Goal: Task Accomplishment & Management: Manage account settings

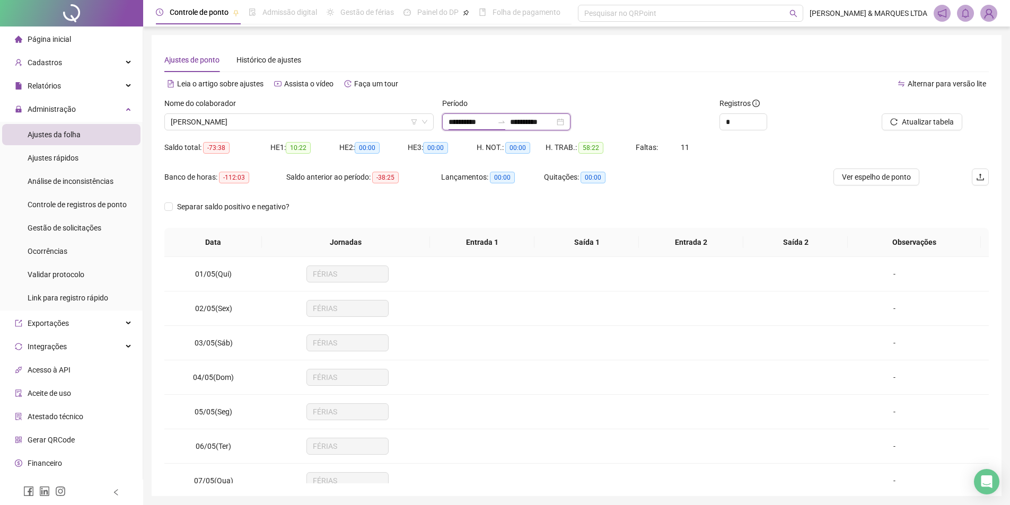
click at [476, 127] on input "**********" at bounding box center [471, 122] width 45 height 12
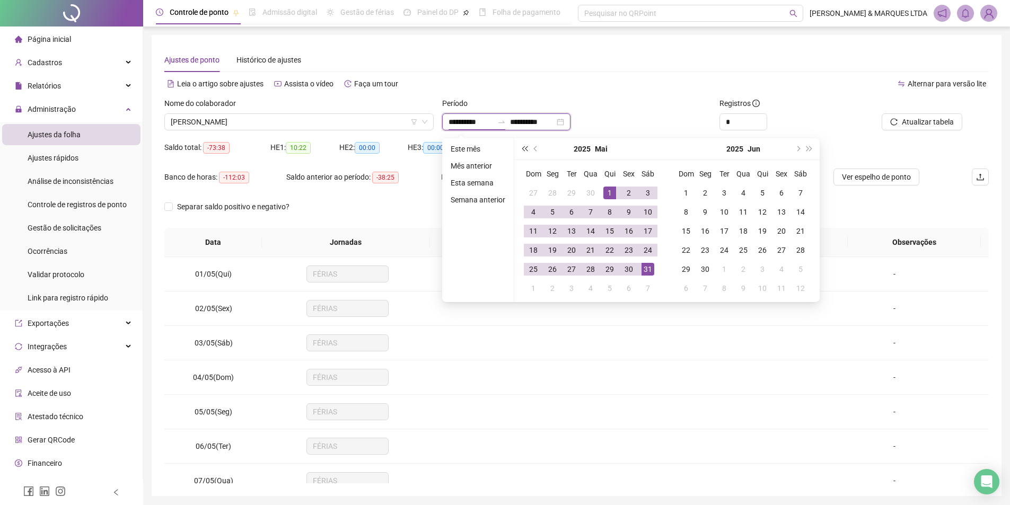
type input "**********"
click at [795, 147] on span "next-year" at bounding box center [797, 148] width 5 height 5
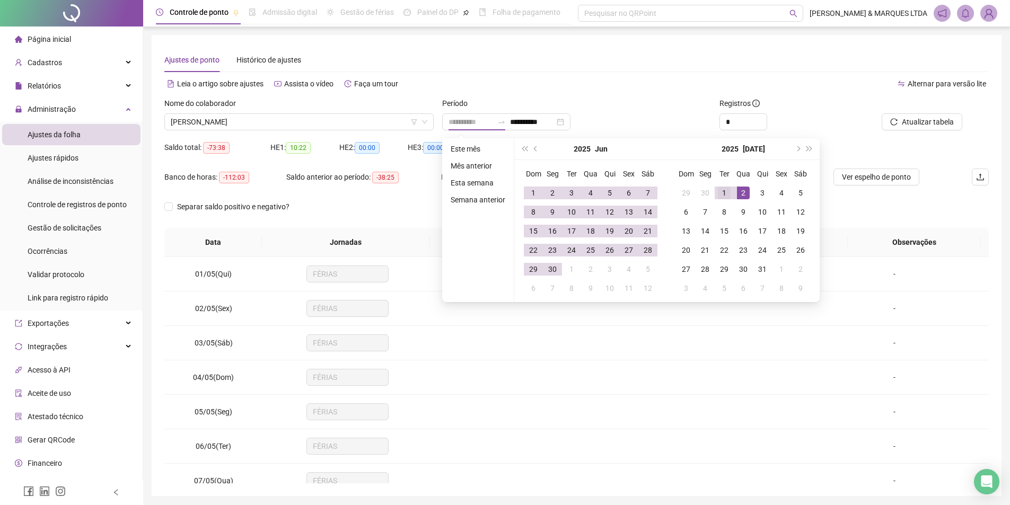
type input "**********"
click at [718, 191] on div "1" at bounding box center [724, 193] width 13 height 13
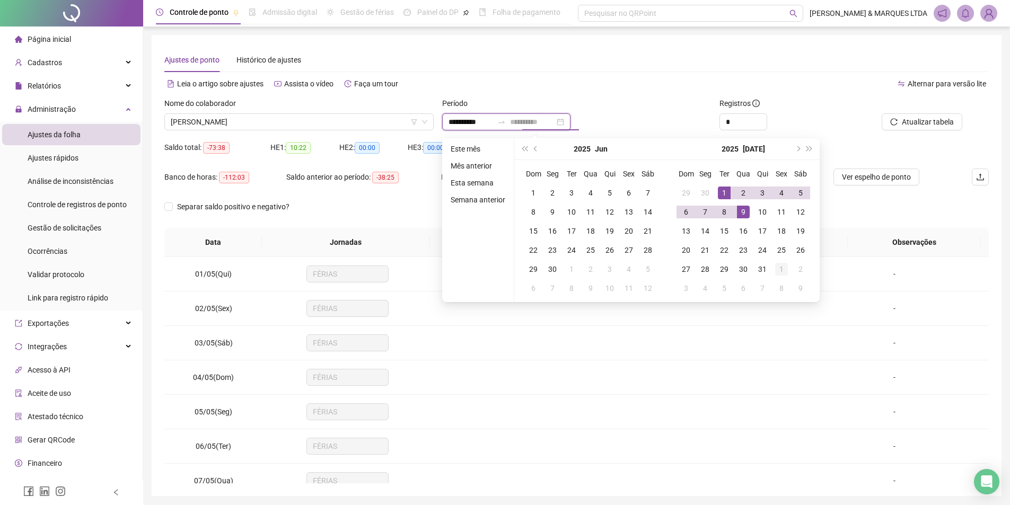
type input "**********"
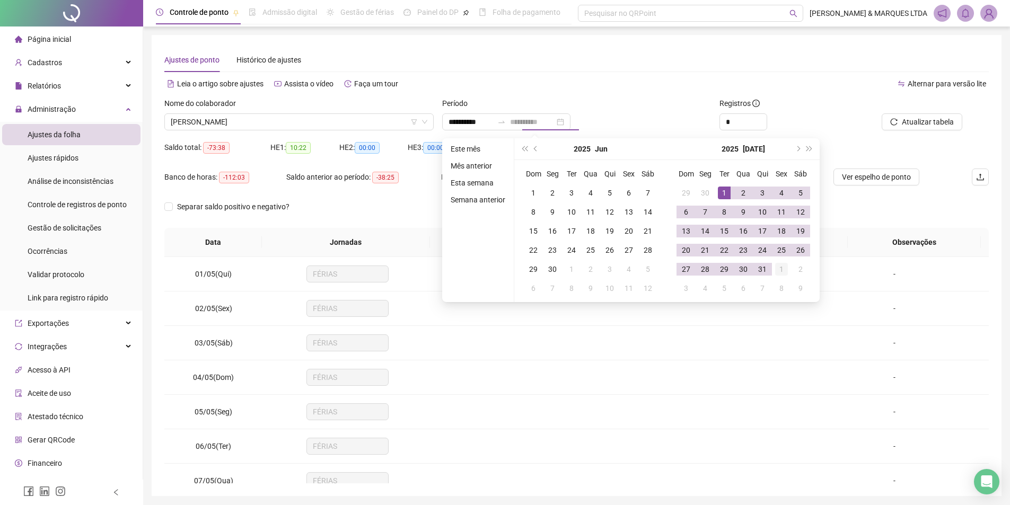
click at [772, 272] on td "1" at bounding box center [781, 269] width 19 height 19
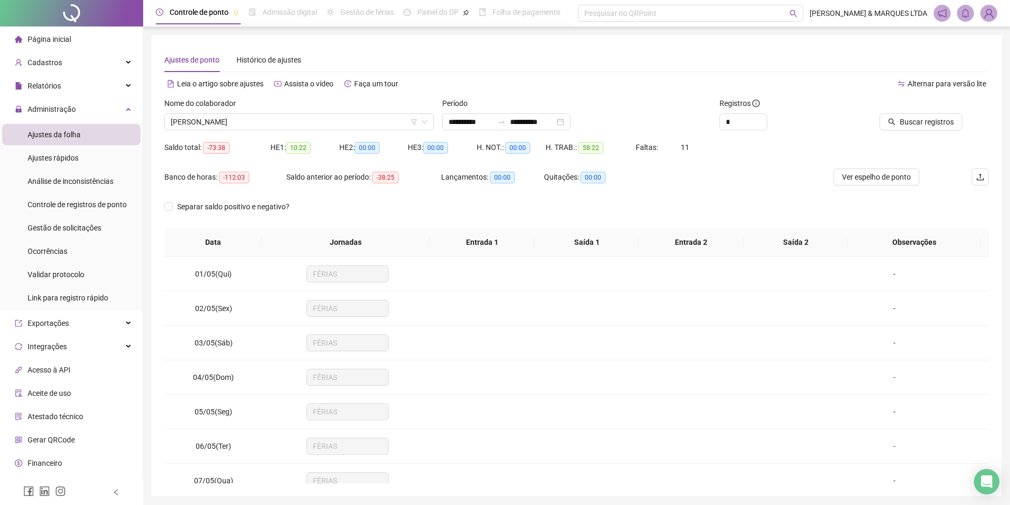
click at [917, 133] on div "Buscar registros" at bounding box center [923, 118] width 139 height 41
click at [918, 126] on span "Buscar registros" at bounding box center [927, 122] width 54 height 12
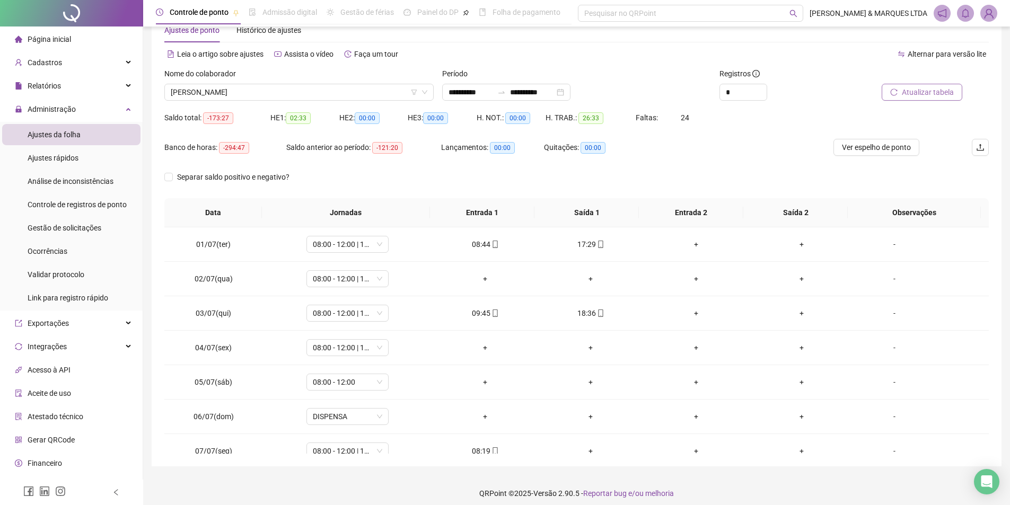
scroll to position [37, 0]
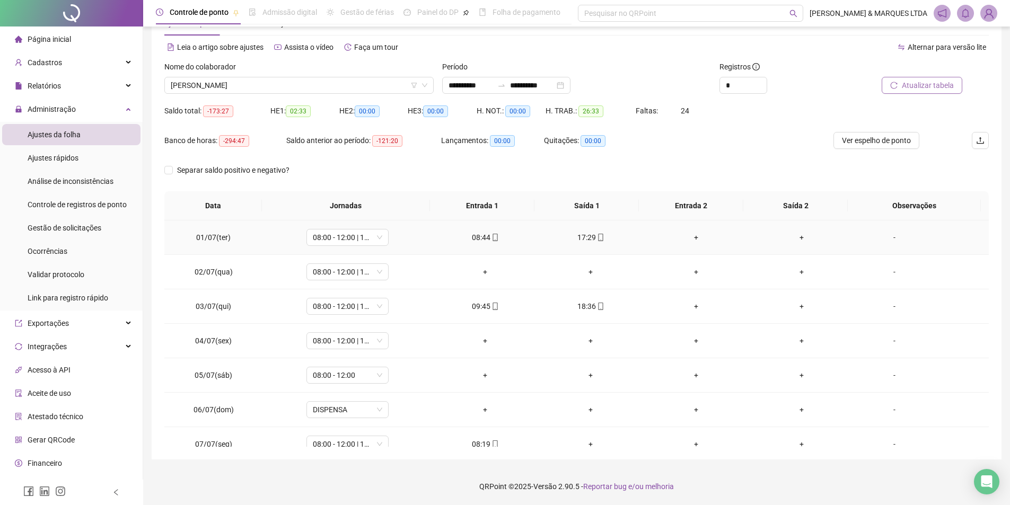
click at [795, 234] on div "+" at bounding box center [802, 238] width 89 height 12
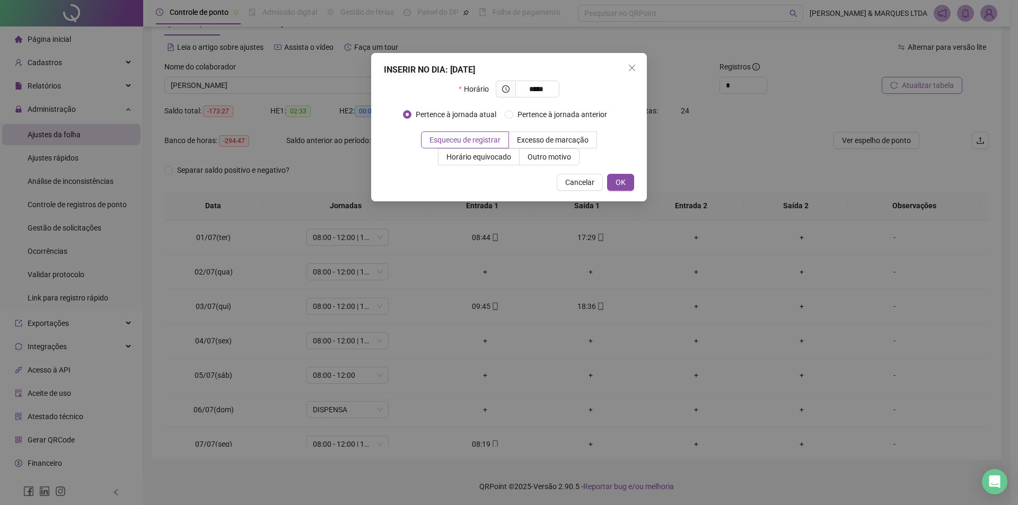
type input "*****"
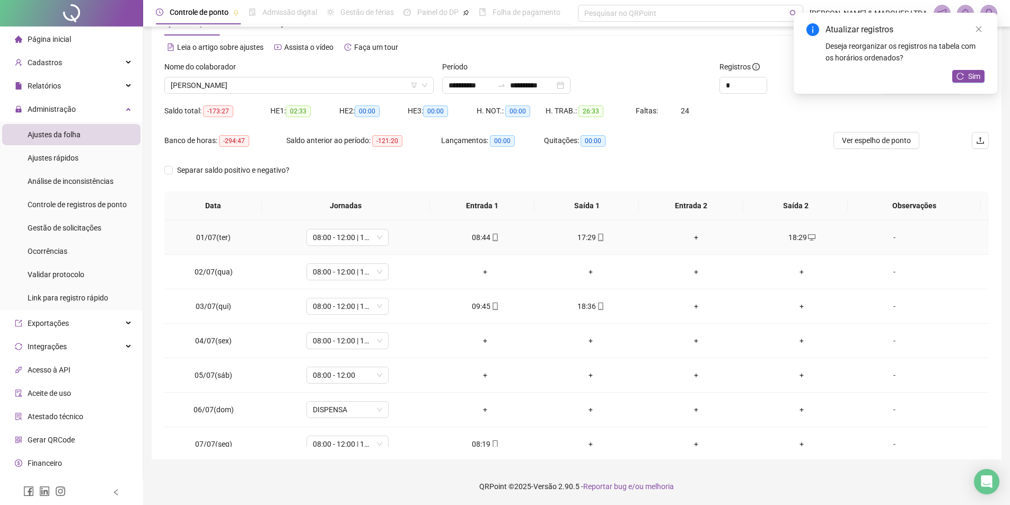
click at [586, 235] on div "17:29" at bounding box center [591, 238] width 89 height 12
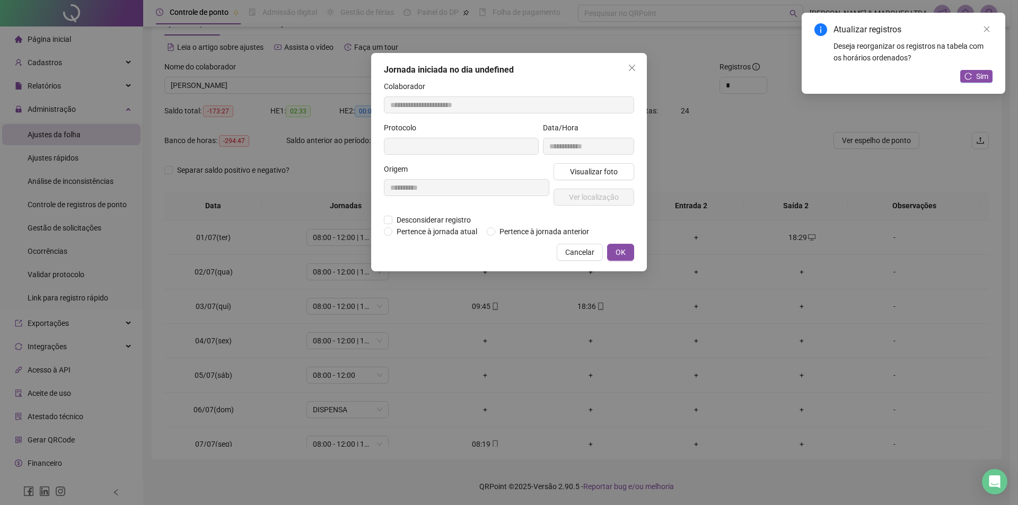
type input "**********"
click at [459, 223] on span "Desconsiderar registro" at bounding box center [433, 221] width 83 height 12
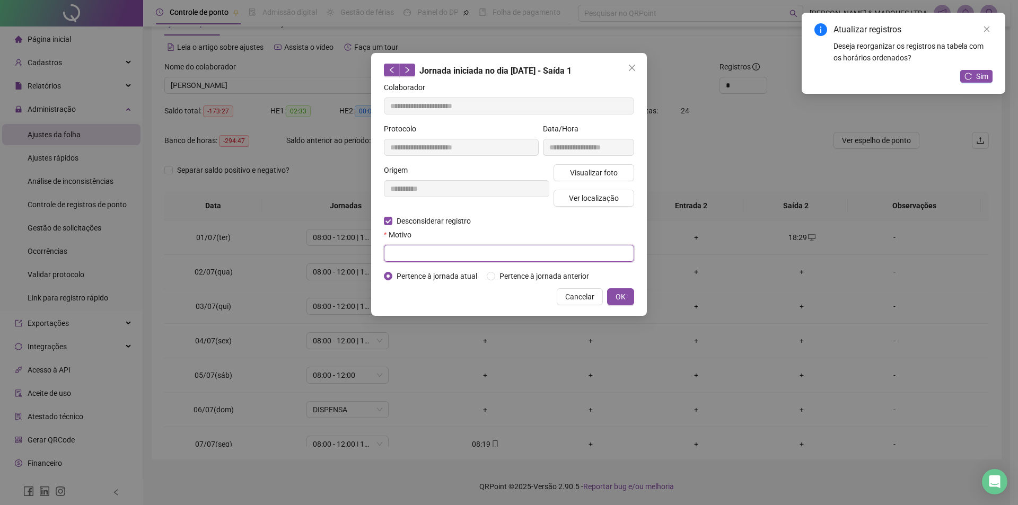
click at [583, 249] on input "text" at bounding box center [509, 253] width 250 height 17
type input "****"
drag, startPoint x: 568, startPoint y: 240, endPoint x: 282, endPoint y: 253, distance: 286.1
click at [282, 253] on div "**********" at bounding box center [509, 252] width 1018 height 505
drag, startPoint x: 444, startPoint y: 249, endPoint x: 243, endPoint y: 266, distance: 202.2
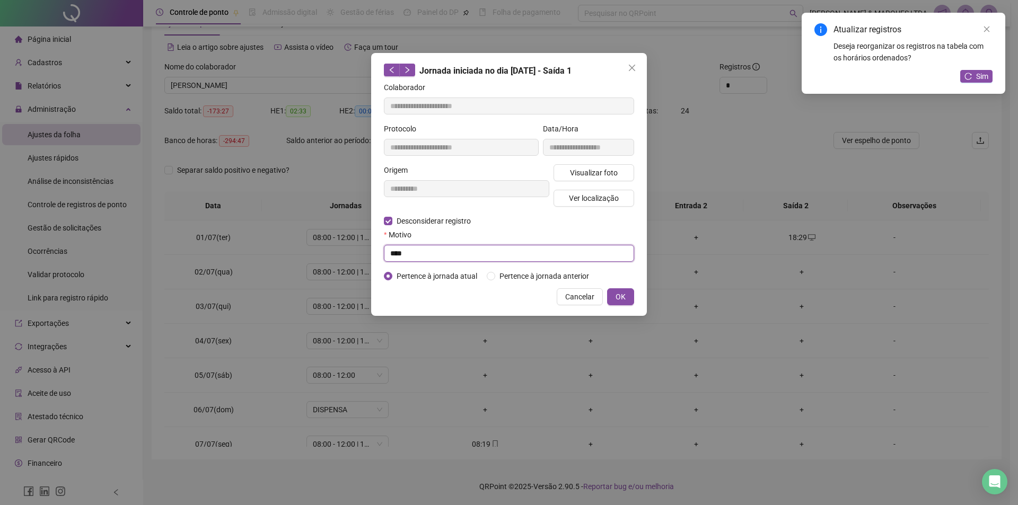
click at [246, 267] on div "**********" at bounding box center [509, 252] width 1018 height 505
type input "****"
click at [620, 289] on button "OK" at bounding box center [620, 296] width 27 height 17
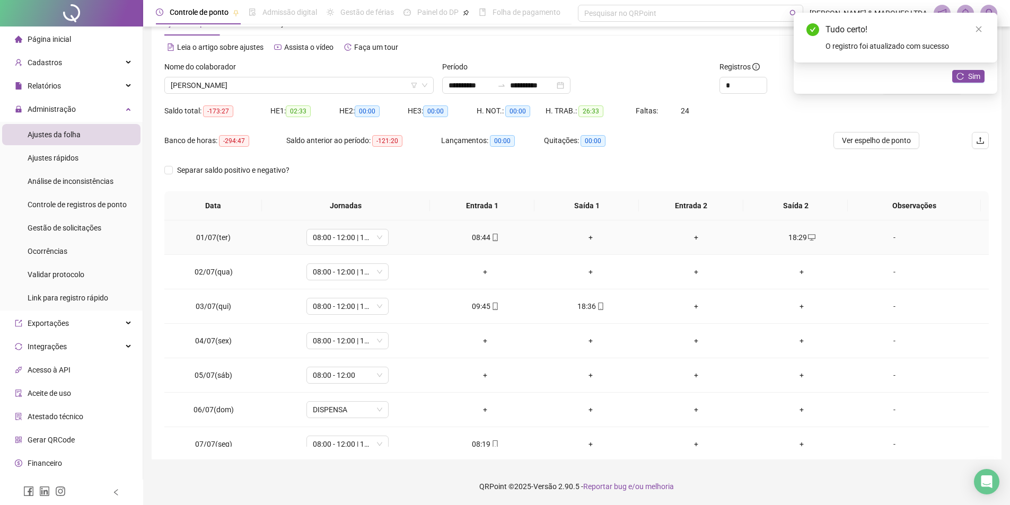
click at [582, 233] on div "+" at bounding box center [591, 238] width 89 height 12
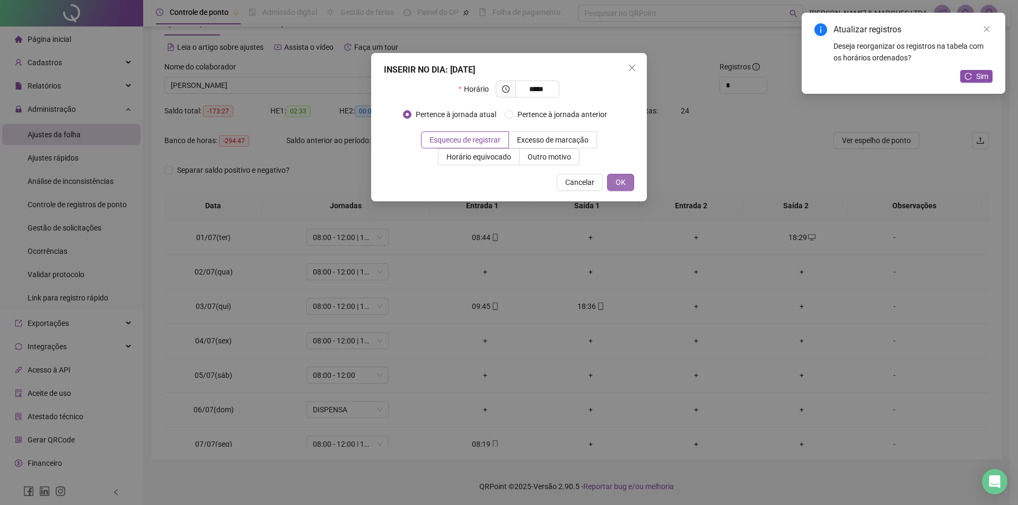
type input "*****"
click at [623, 177] on span "OK" at bounding box center [621, 183] width 10 height 12
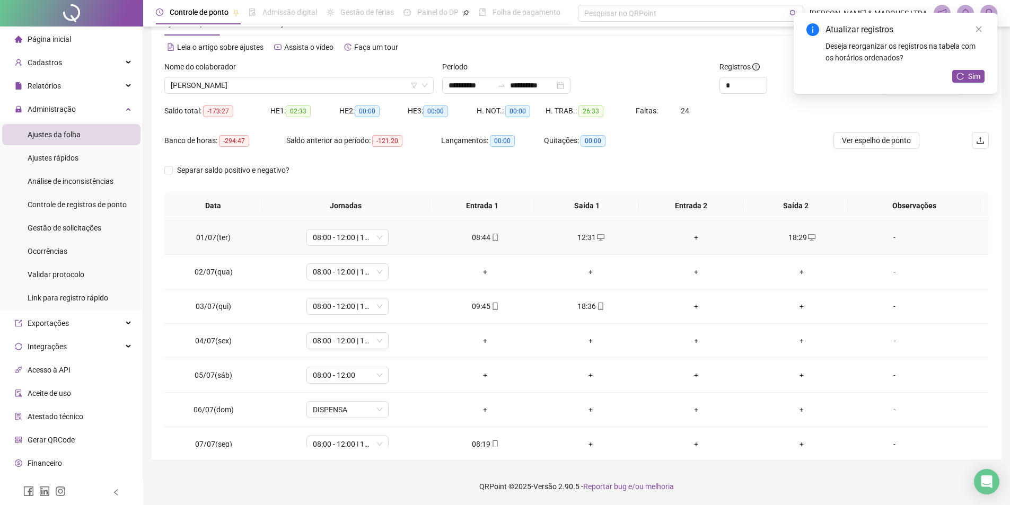
click at [695, 238] on div "+" at bounding box center [696, 238] width 89 height 12
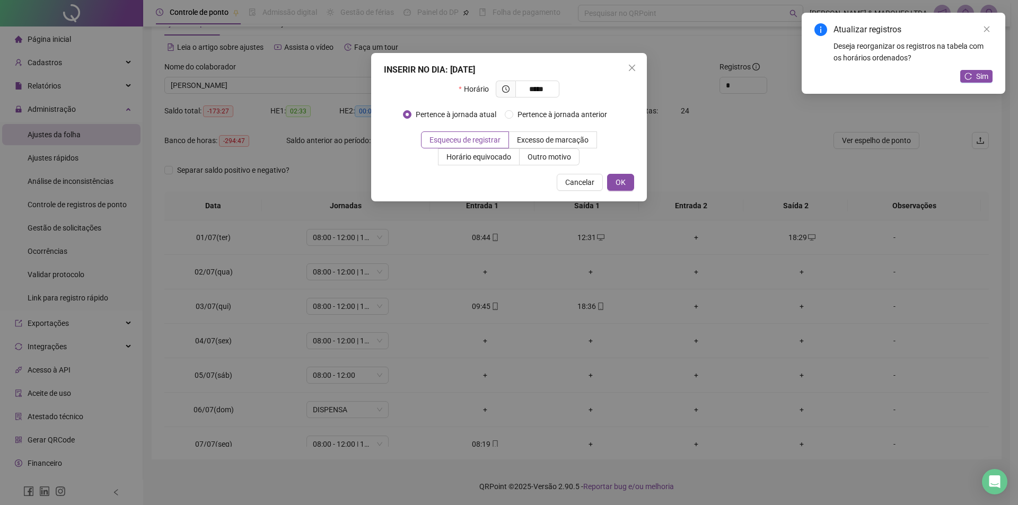
type input "*****"
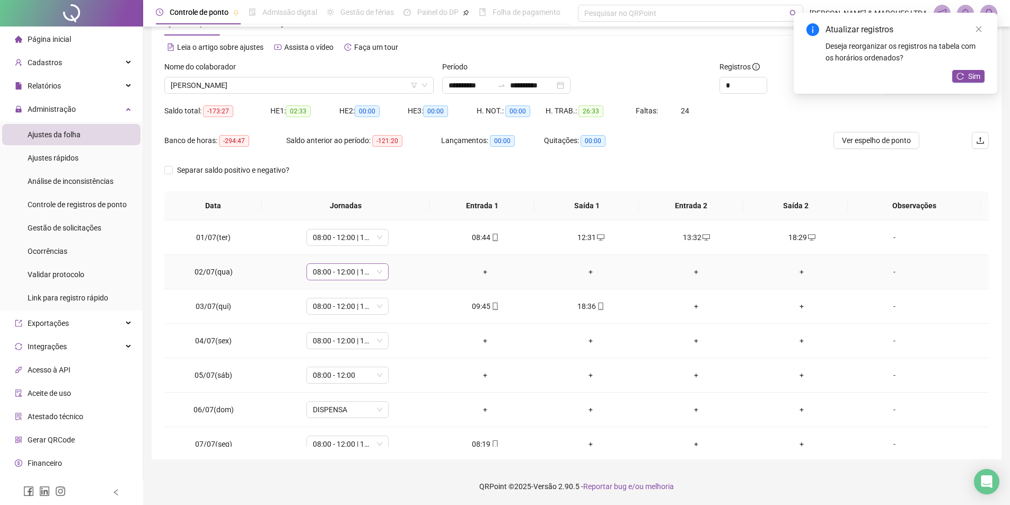
click at [367, 275] on span "08:00 - 12:00 | 14:00 - 18:00" at bounding box center [347, 272] width 69 height 16
click at [355, 328] on div "Dispensa" at bounding box center [365, 327] width 90 height 12
click at [395, 239] on span "Sim" at bounding box center [396, 245] width 12 height 12
click at [797, 307] on div "+" at bounding box center [802, 307] width 89 height 12
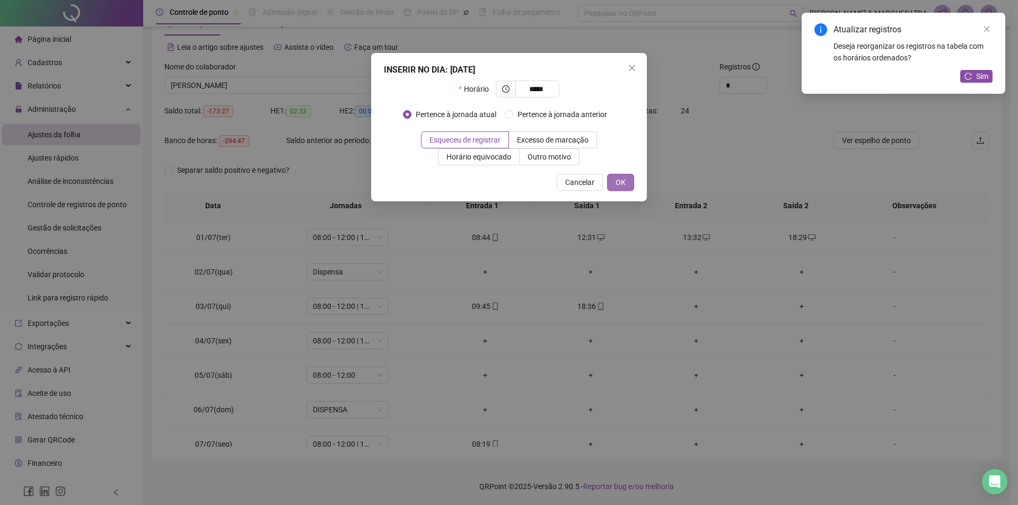
type input "*****"
click at [615, 182] on button "OK" at bounding box center [620, 182] width 27 height 17
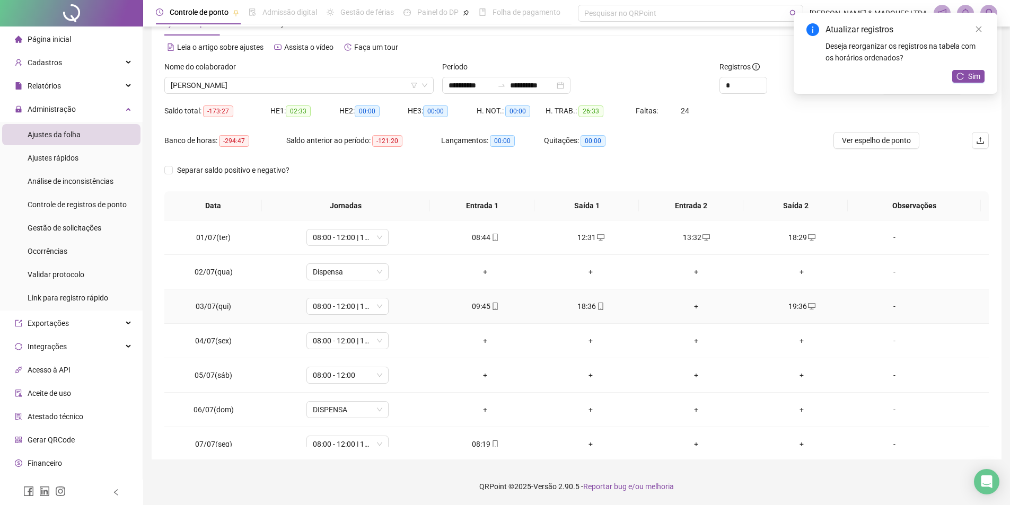
click at [580, 302] on div "18:36" at bounding box center [591, 307] width 89 height 12
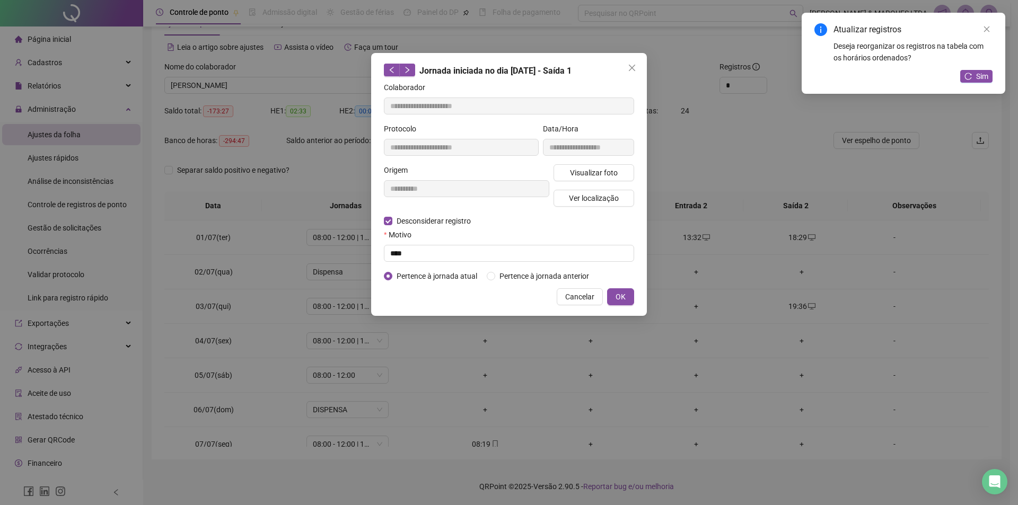
type input "**********"
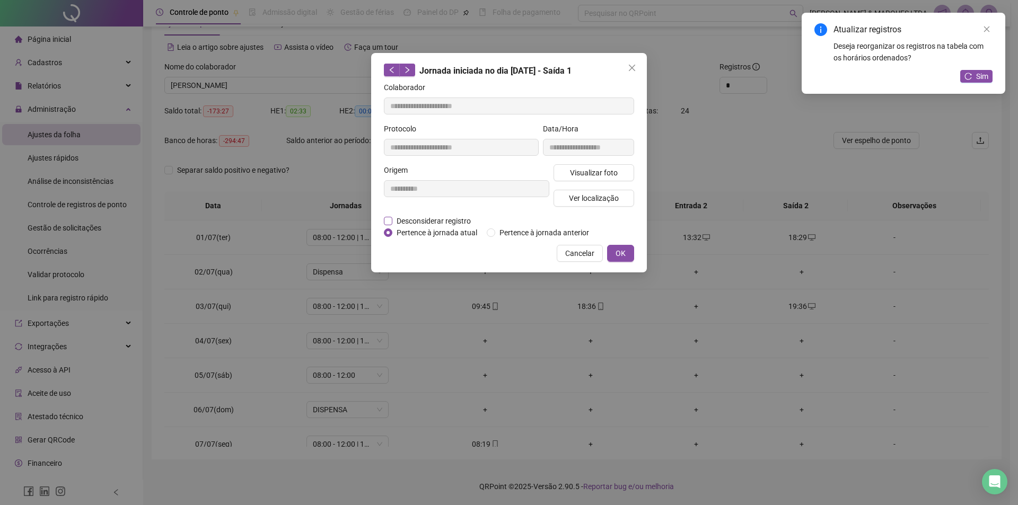
click at [464, 217] on span "Desconsiderar registro" at bounding box center [433, 221] width 83 height 12
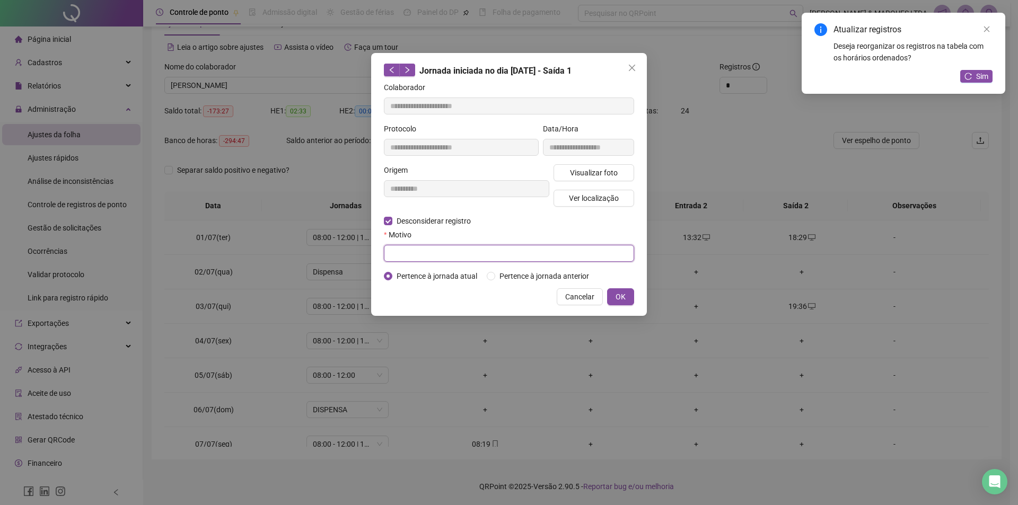
click at [581, 259] on input "text" at bounding box center [509, 253] width 250 height 17
type input "****"
click at [615, 288] on button "OK" at bounding box center [620, 296] width 27 height 17
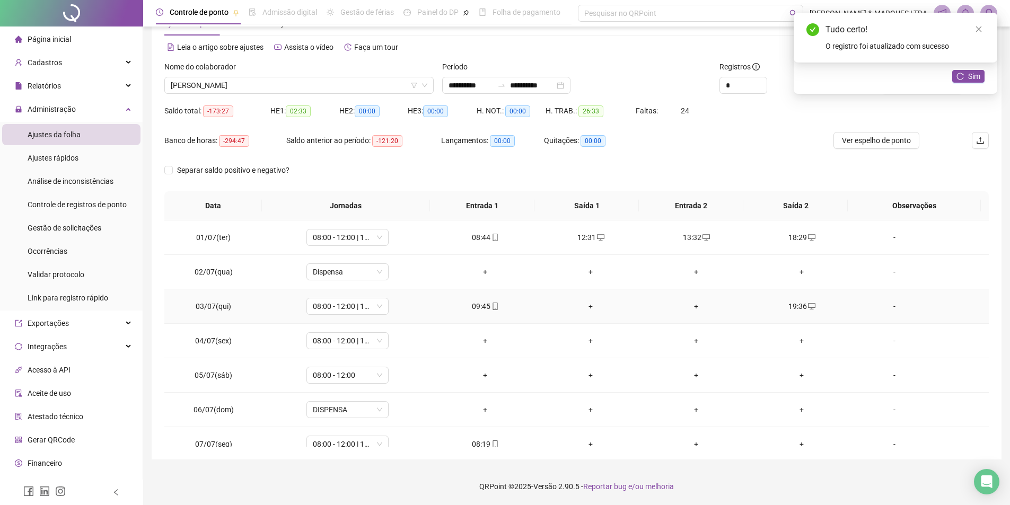
click at [581, 305] on div "+" at bounding box center [591, 307] width 89 height 12
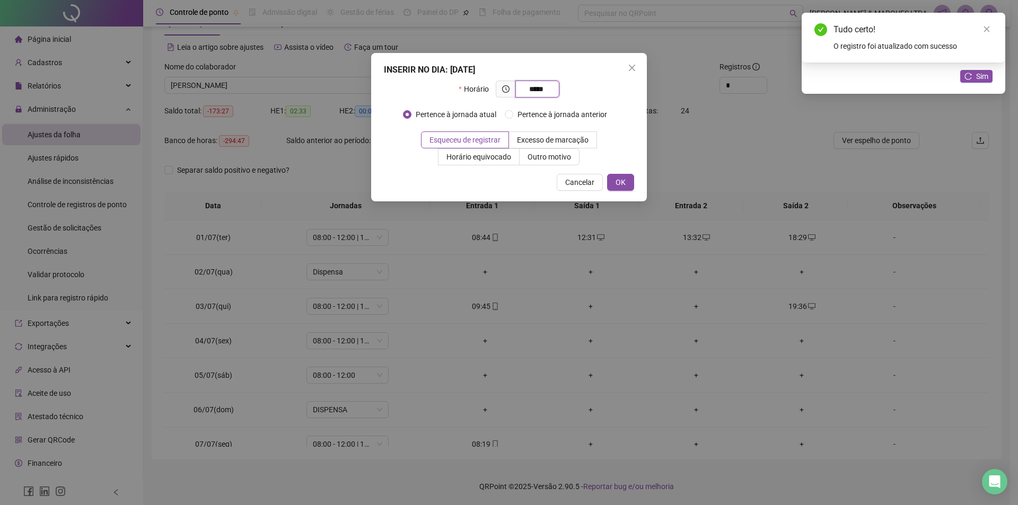
type input "*****"
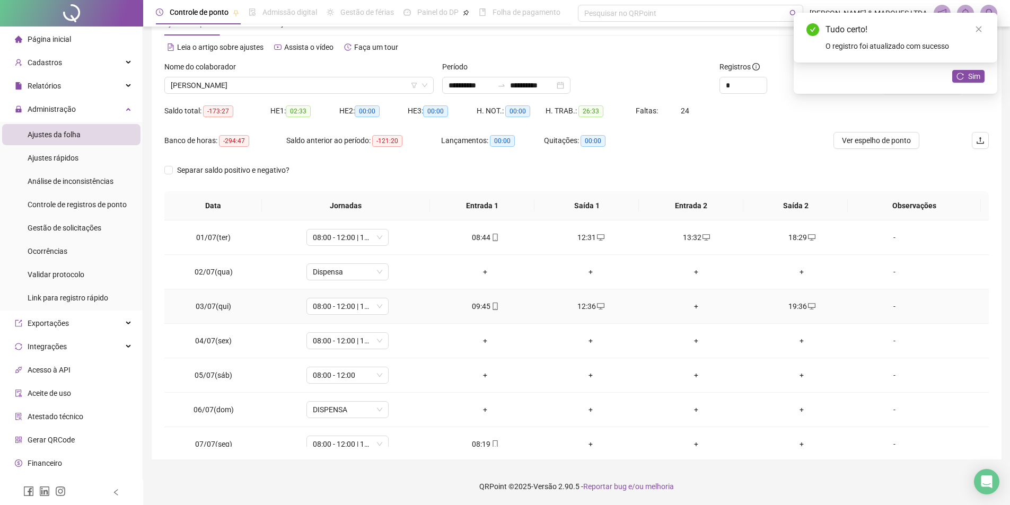
click at [691, 303] on div "+" at bounding box center [696, 307] width 89 height 12
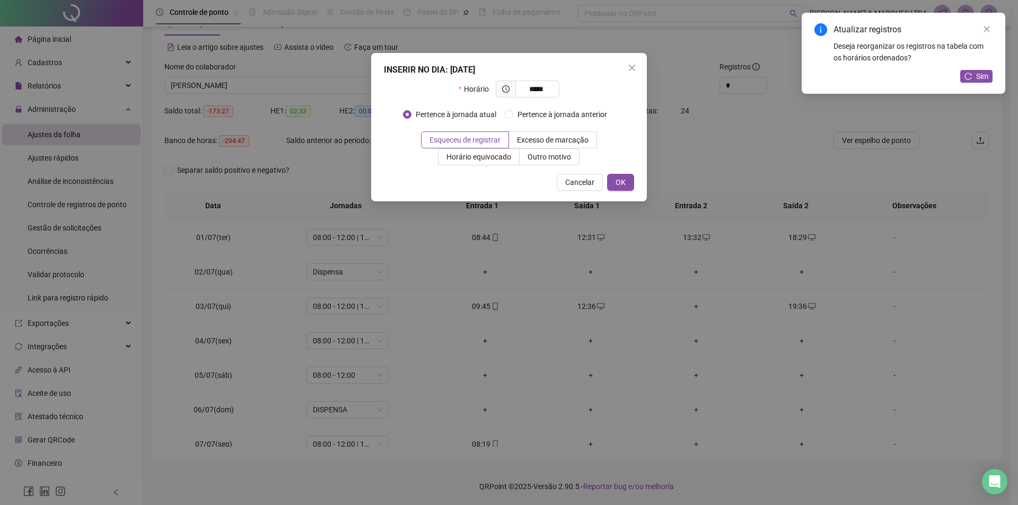
type input "*****"
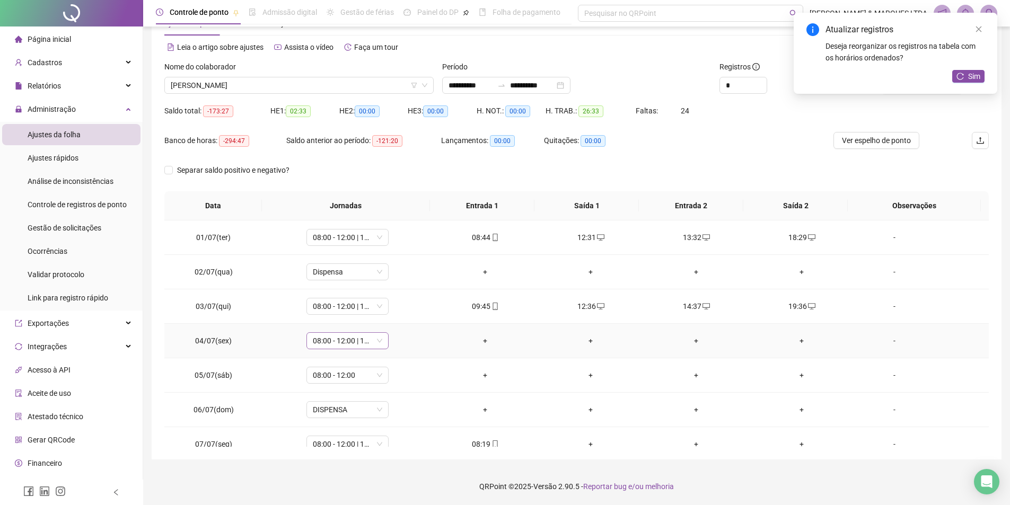
click at [338, 341] on span "08:00 - 12:00 | 14:00 - 18:00" at bounding box center [347, 341] width 69 height 16
click at [349, 478] on div "Dispensa" at bounding box center [365, 480] width 90 height 12
click at [397, 315] on span "Sim" at bounding box center [396, 314] width 12 height 12
click at [356, 373] on span "08:00 - 12:00" at bounding box center [347, 375] width 69 height 16
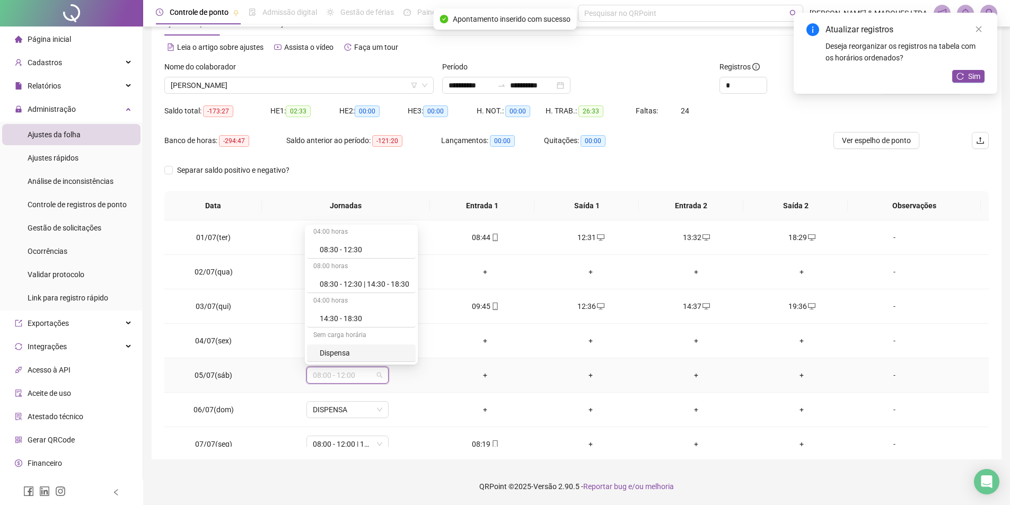
click at [340, 354] on div "Dispensa" at bounding box center [365, 353] width 90 height 12
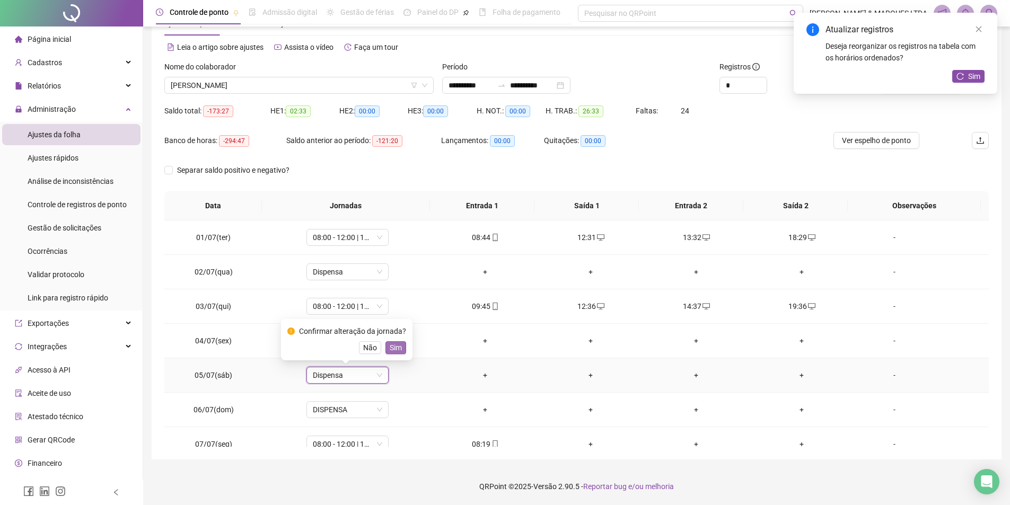
click at [396, 343] on span "Sim" at bounding box center [396, 348] width 12 height 12
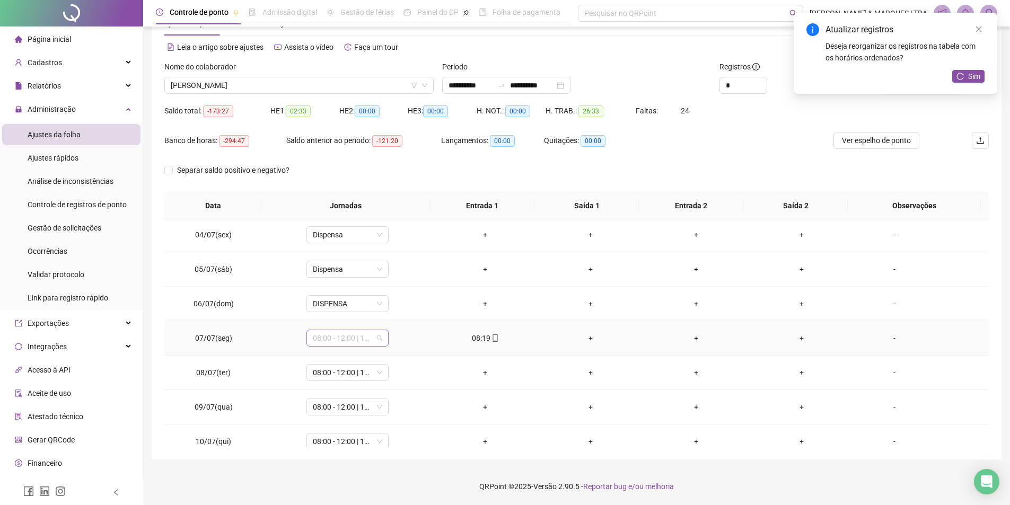
click at [356, 342] on span "08:00 - 12:00 | 14:00 - 18:00" at bounding box center [347, 338] width 69 height 16
click at [341, 476] on div "Dispensa" at bounding box center [365, 477] width 90 height 12
click at [399, 311] on span "Sim" at bounding box center [396, 311] width 12 height 12
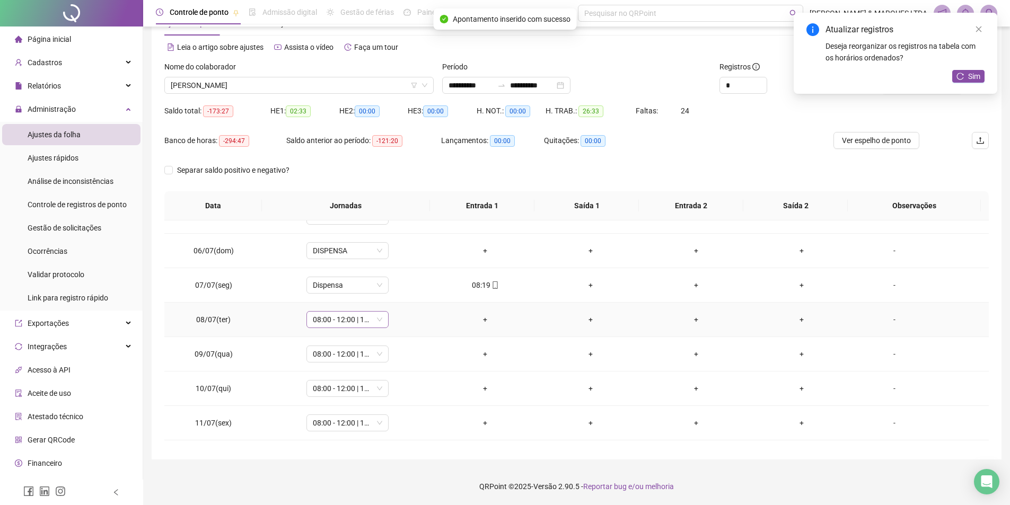
click at [366, 314] on span "08:00 - 12:00 | 14:00 - 18:00" at bounding box center [347, 320] width 69 height 16
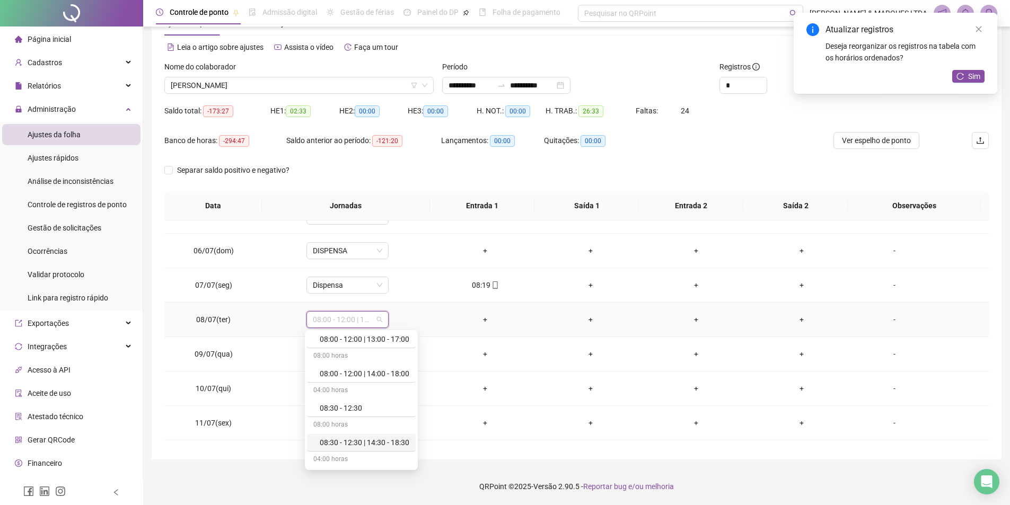
scroll to position [106, 0]
click at [340, 458] on div "Dispensa" at bounding box center [365, 459] width 90 height 12
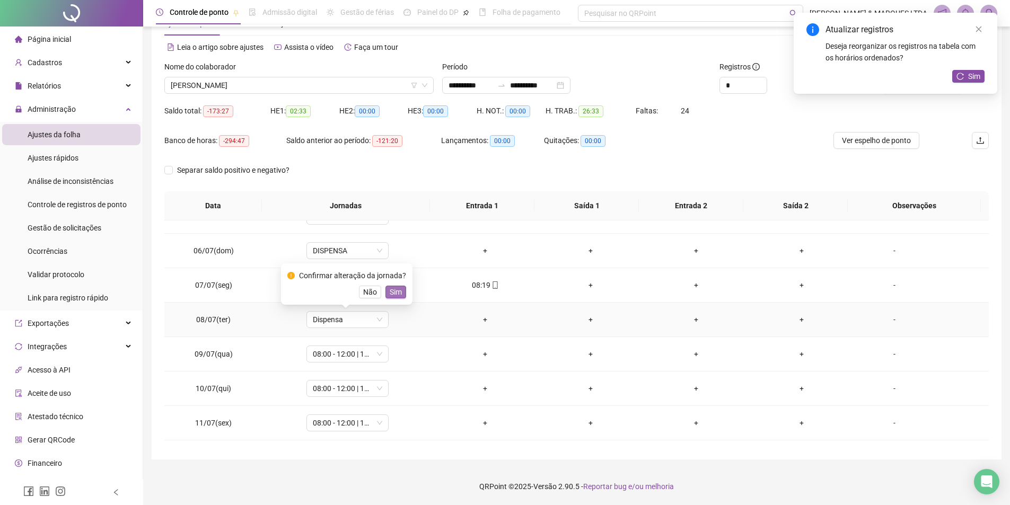
click at [390, 293] on span "Sim" at bounding box center [396, 292] width 12 height 12
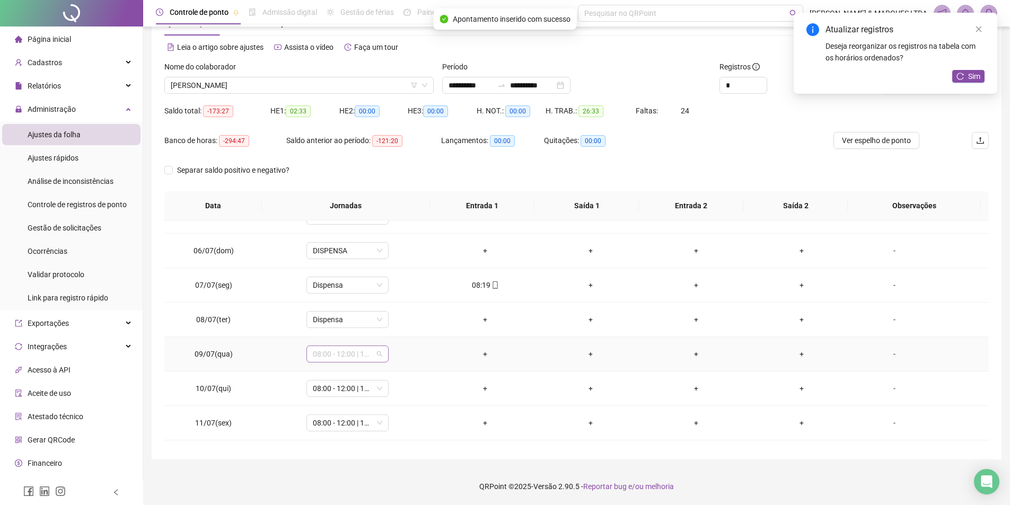
click at [370, 346] on span "08:00 - 12:00 | 14:00 - 18:00" at bounding box center [347, 354] width 69 height 16
click at [345, 493] on div "Dispensa" at bounding box center [365, 493] width 90 height 12
click at [400, 324] on button "Sim" at bounding box center [396, 326] width 21 height 13
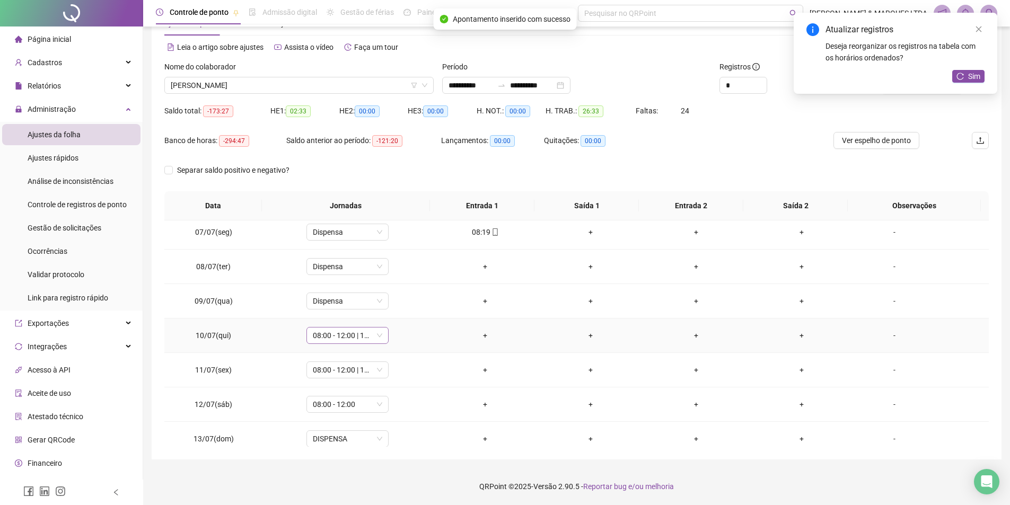
click at [351, 335] on span "08:00 - 12:00 | 14:00 - 18:00" at bounding box center [347, 336] width 69 height 16
click at [355, 475] on div "Dispensa" at bounding box center [365, 475] width 90 height 12
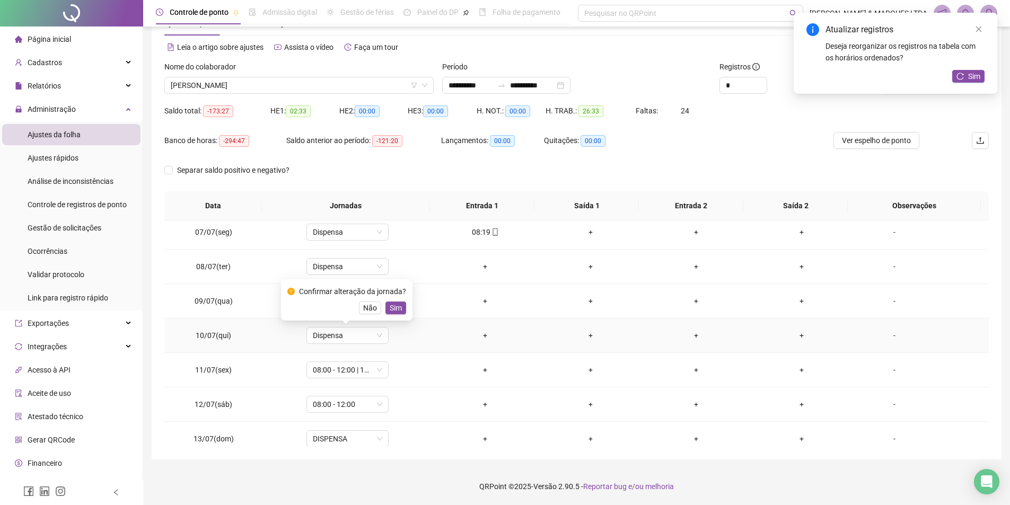
click at [404, 307] on div "Confirmar alteração da jornada? Não Sim" at bounding box center [347, 299] width 132 height 41
click at [402, 308] on button "Sim" at bounding box center [396, 308] width 21 height 13
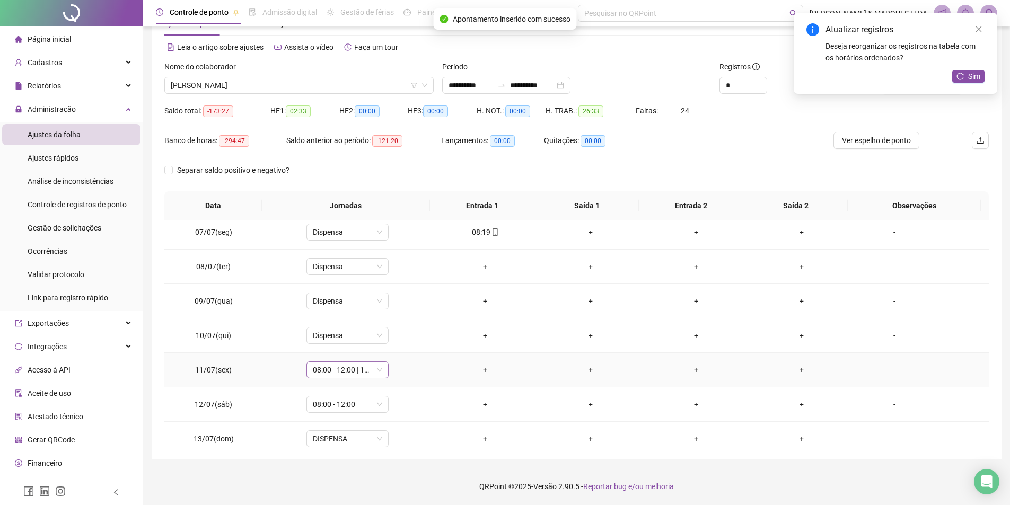
click at [352, 376] on span "08:00 - 12:00 | 14:00 - 18:00" at bounding box center [347, 370] width 69 height 16
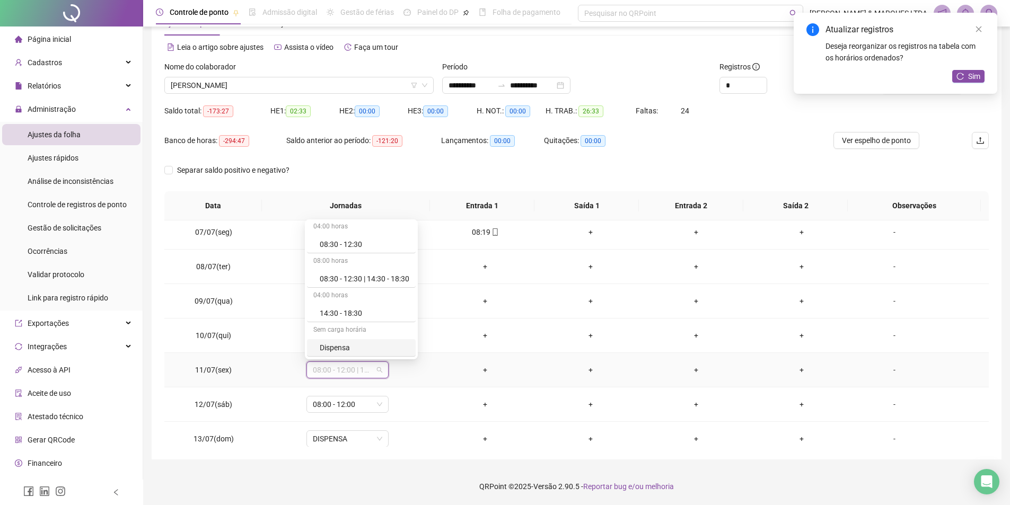
click at [341, 347] on div "Dispensa" at bounding box center [365, 348] width 90 height 12
click at [400, 346] on button "Sim" at bounding box center [396, 342] width 21 height 13
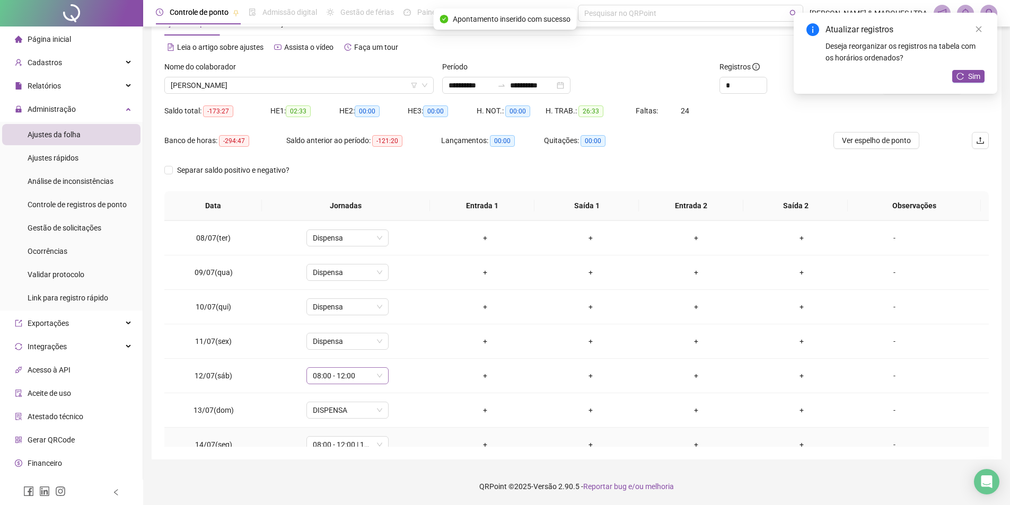
scroll to position [265, 0]
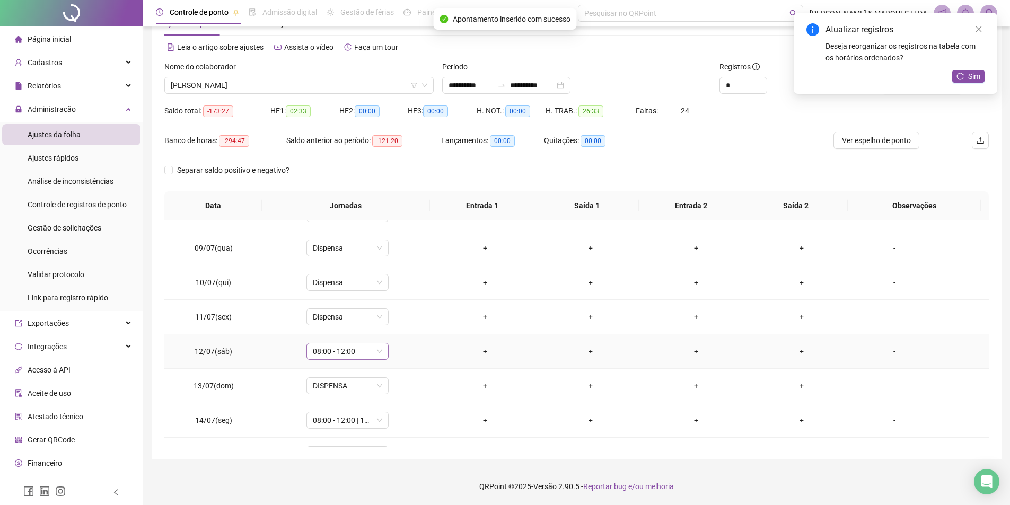
click at [335, 350] on span "08:00 - 12:00" at bounding box center [347, 352] width 69 height 16
click at [352, 486] on div "Dispensa" at bounding box center [365, 491] width 90 height 12
click at [392, 326] on span "Sim" at bounding box center [396, 324] width 12 height 12
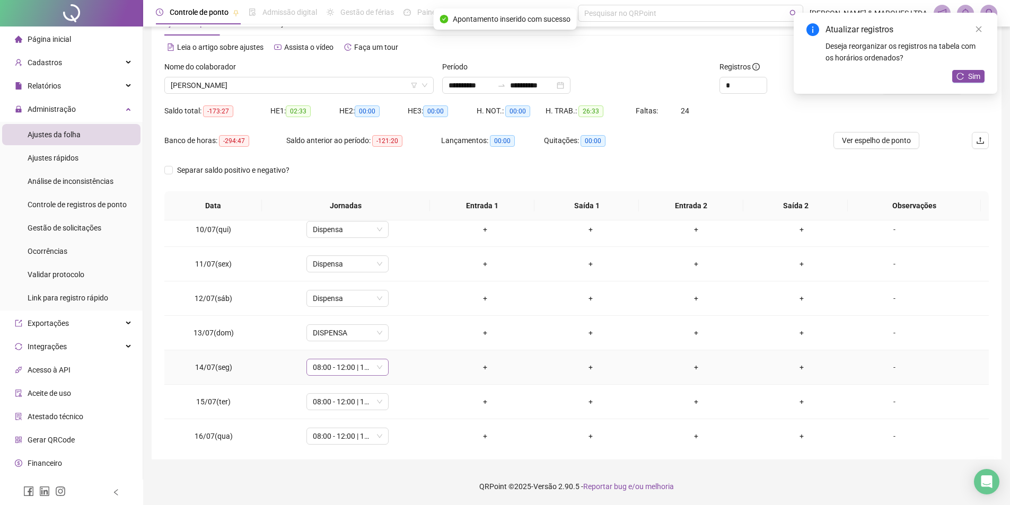
click at [355, 367] on span "08:00 - 12:00 | 14:00 - 18:00" at bounding box center [347, 368] width 69 height 16
click at [350, 340] on div "Dispensa" at bounding box center [365, 345] width 90 height 12
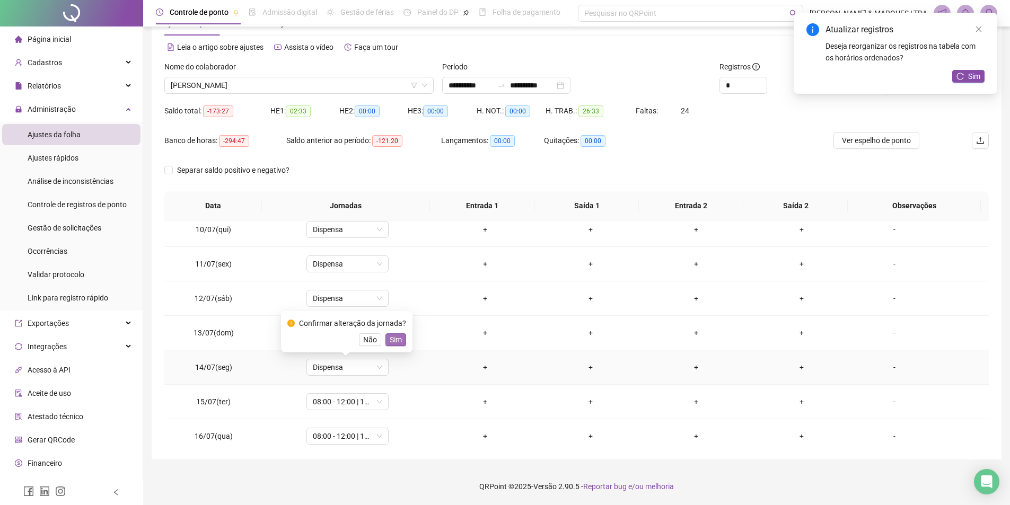
click at [396, 338] on span "Sim" at bounding box center [396, 340] width 12 height 12
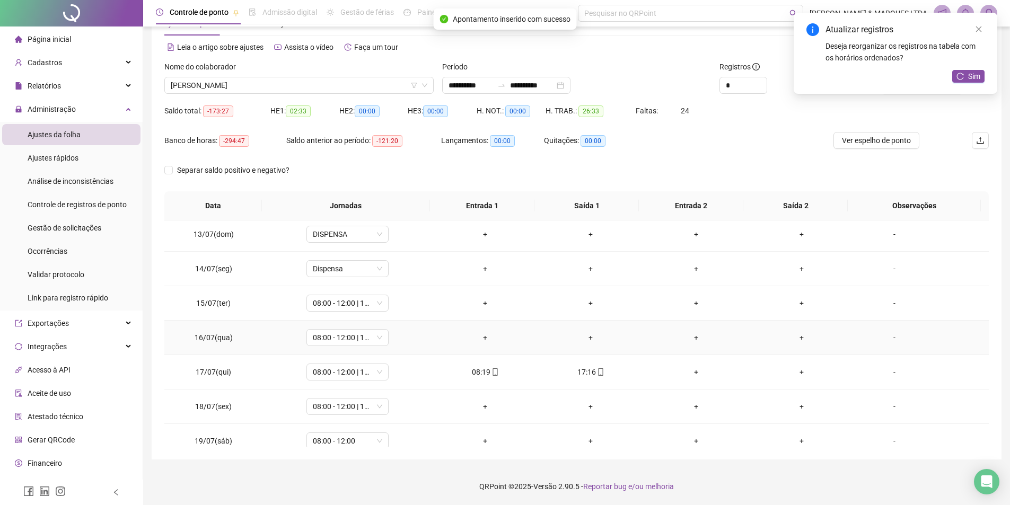
scroll to position [424, 0]
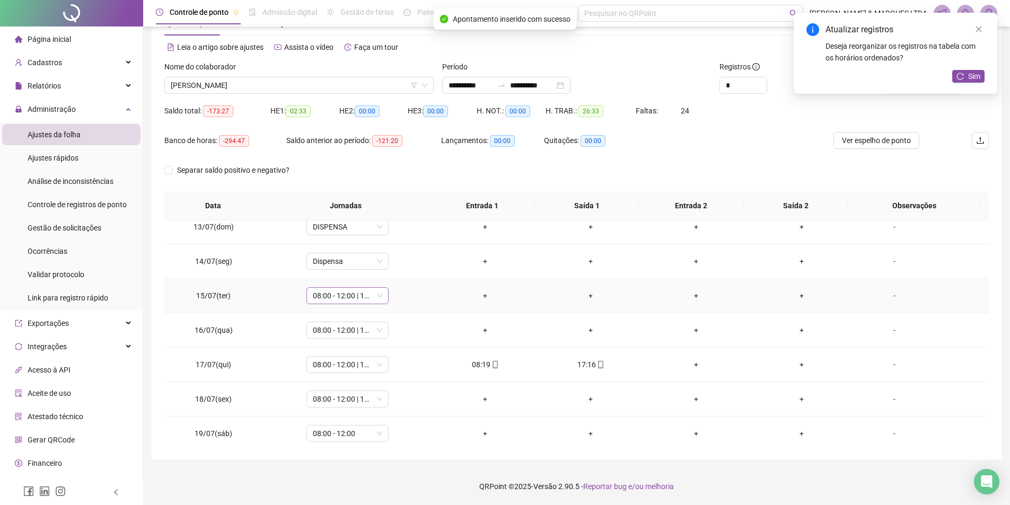
click at [347, 294] on span "08:00 - 12:00 | 14:00 - 18:00" at bounding box center [347, 296] width 69 height 16
click at [348, 430] on div "Dispensa" at bounding box center [365, 435] width 90 height 12
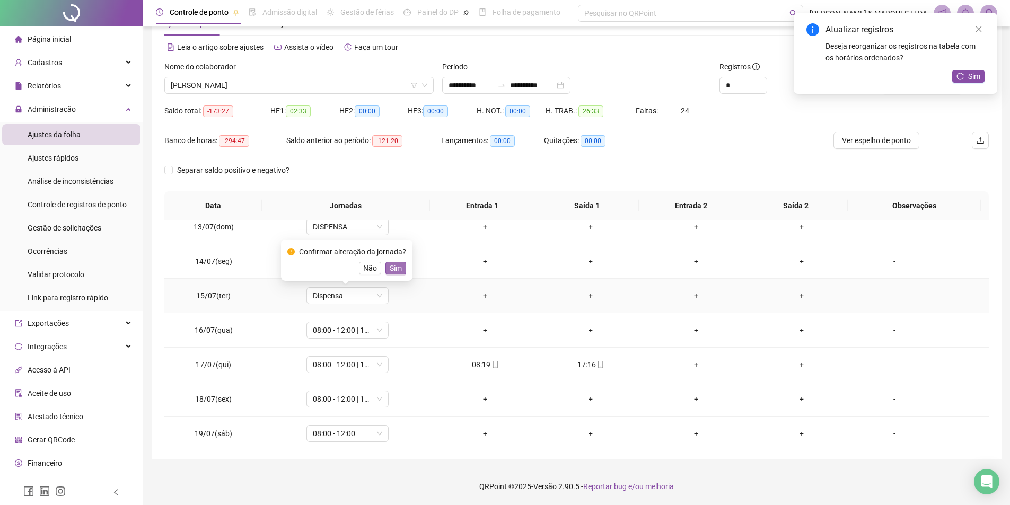
click at [392, 269] on span "Sim" at bounding box center [396, 268] width 12 height 12
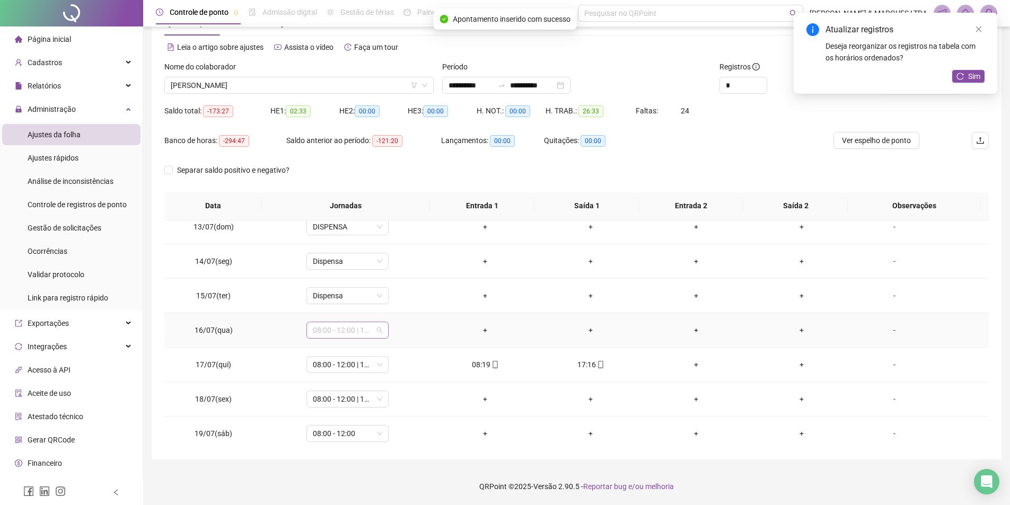
click at [362, 335] on span "08:00 - 12:00 | 14:00 - 18:00" at bounding box center [347, 330] width 69 height 16
click at [348, 466] on div "Dispensa" at bounding box center [365, 469] width 90 height 12
click at [402, 301] on button "Sim" at bounding box center [396, 302] width 21 height 13
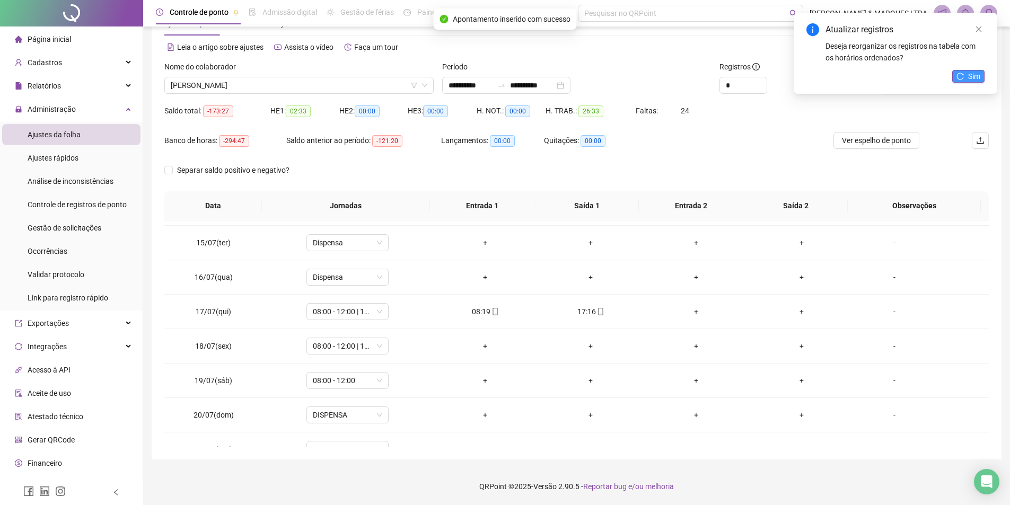
click at [968, 75] on button "Sim" at bounding box center [968, 76] width 32 height 13
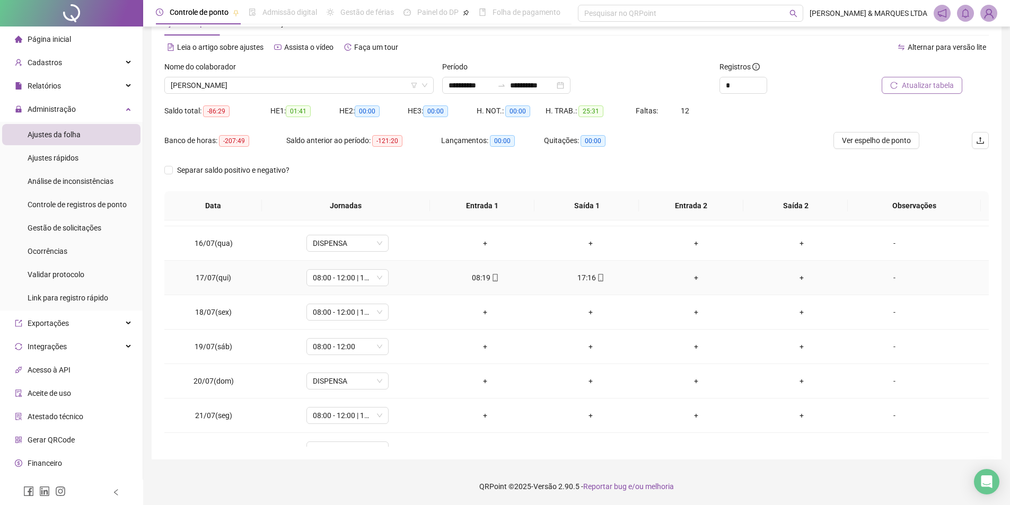
scroll to position [530, 0]
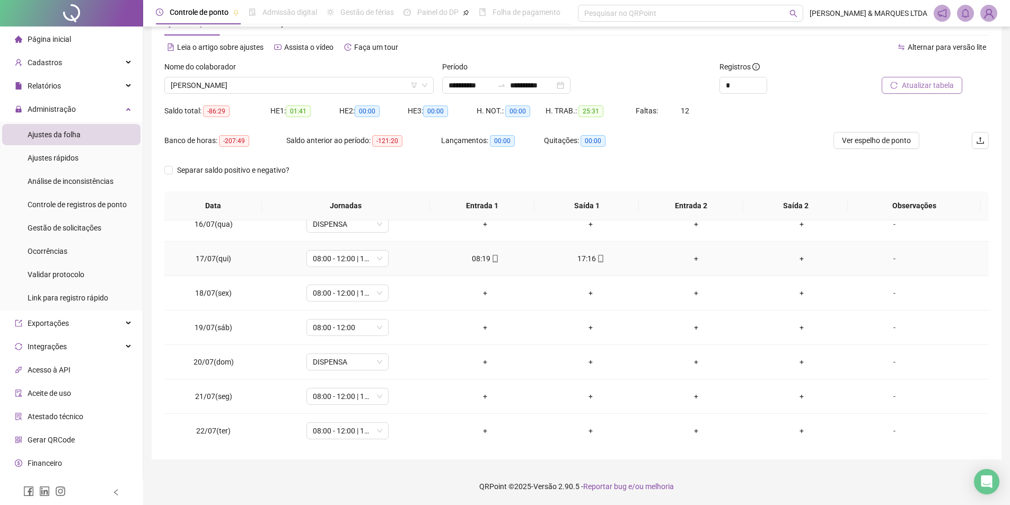
click at [796, 259] on div "+" at bounding box center [802, 259] width 89 height 12
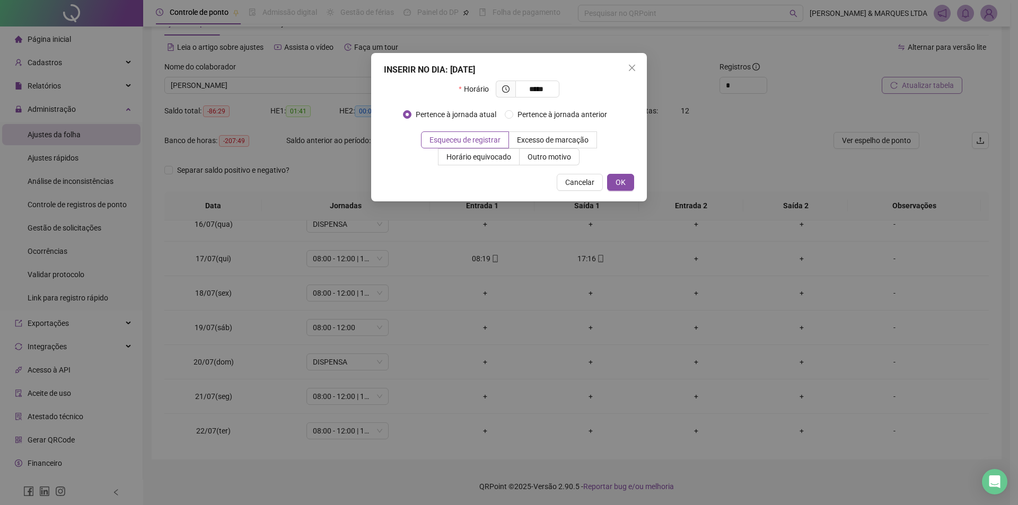
type input "*****"
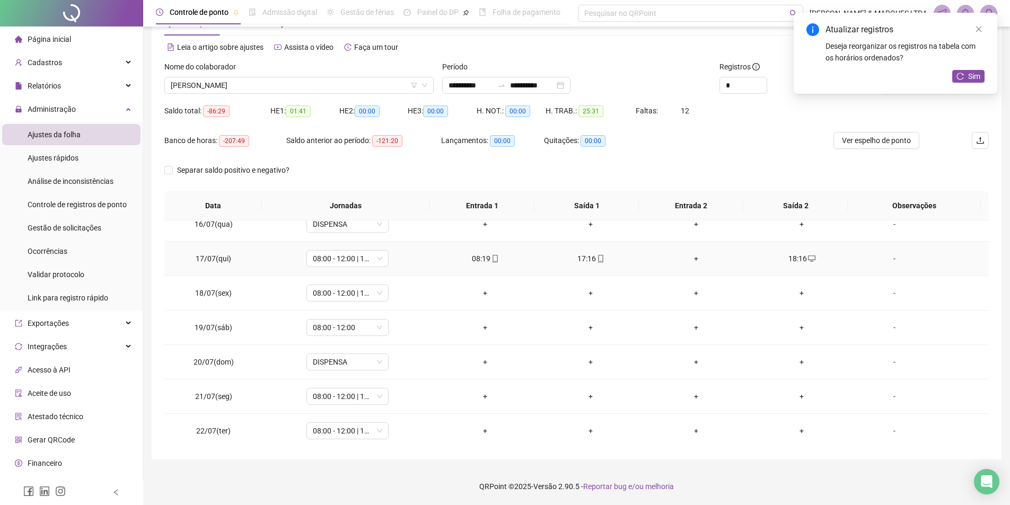
click at [578, 255] on div "17:16" at bounding box center [591, 259] width 89 height 12
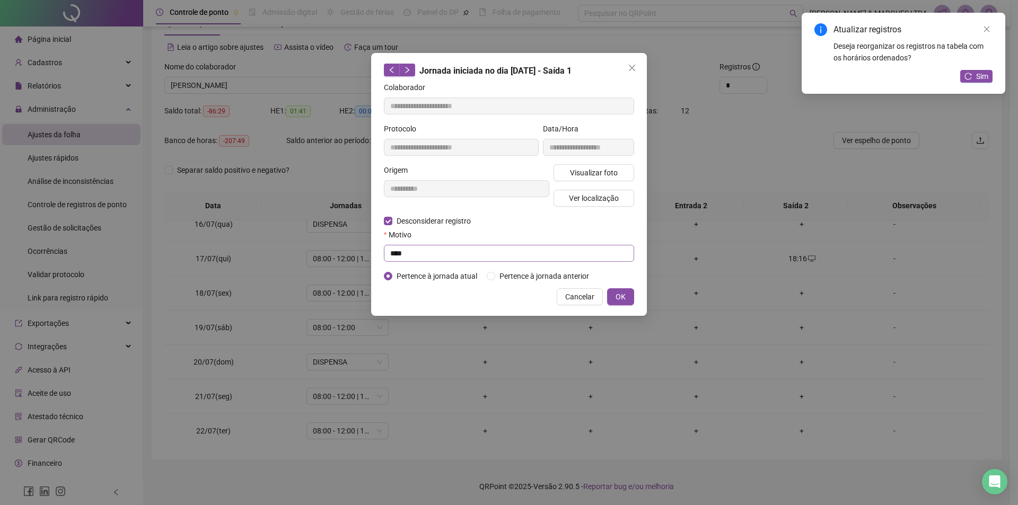
type input "**********"
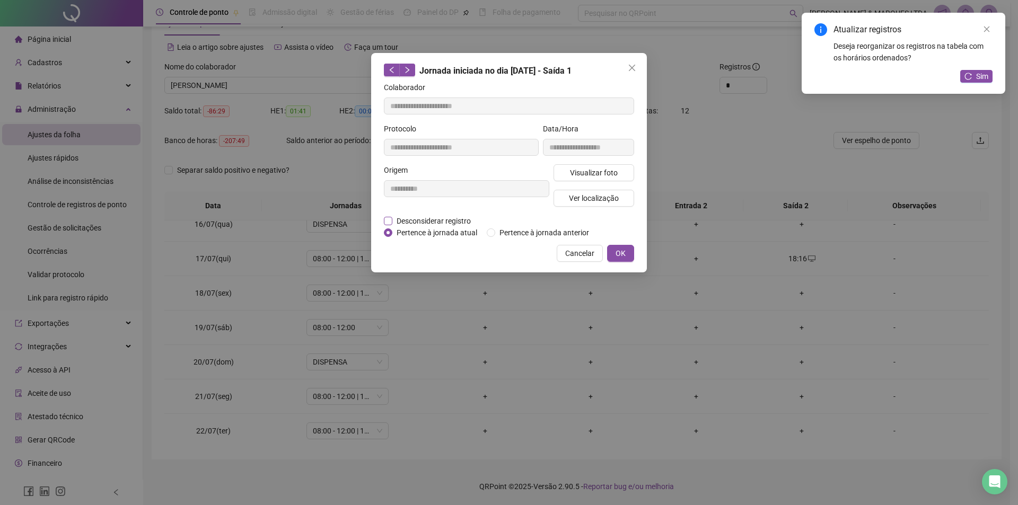
click at [421, 224] on span "Desconsiderar registro" at bounding box center [433, 221] width 83 height 12
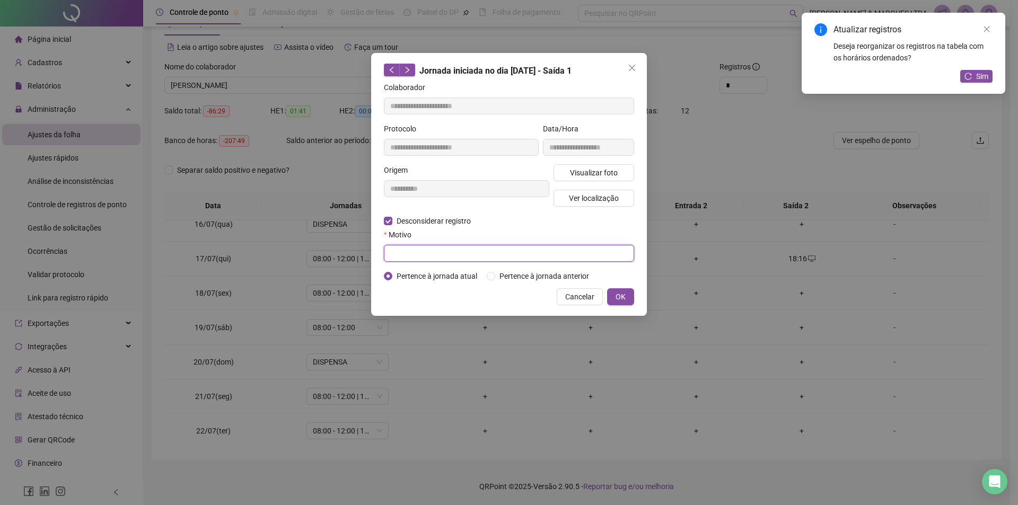
click at [555, 253] on input "text" at bounding box center [509, 253] width 250 height 17
type input "****"
click at [625, 299] on span "OK" at bounding box center [621, 297] width 10 height 12
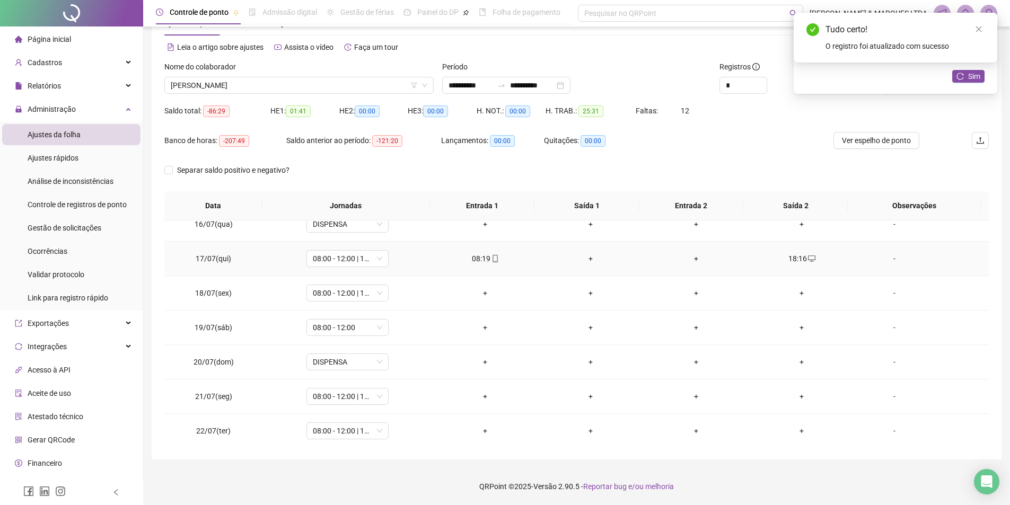
click at [582, 253] on div "+" at bounding box center [591, 259] width 89 height 12
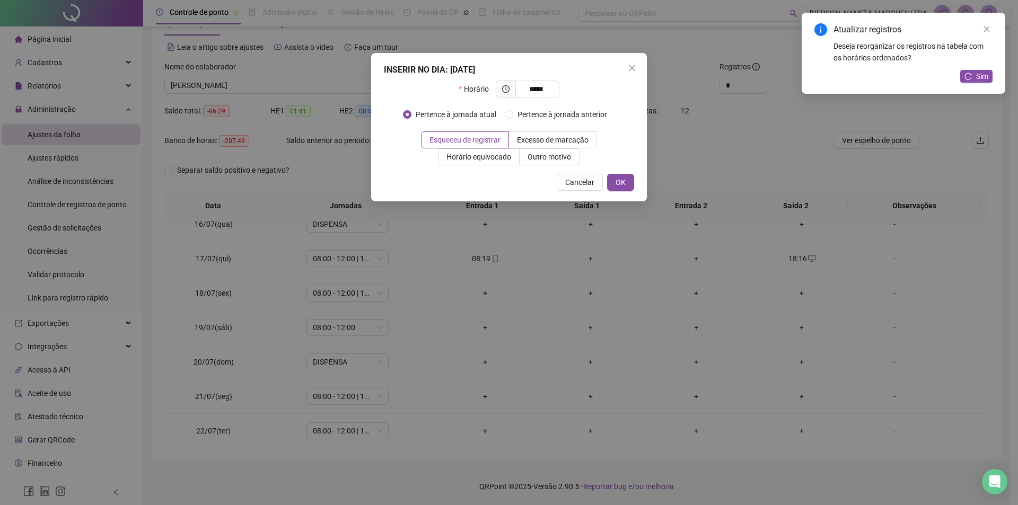
type input "*****"
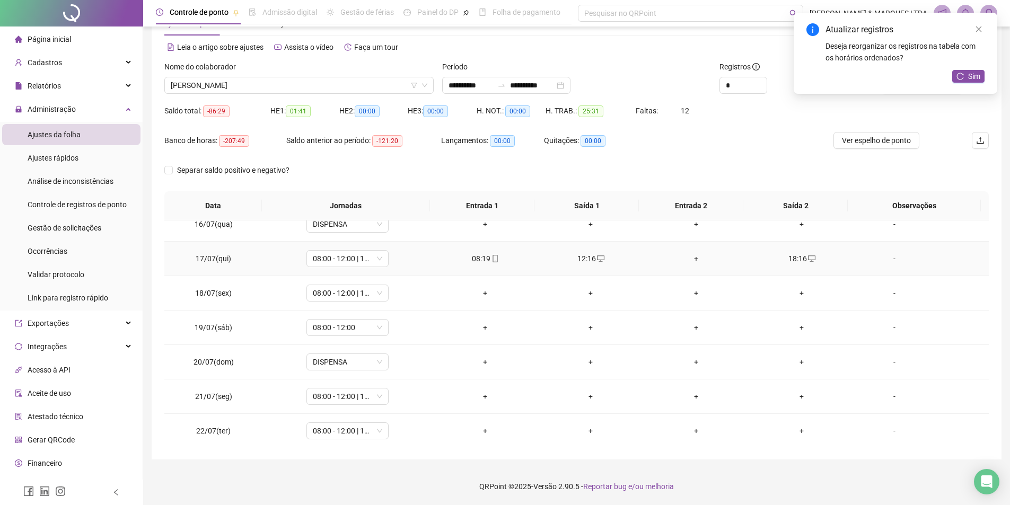
click at [692, 255] on div "+" at bounding box center [696, 259] width 89 height 12
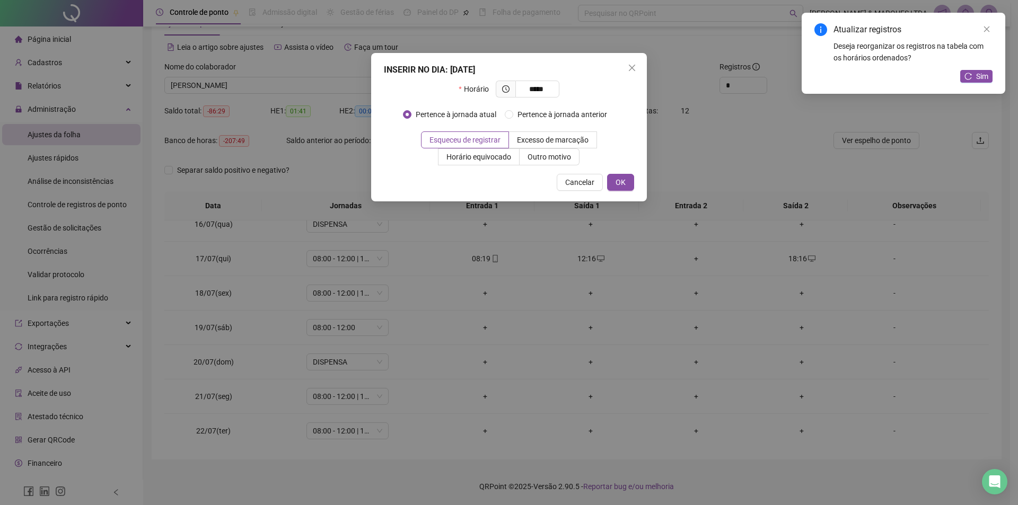
type input "*****"
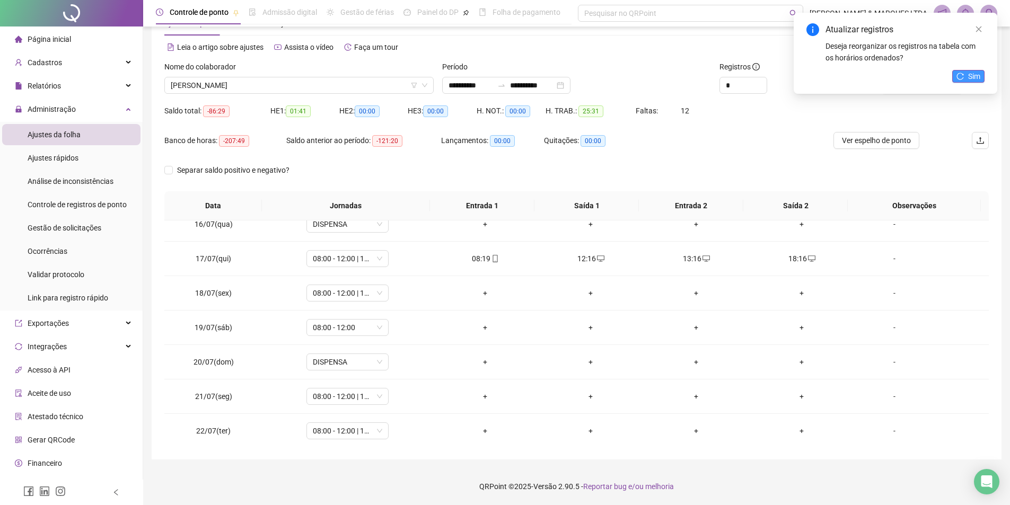
click at [977, 74] on span "Sim" at bounding box center [974, 77] width 12 height 12
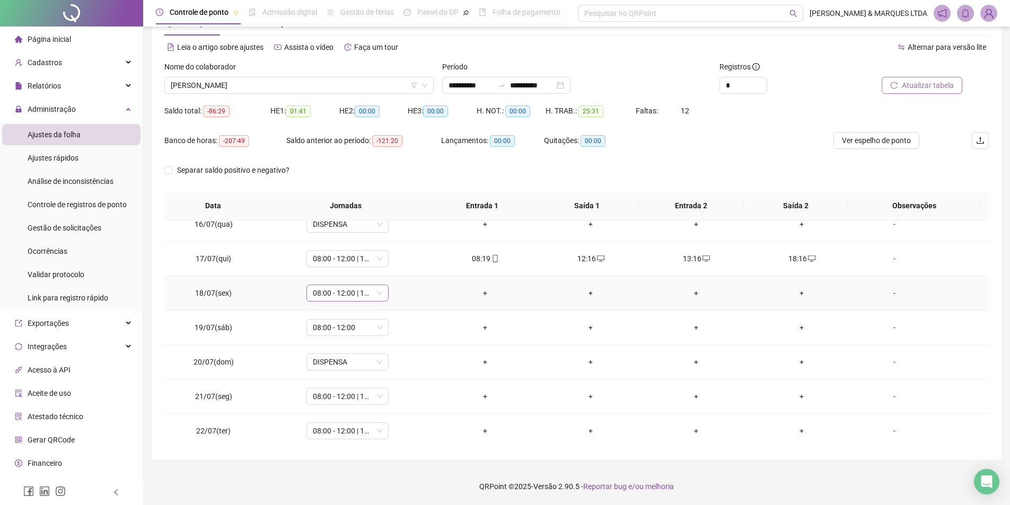
click at [361, 292] on span "08:00 - 12:00 | 14:00 - 18:00" at bounding box center [347, 293] width 69 height 16
click at [346, 424] on div "Dispensa" at bounding box center [361, 432] width 109 height 17
click at [402, 261] on button "Sim" at bounding box center [396, 265] width 21 height 13
click at [371, 325] on span "08:00 - 12:00" at bounding box center [347, 328] width 69 height 16
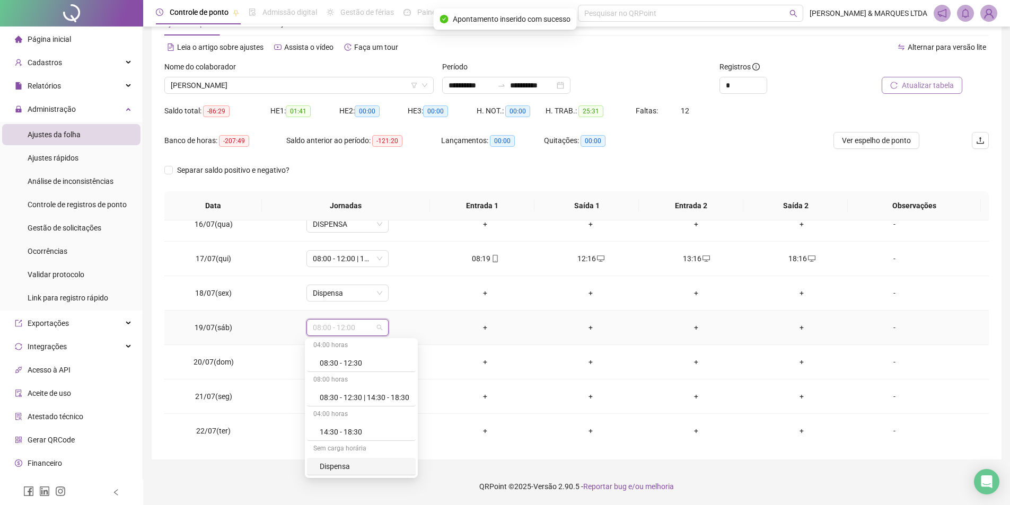
click at [349, 465] on div "Dispensa" at bounding box center [365, 467] width 90 height 12
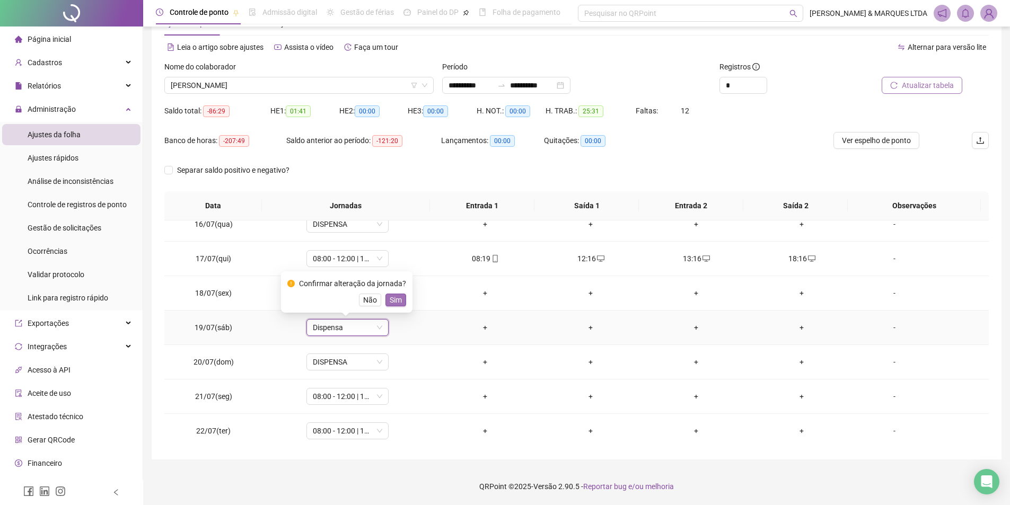
click at [393, 305] on span "Sim" at bounding box center [396, 300] width 12 height 12
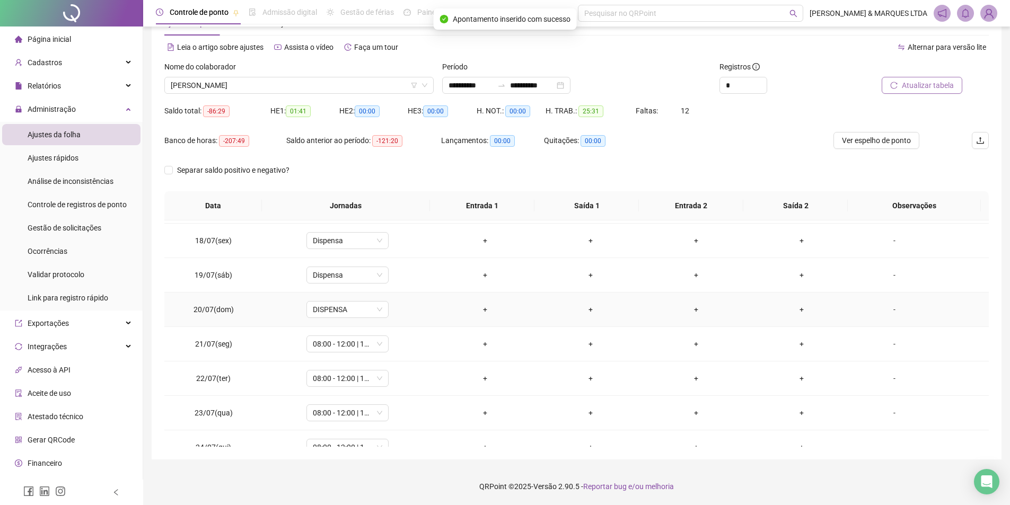
scroll to position [636, 0]
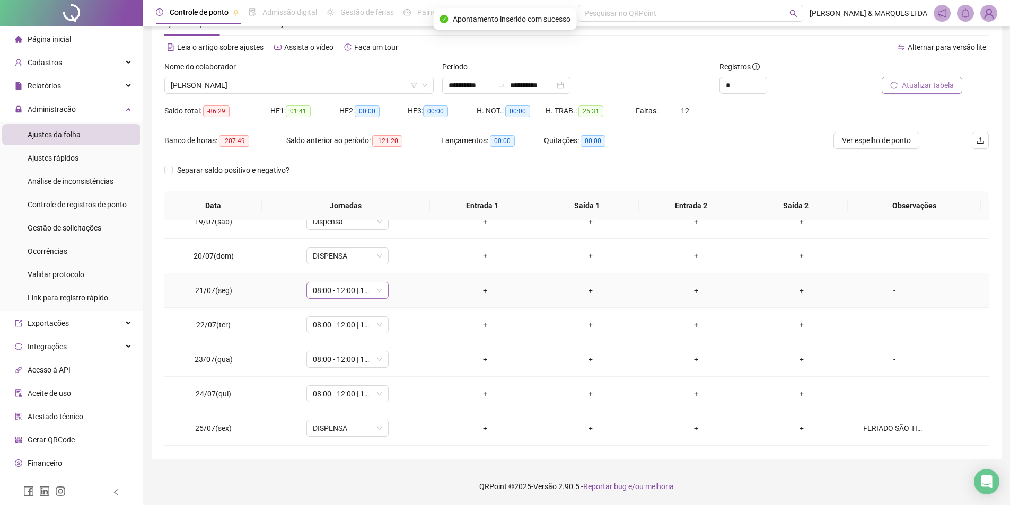
click at [366, 288] on span "08:00 - 12:00 | 14:00 - 18:00" at bounding box center [347, 291] width 69 height 16
click at [335, 429] on div "Dispensa" at bounding box center [365, 430] width 90 height 12
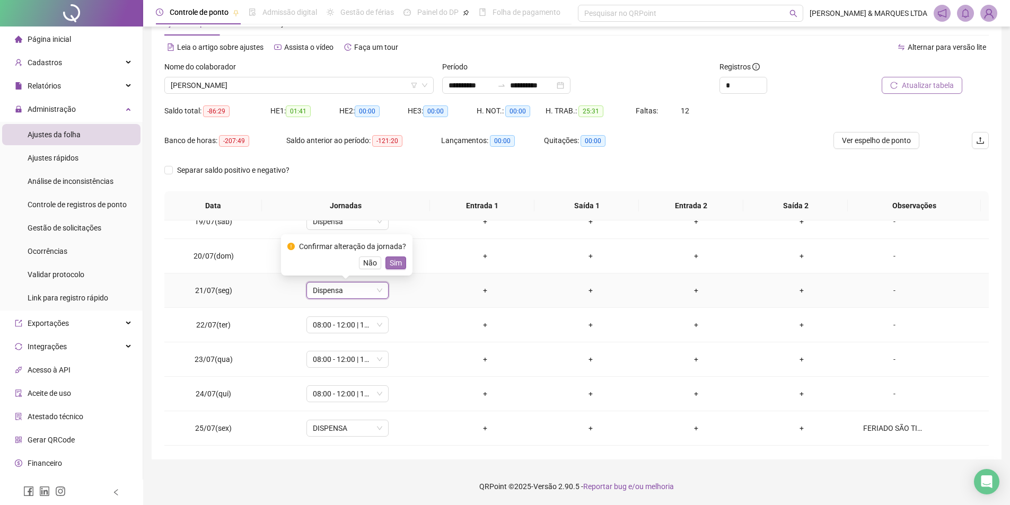
click at [395, 260] on span "Sim" at bounding box center [396, 263] width 12 height 12
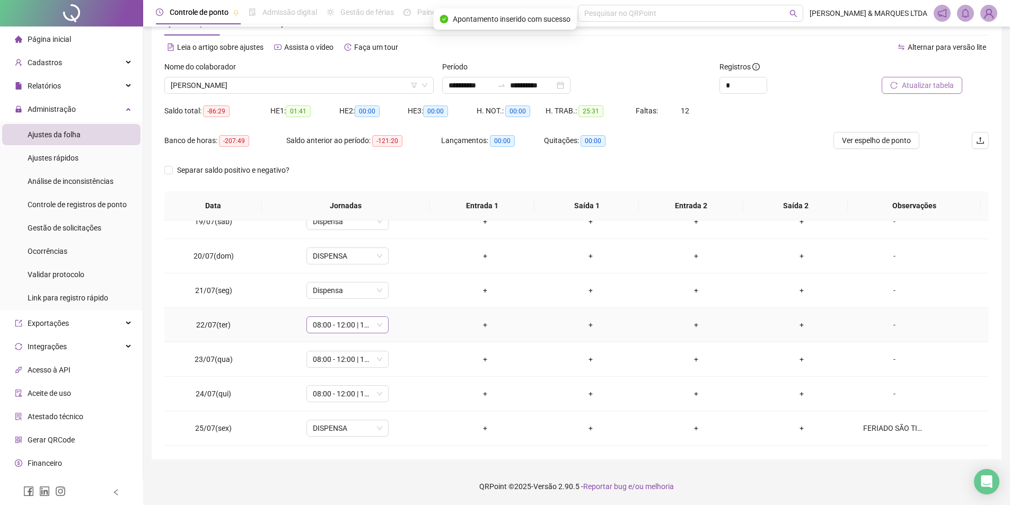
click at [359, 321] on span "08:00 - 12:00 | 14:00 - 18:00" at bounding box center [347, 325] width 69 height 16
click at [350, 410] on div "Dispensa" at bounding box center [365, 411] width 90 height 12
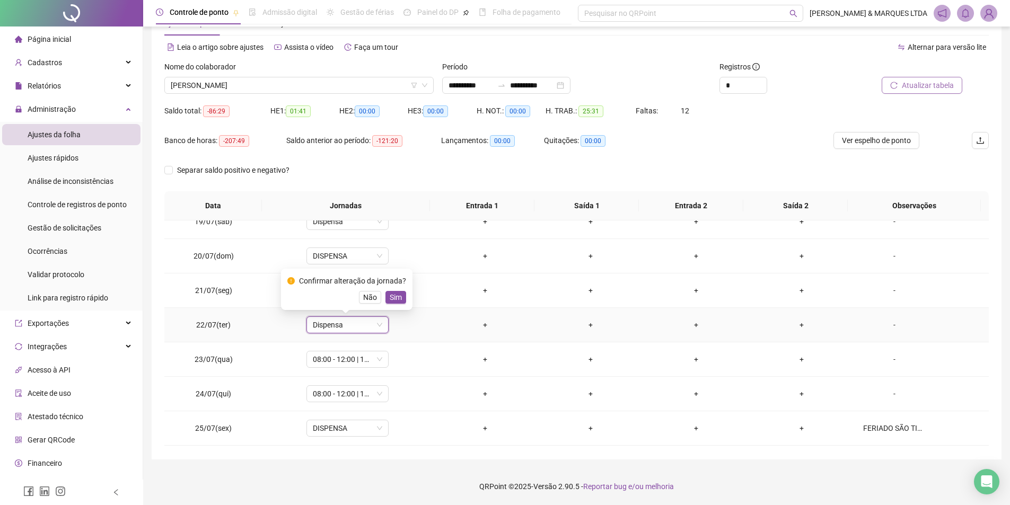
click at [390, 293] on span "Sim" at bounding box center [396, 298] width 12 height 12
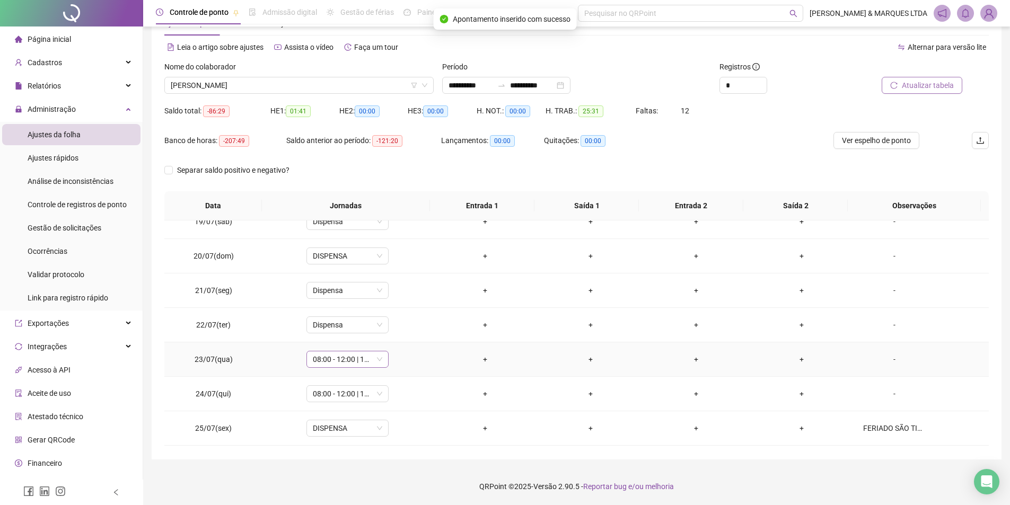
click at [325, 353] on span "08:00 - 12:00 | 14:00 - 18:00" at bounding box center [347, 360] width 69 height 16
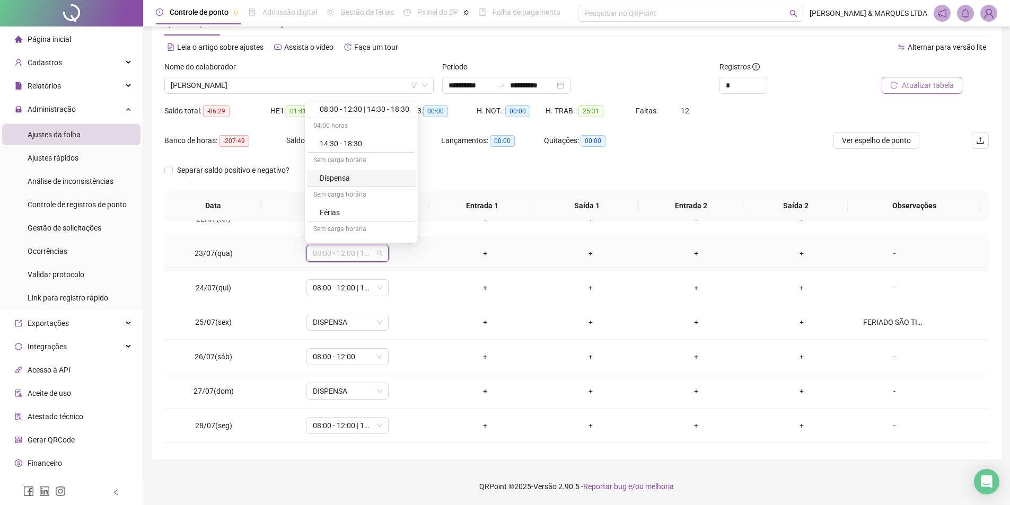
click at [362, 171] on div "Dispensa" at bounding box center [361, 178] width 109 height 17
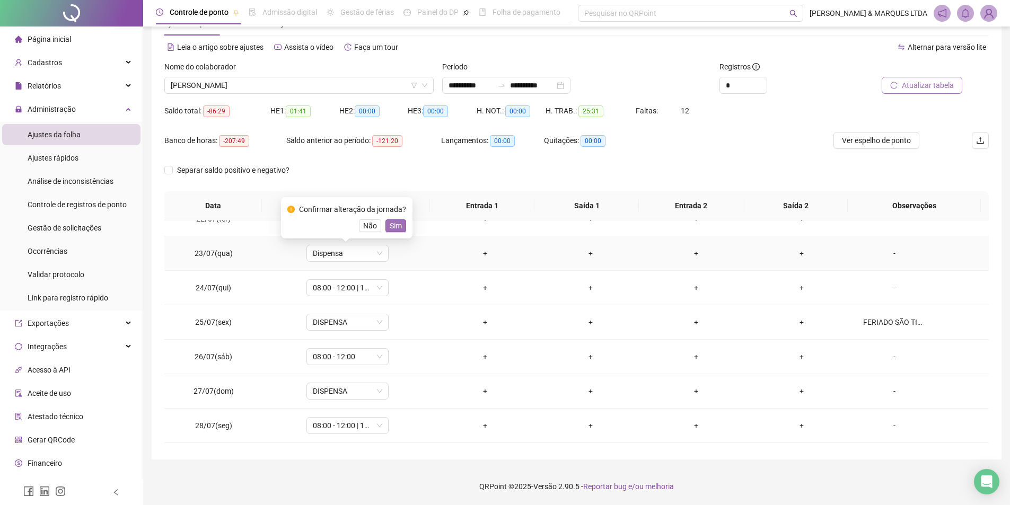
click at [395, 225] on span "Sim" at bounding box center [396, 226] width 12 height 12
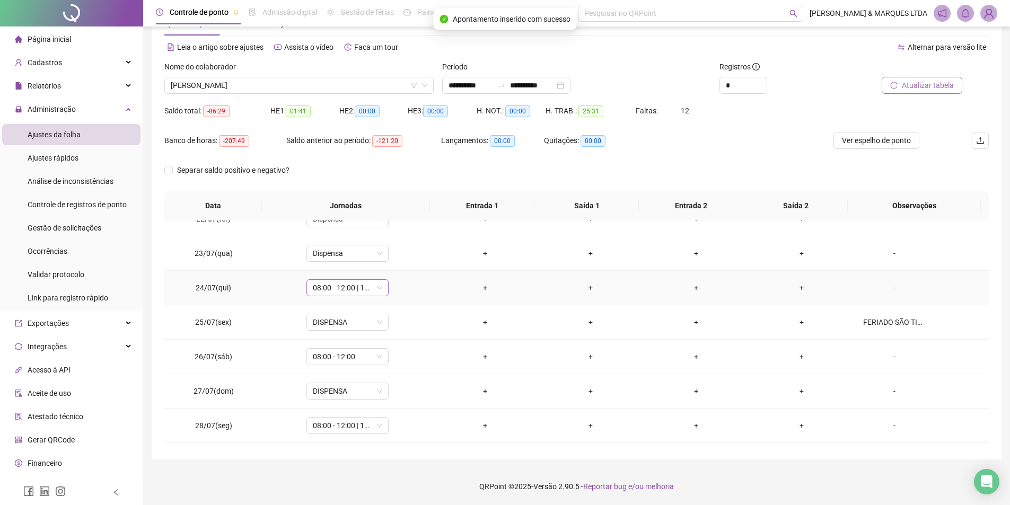
click at [357, 284] on span "08:00 - 12:00 | 14:00 - 18:00" at bounding box center [347, 288] width 69 height 16
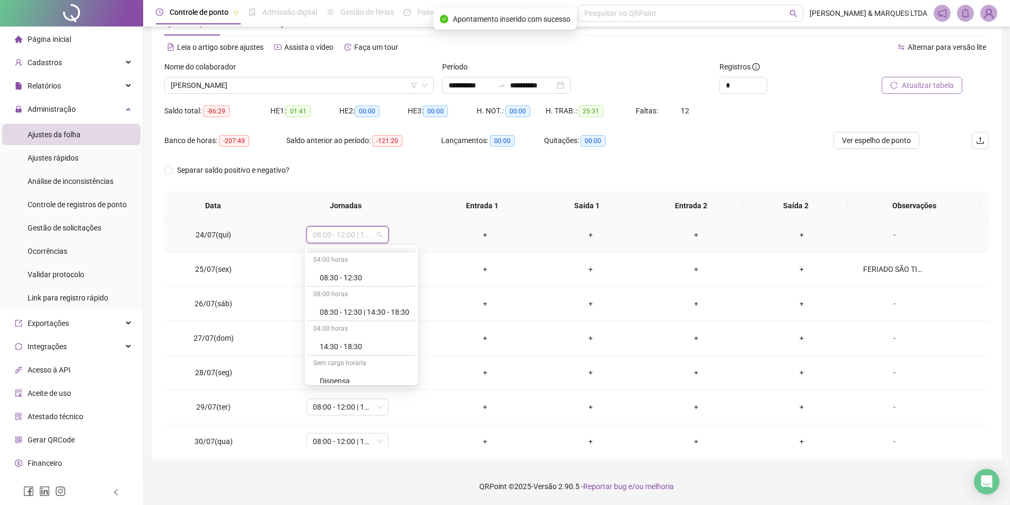
scroll to position [106, 0]
click at [354, 370] on div "Dispensa" at bounding box center [365, 374] width 90 height 12
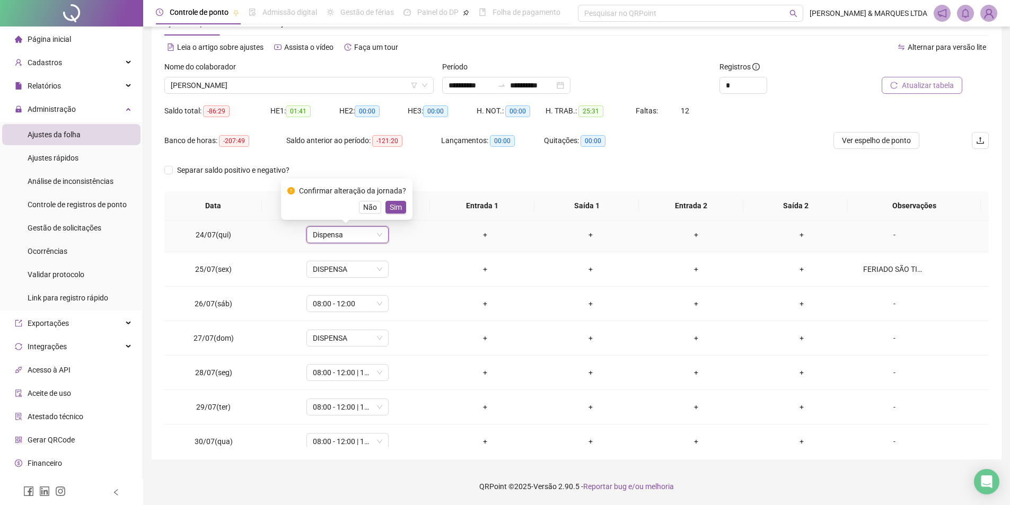
click at [393, 206] on span "Sim" at bounding box center [396, 208] width 12 height 12
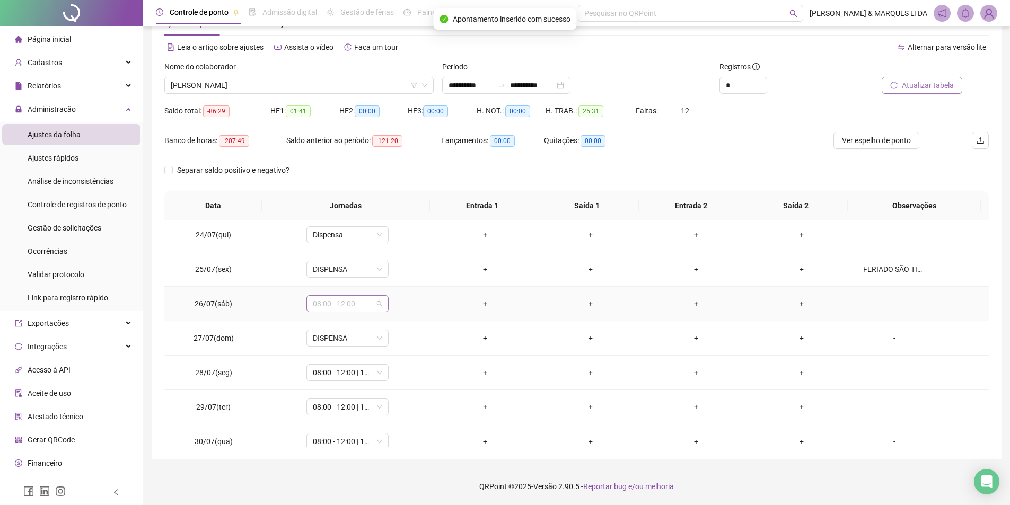
click at [362, 301] on span "08:00 - 12:00" at bounding box center [347, 304] width 69 height 16
click at [364, 386] on div "Dispensa" at bounding box center [365, 390] width 90 height 12
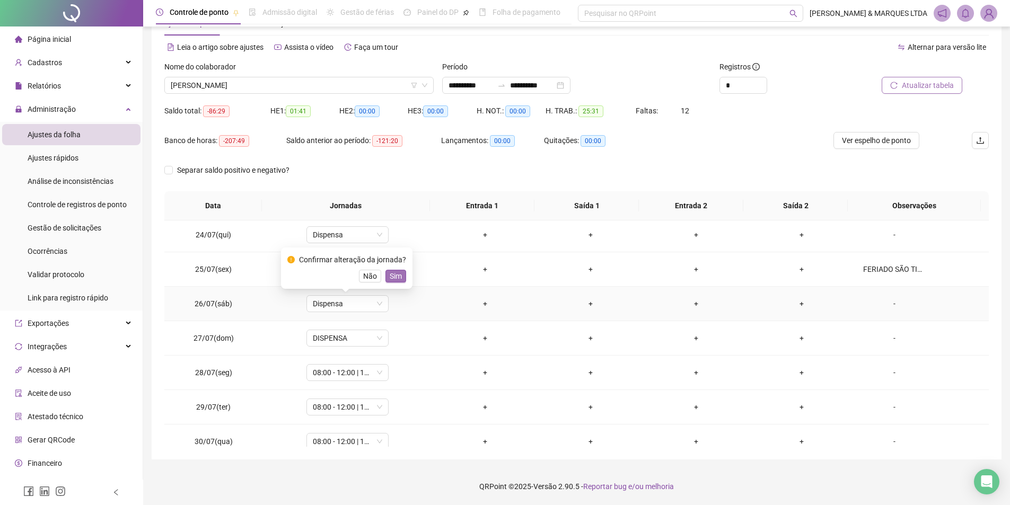
click at [394, 277] on span "Sim" at bounding box center [396, 276] width 12 height 12
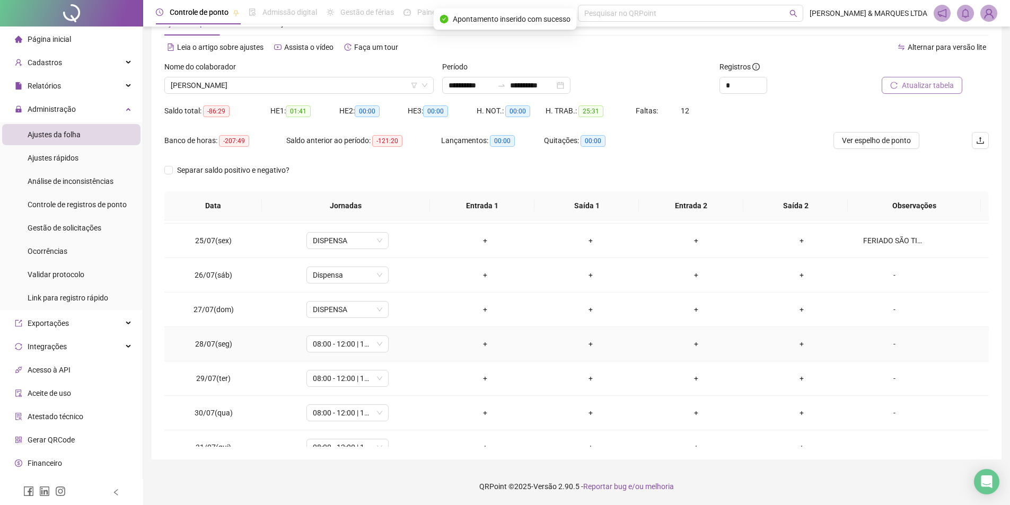
scroll to position [848, 0]
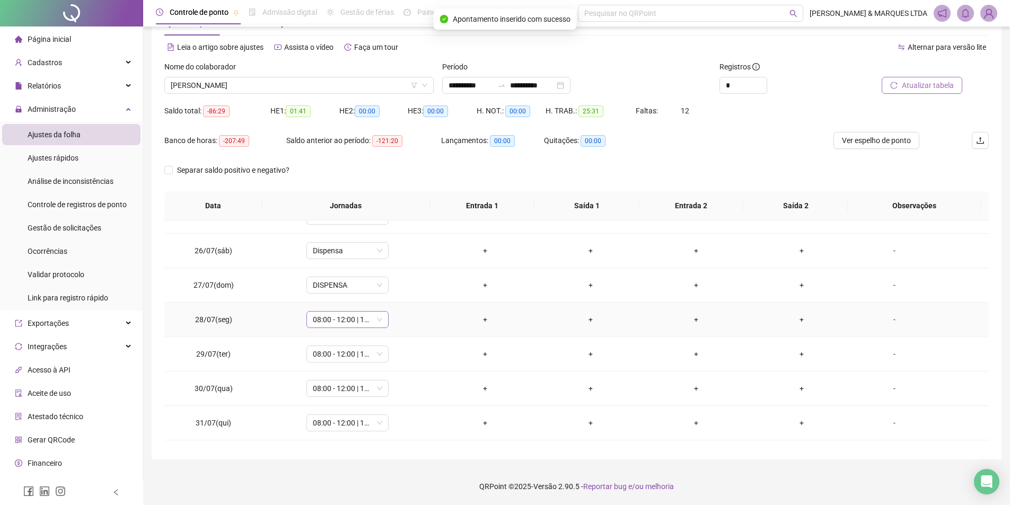
click at [351, 326] on span "08:00 - 12:00 | 14:00 - 18:00" at bounding box center [347, 320] width 69 height 16
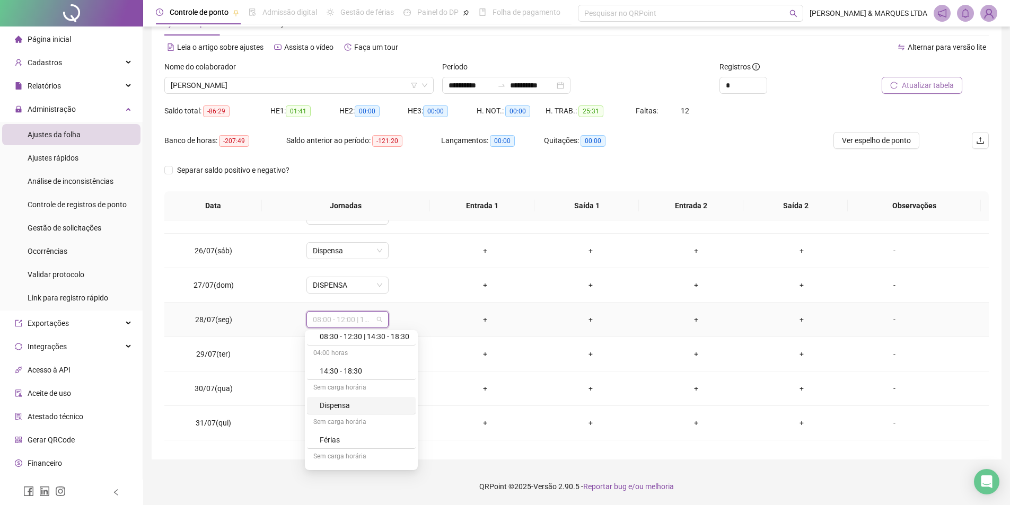
click at [354, 406] on div "Dispensa" at bounding box center [365, 406] width 90 height 12
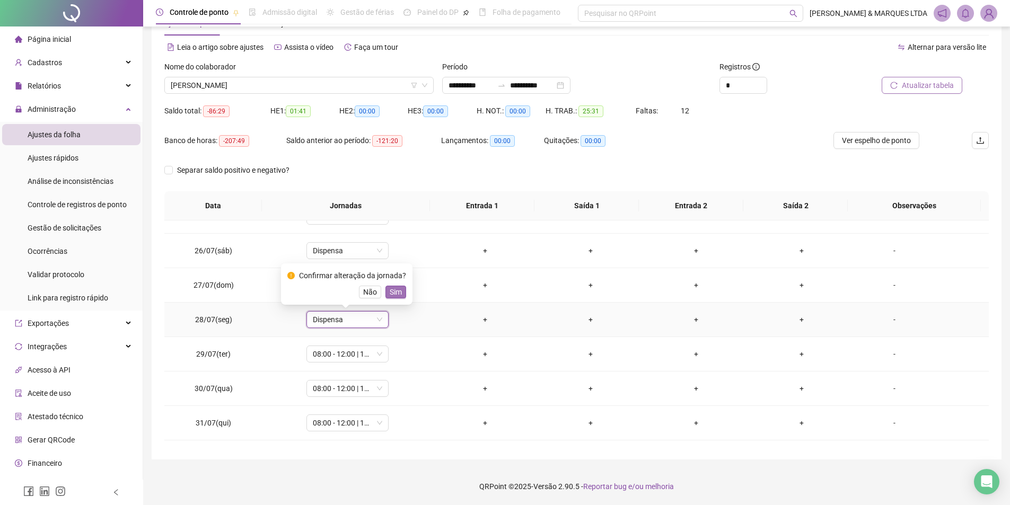
click at [391, 286] on button "Sim" at bounding box center [396, 292] width 21 height 13
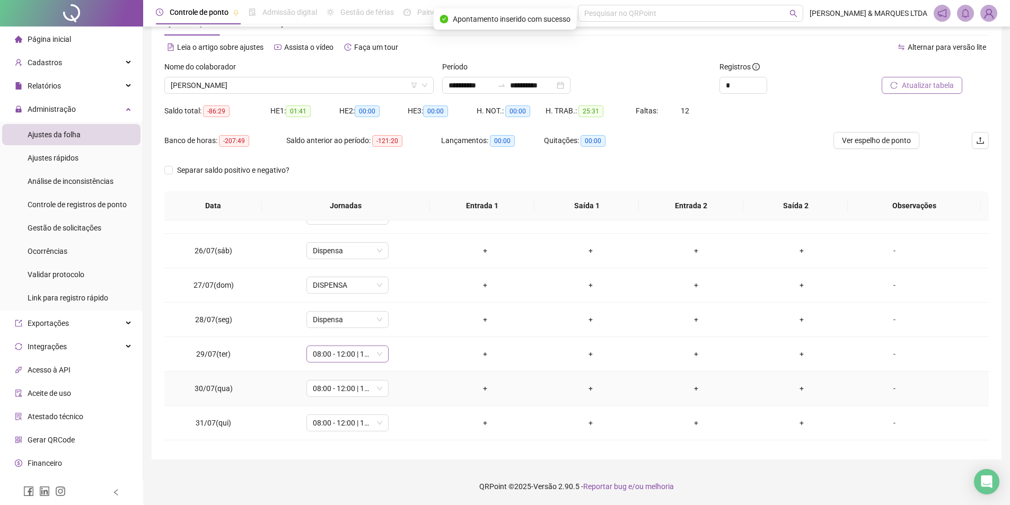
click at [364, 359] on span "08:00 - 12:00 | 14:00 - 18:00" at bounding box center [347, 354] width 69 height 16
click at [357, 381] on div "Dispensa" at bounding box center [365, 387] width 90 height 12
click at [399, 330] on span "Sim" at bounding box center [396, 327] width 12 height 12
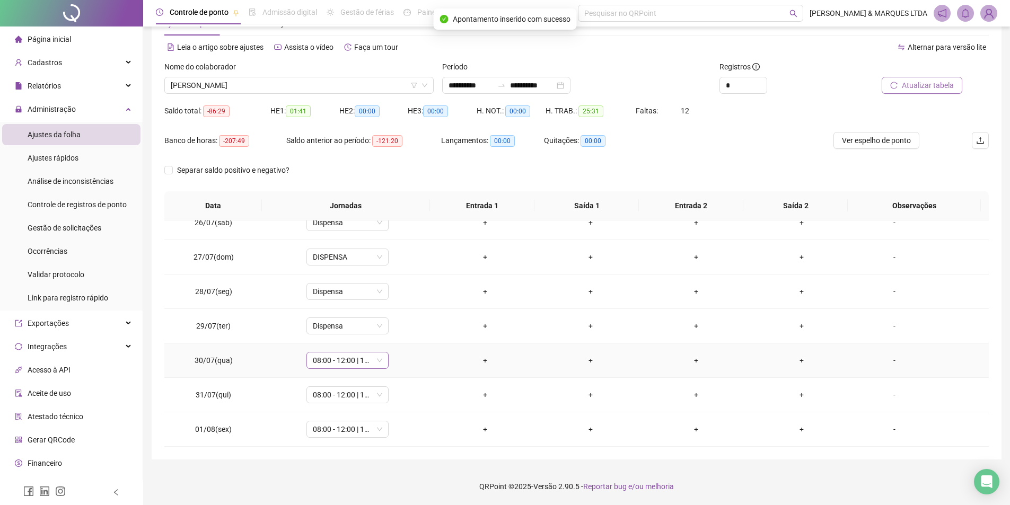
click at [346, 358] on span "08:00 - 12:00 | 14:00 - 18:00" at bounding box center [347, 361] width 69 height 16
click at [337, 290] on div "Dispensa" at bounding box center [365, 285] width 90 height 12
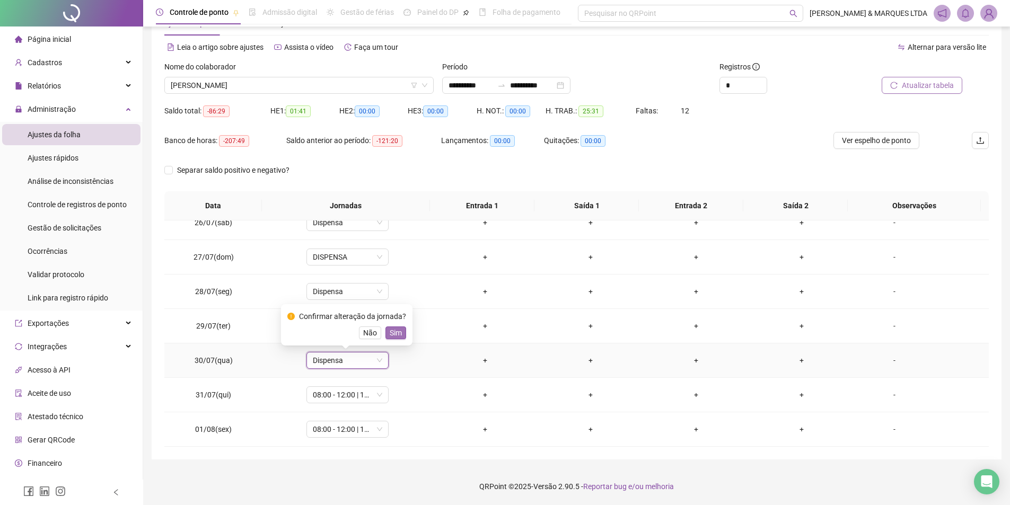
click at [393, 334] on span "Sim" at bounding box center [396, 333] width 12 height 12
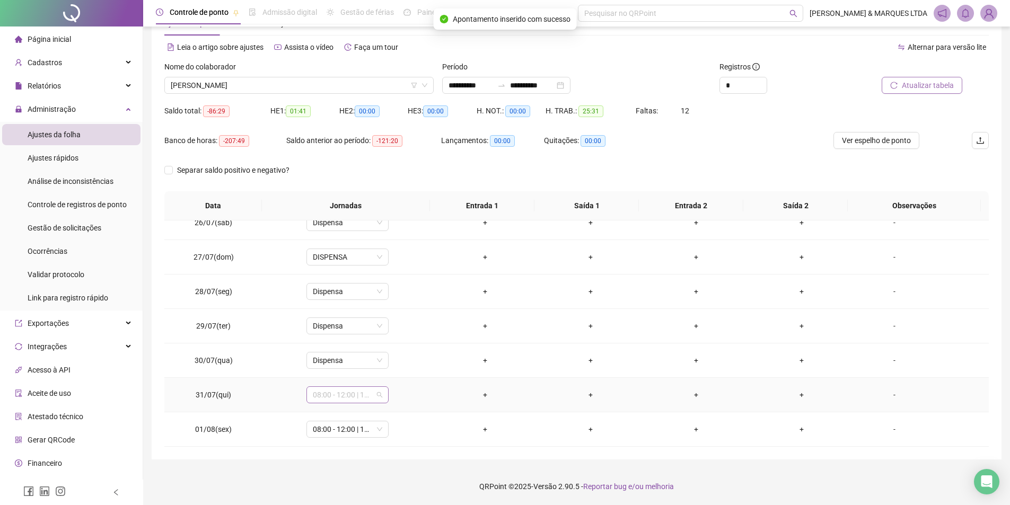
click at [337, 390] on span "08:00 - 12:00 | 14:00 - 18:00" at bounding box center [347, 395] width 69 height 16
click at [345, 376] on div "Dispensa" at bounding box center [365, 373] width 90 height 12
click at [396, 367] on span "Sim" at bounding box center [396, 368] width 12 height 12
click at [333, 424] on span "08:00 - 12:00 | 14:00 - 18:00" at bounding box center [347, 430] width 69 height 16
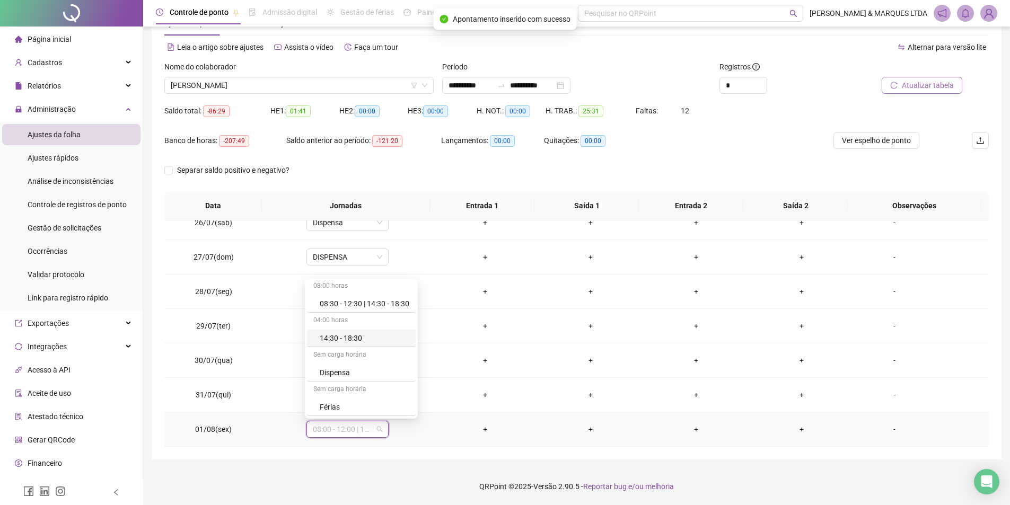
scroll to position [159, 0]
click at [365, 353] on div "Dispensa" at bounding box center [365, 354] width 90 height 12
click at [393, 402] on span "Sim" at bounding box center [396, 402] width 12 height 12
click at [910, 84] on span "Atualizar tabela" at bounding box center [928, 86] width 52 height 12
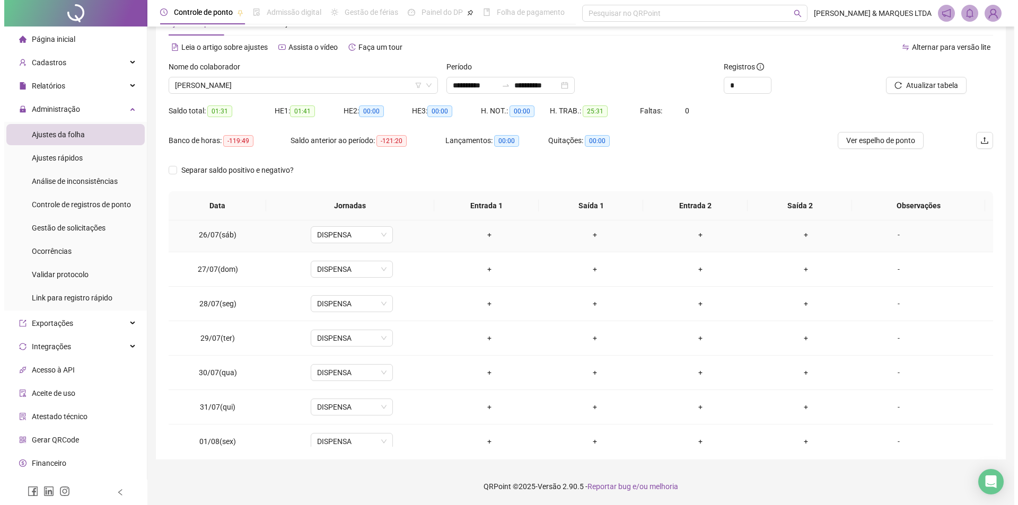
scroll to position [877, 0]
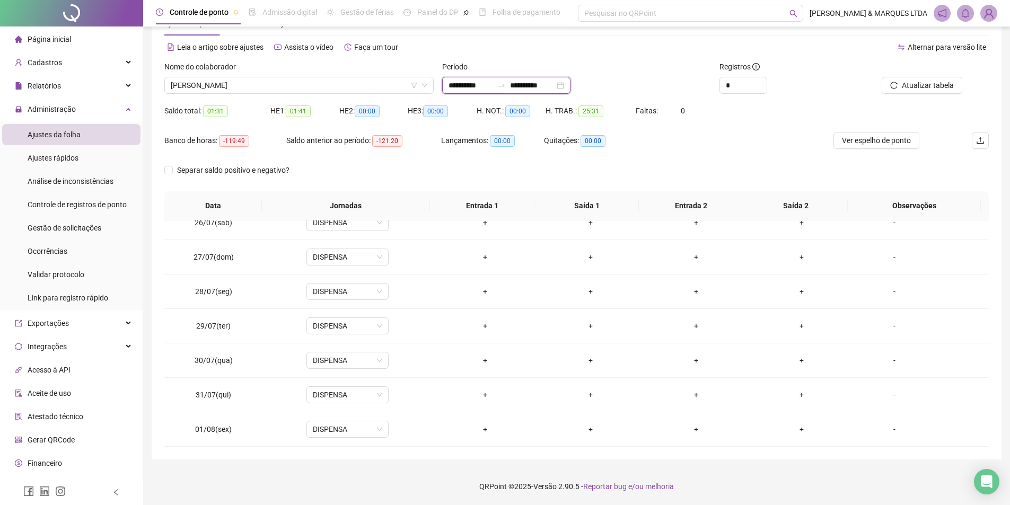
click at [467, 87] on input "**********" at bounding box center [471, 86] width 45 height 12
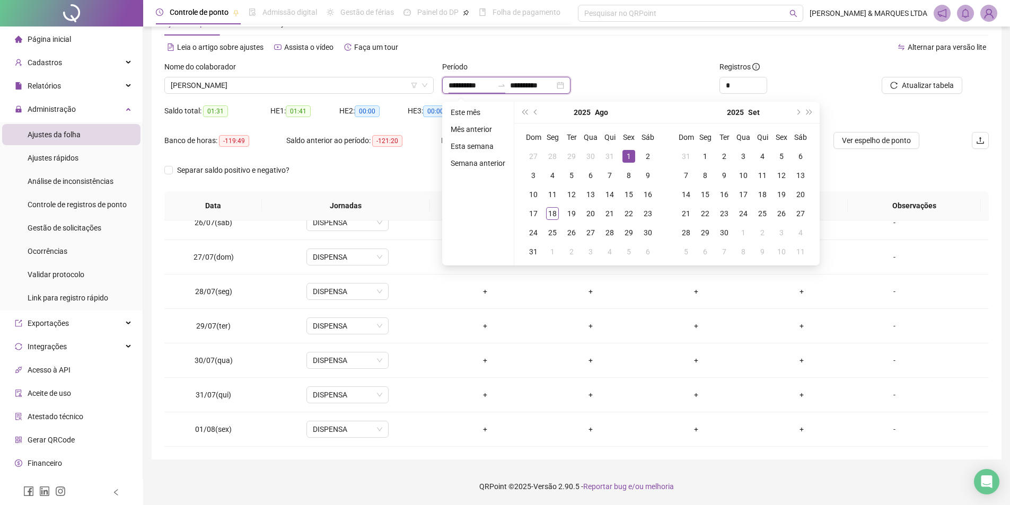
type input "**********"
drag, startPoint x: 523, startPoint y: 84, endPoint x: 620, endPoint y: 80, distance: 96.6
click at [620, 80] on div "**********" at bounding box center [576, 85] width 269 height 17
click at [664, 56] on div "Alternar para versão lite" at bounding box center [783, 52] width 413 height 17
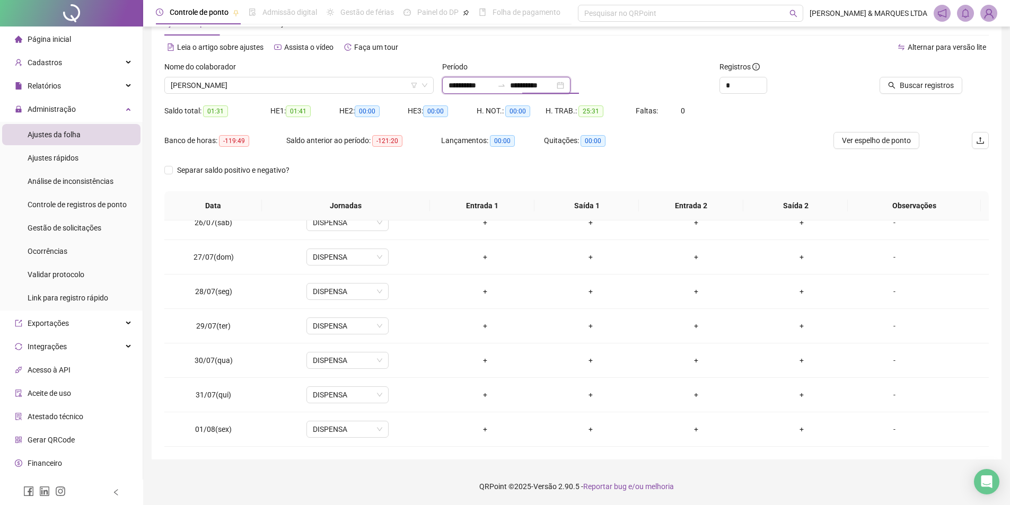
drag, startPoint x: 522, startPoint y: 82, endPoint x: 605, endPoint y: 81, distance: 82.7
click at [605, 81] on div "**********" at bounding box center [576, 85] width 269 height 17
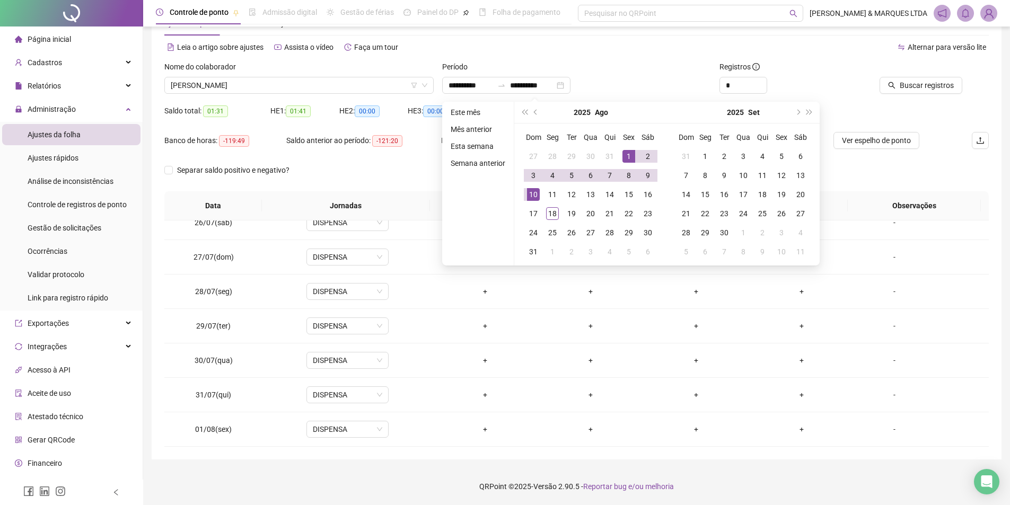
drag, startPoint x: 617, startPoint y: 86, endPoint x: 783, endPoint y: 103, distance: 166.3
click at [606, 88] on div "**********" at bounding box center [576, 85] width 269 height 17
type input "**********"
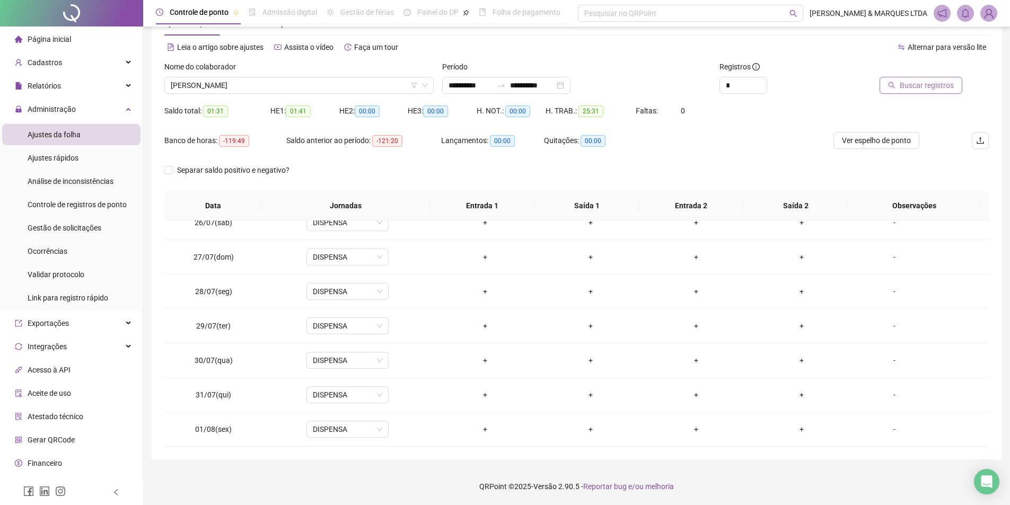
click at [913, 82] on span "Buscar registros" at bounding box center [927, 86] width 54 height 12
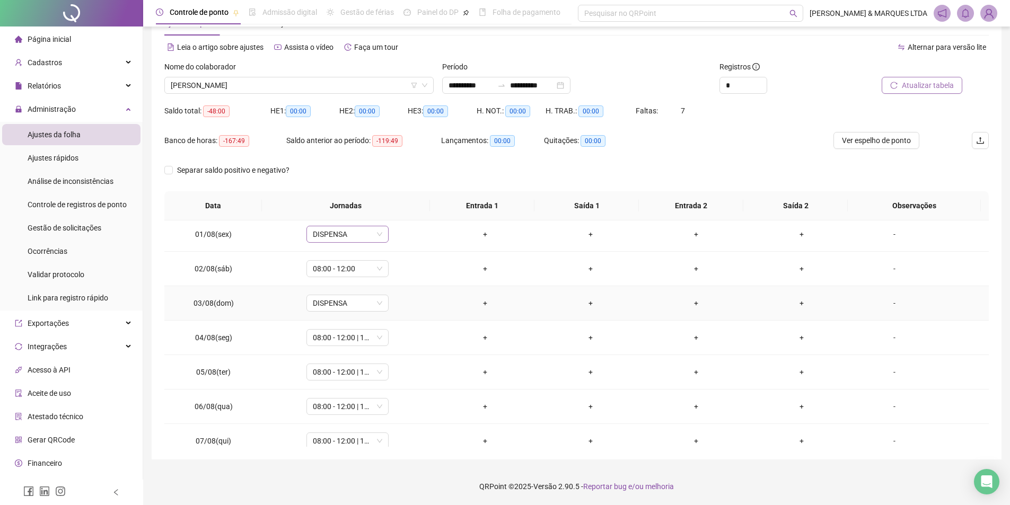
scroll to position [0, 0]
click at [318, 275] on span "08:00 - 12:00" at bounding box center [347, 272] width 69 height 16
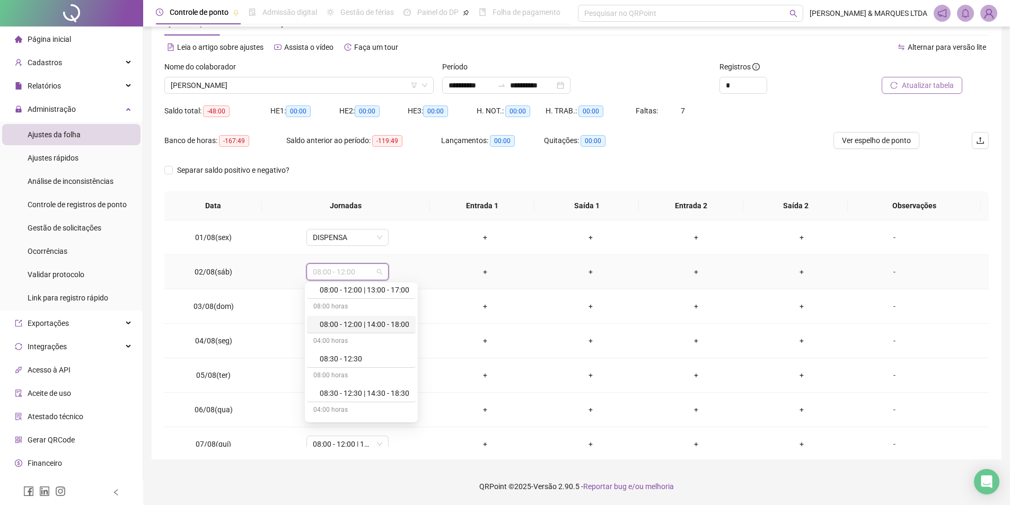
scroll to position [106, 0]
click at [355, 413] on div "Dispensa" at bounding box center [365, 411] width 90 height 12
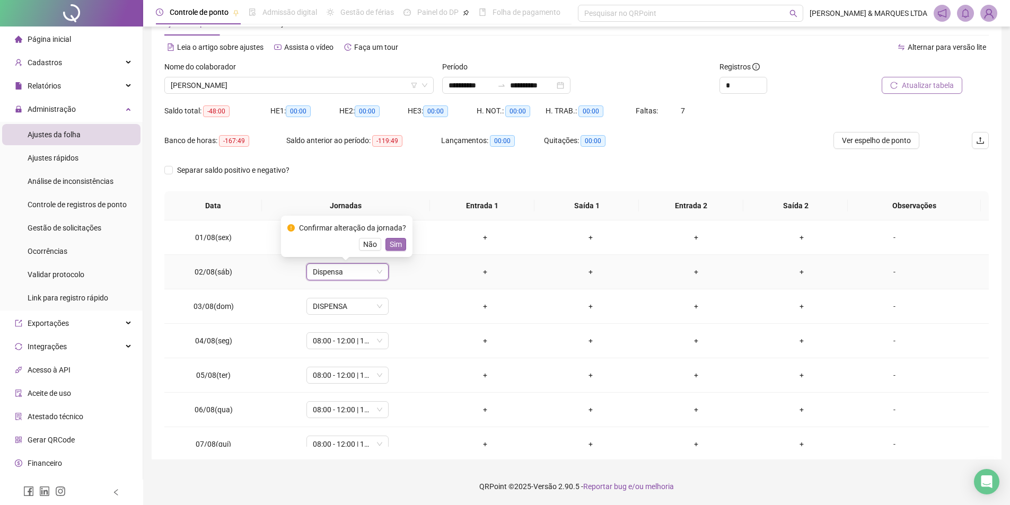
click at [391, 240] on span "Sim" at bounding box center [396, 245] width 12 height 12
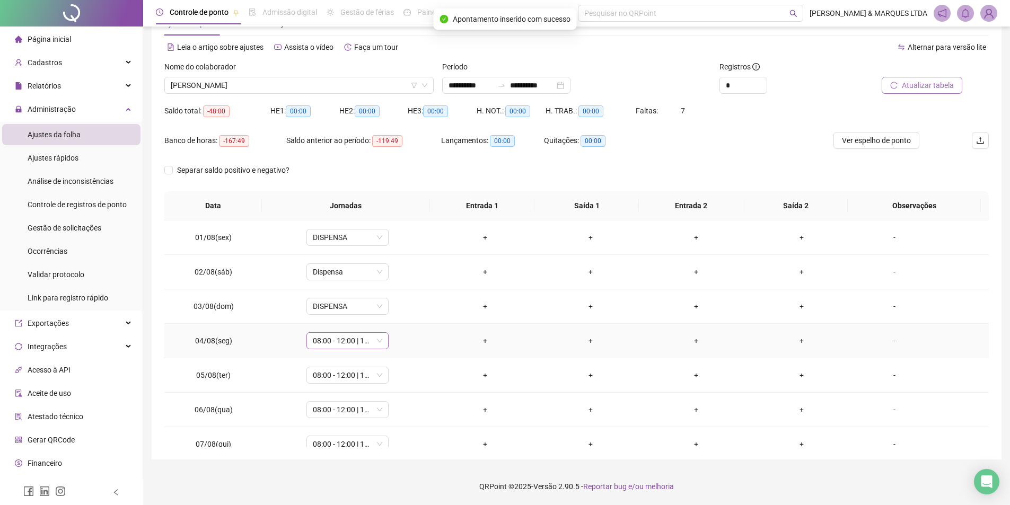
click at [344, 338] on span "08:00 - 12:00 | 14:00 - 18:00" at bounding box center [347, 341] width 69 height 16
click at [360, 419] on div "Dispensa" at bounding box center [361, 426] width 109 height 17
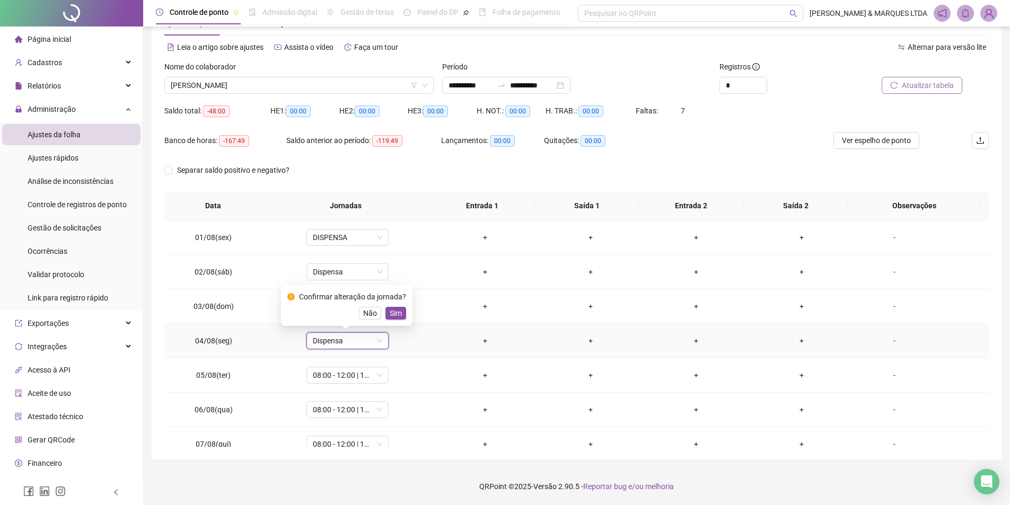
click at [404, 314] on div "Confirmar alteração da jornada? Não Sim" at bounding box center [347, 305] width 132 height 41
click at [397, 310] on span "Sim" at bounding box center [396, 314] width 12 height 12
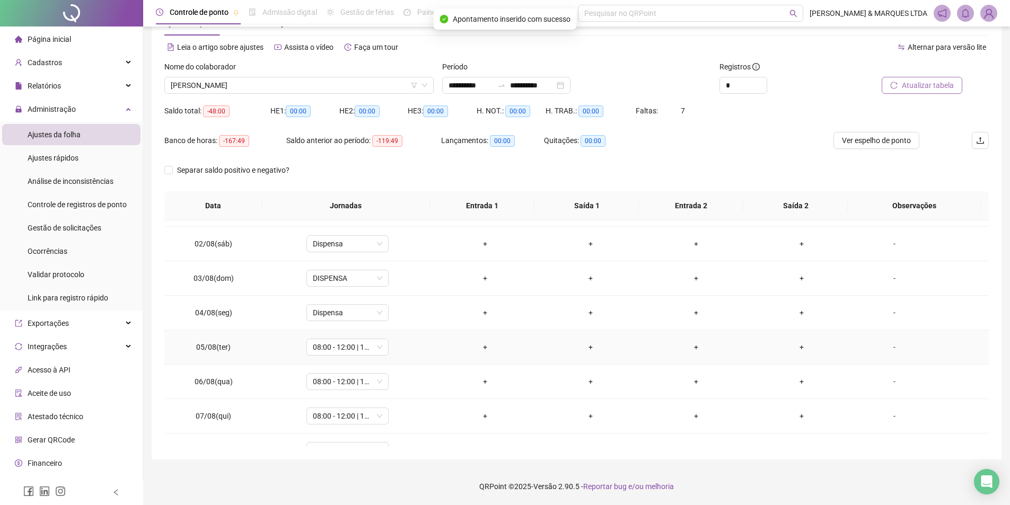
scroll to position [53, 0]
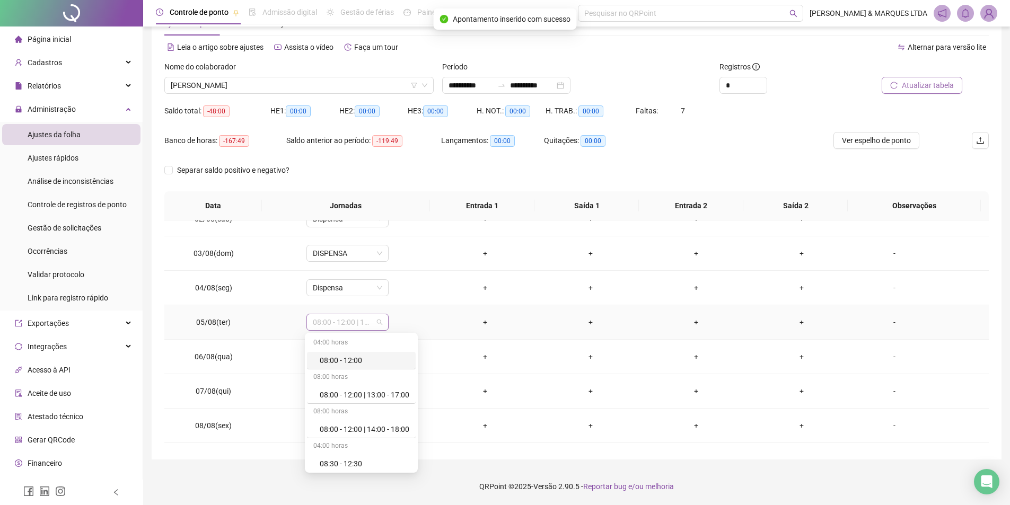
click at [353, 319] on span "08:00 - 12:00 | 14:00 - 18:00" at bounding box center [347, 322] width 69 height 16
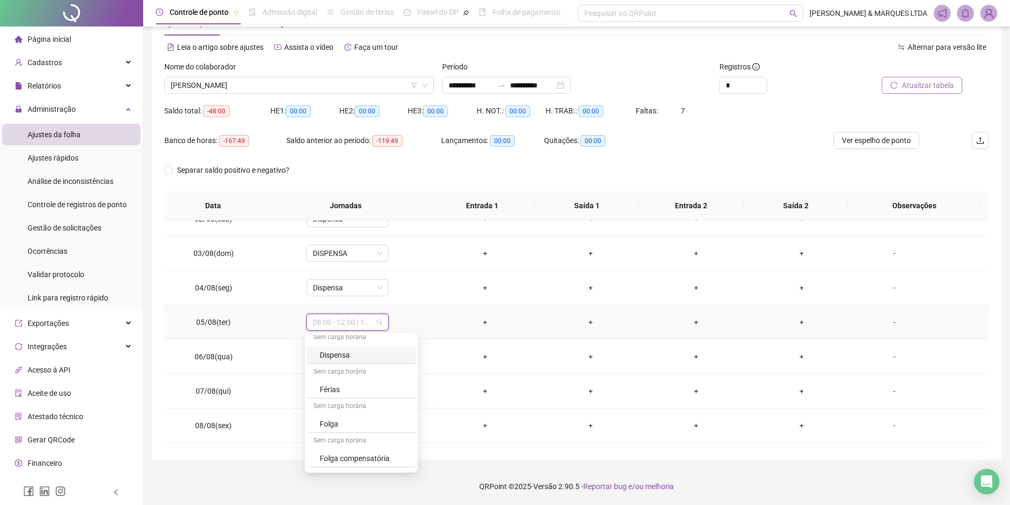
click at [369, 352] on div "Dispensa" at bounding box center [365, 355] width 90 height 12
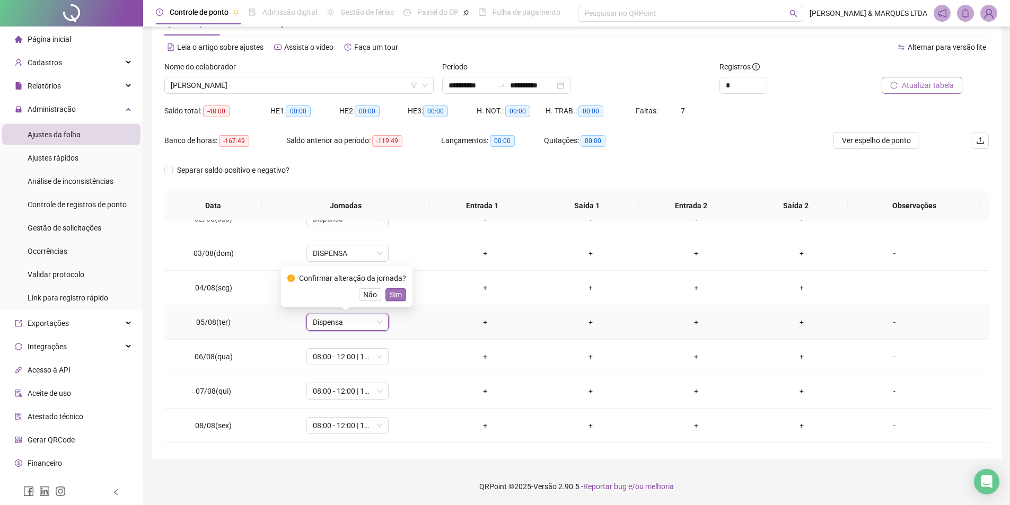
click at [398, 292] on span "Sim" at bounding box center [396, 295] width 12 height 12
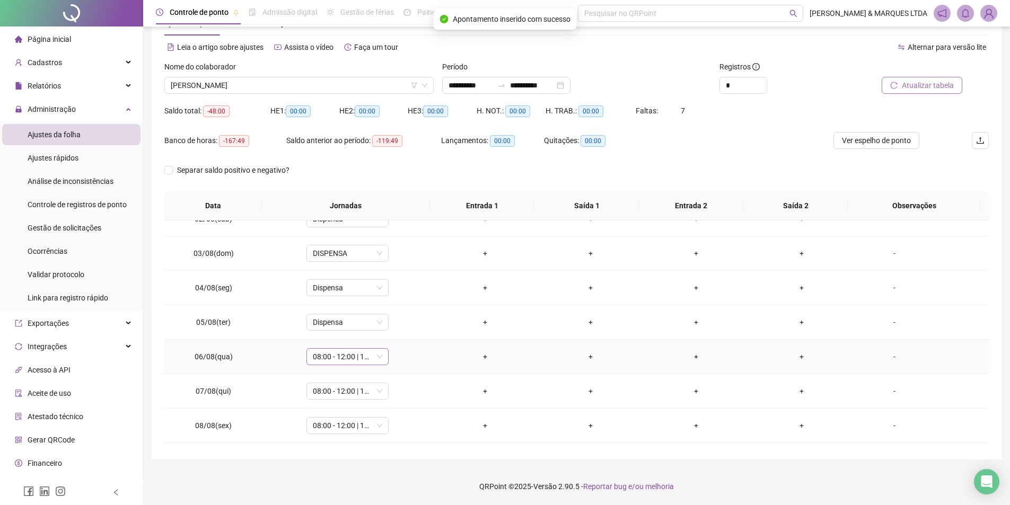
click at [362, 348] on div "08:00 - 12:00 | 14:00 - 18:00" at bounding box center [347, 356] width 82 height 17
click at [355, 275] on div "Dispensa" at bounding box center [361, 281] width 109 height 17
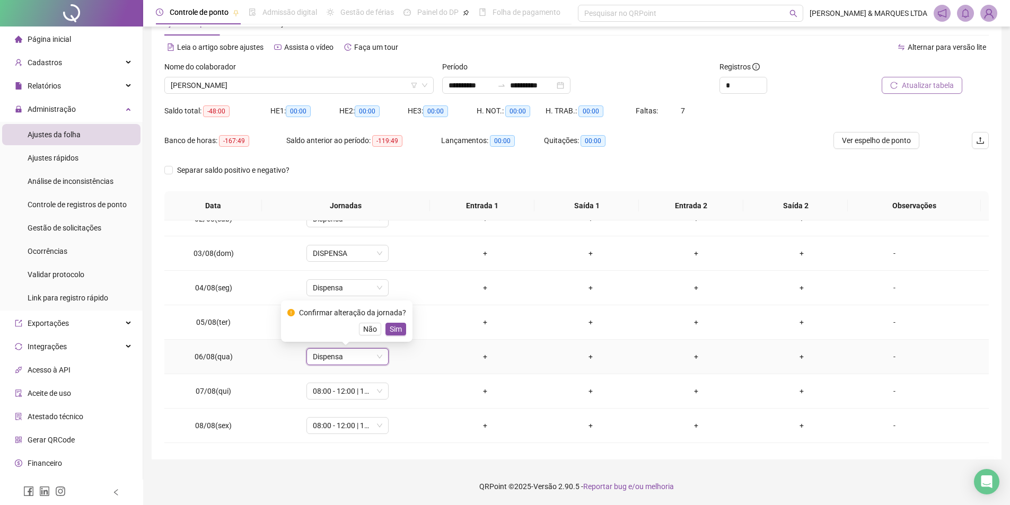
click at [386, 327] on button "Sim" at bounding box center [396, 329] width 21 height 13
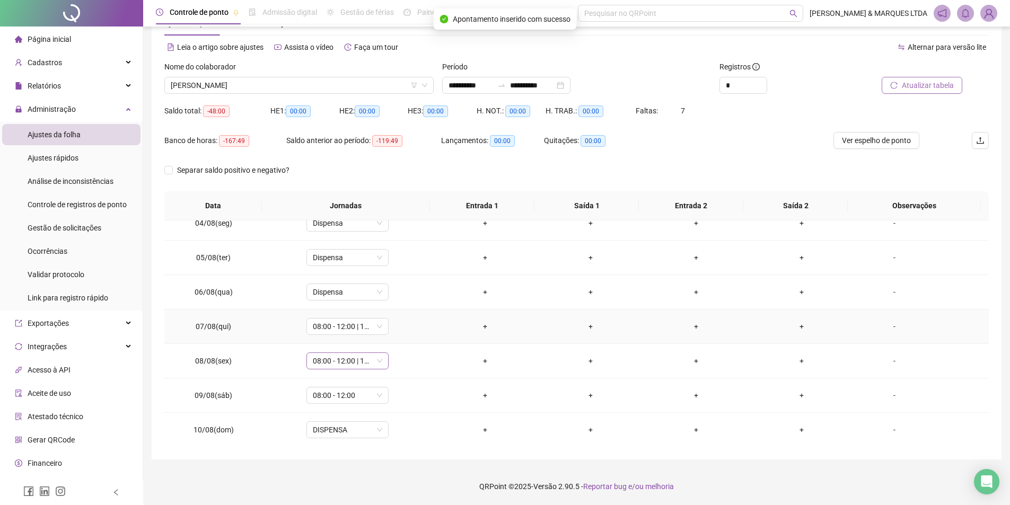
scroll to position [118, 0]
click at [353, 328] on span "08:00 - 12:00 | 14:00 - 18:00" at bounding box center [347, 326] width 69 height 16
click at [353, 410] on div "Dispensa" at bounding box center [365, 412] width 90 height 12
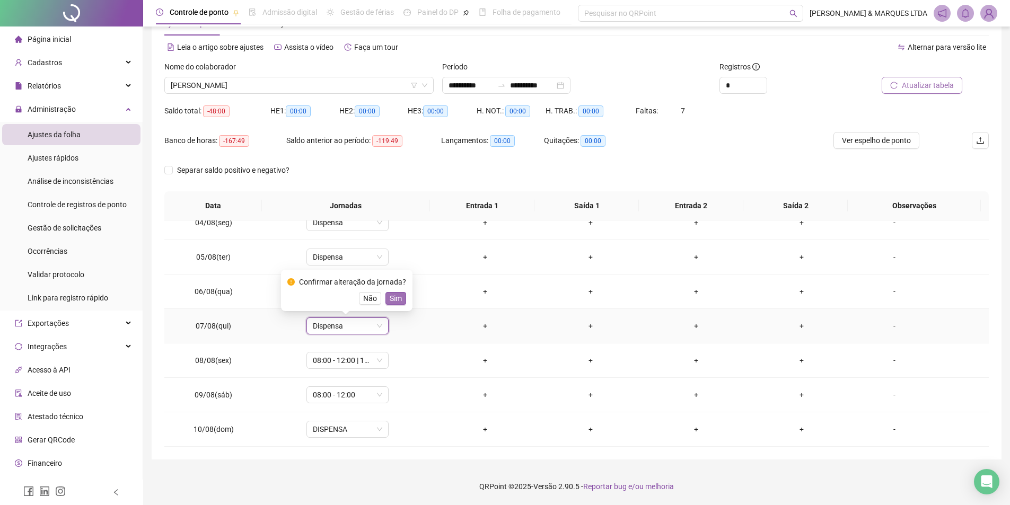
click at [390, 298] on span "Sim" at bounding box center [396, 299] width 12 height 12
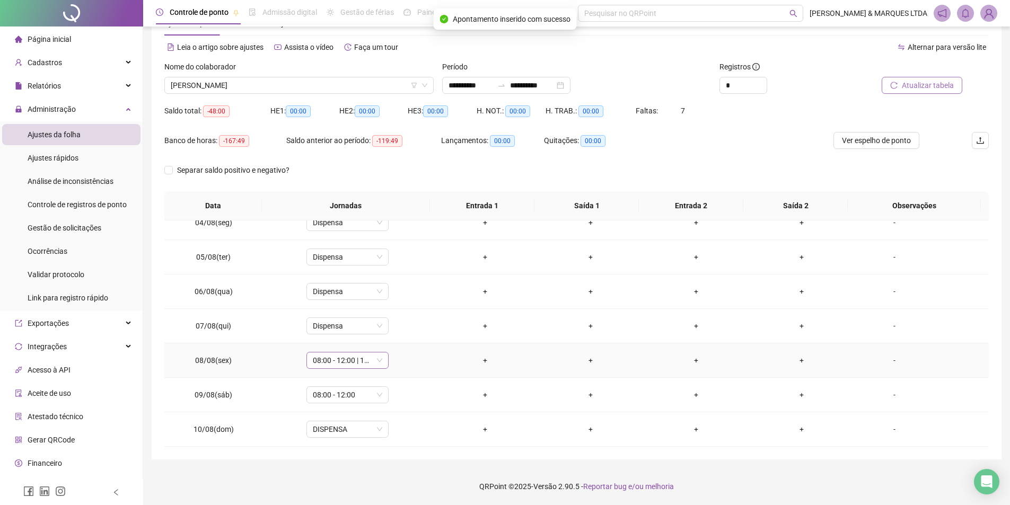
click at [353, 363] on span "08:00 - 12:00 | 14:00 - 18:00" at bounding box center [347, 361] width 69 height 16
click at [347, 283] on div "Dispensa" at bounding box center [365, 285] width 90 height 12
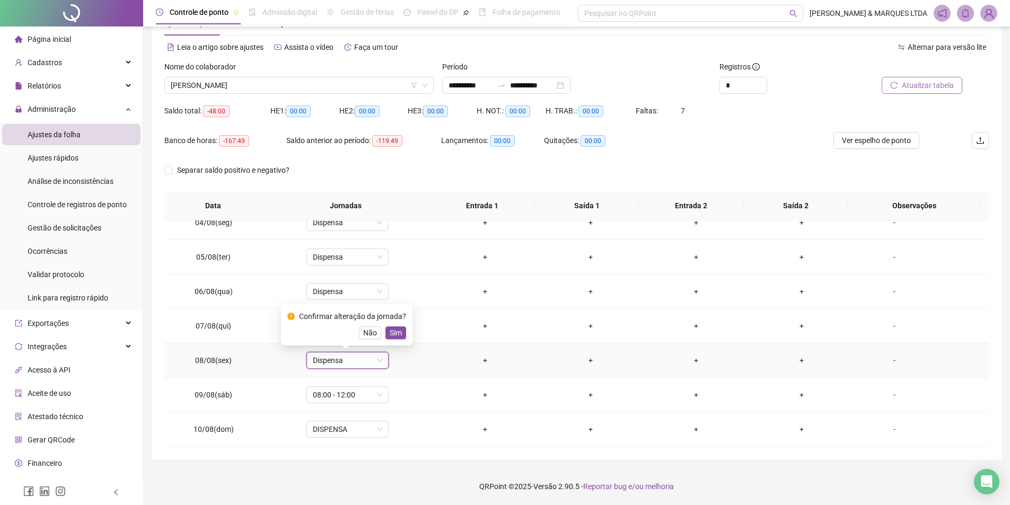
click at [391, 333] on span "Sim" at bounding box center [396, 333] width 12 height 12
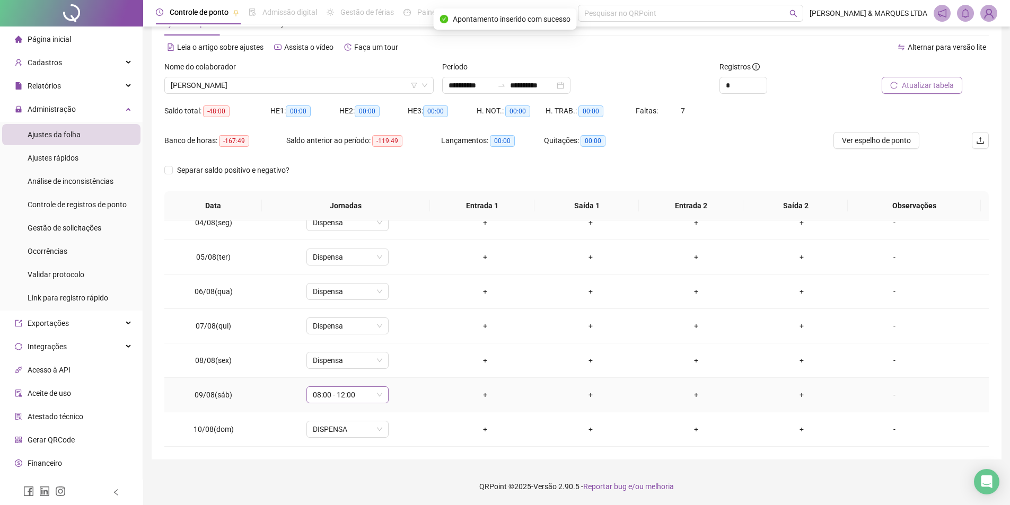
click at [365, 396] on span "08:00 - 12:00" at bounding box center [347, 395] width 69 height 16
click at [348, 268] on div "Dispensa" at bounding box center [365, 267] width 90 height 12
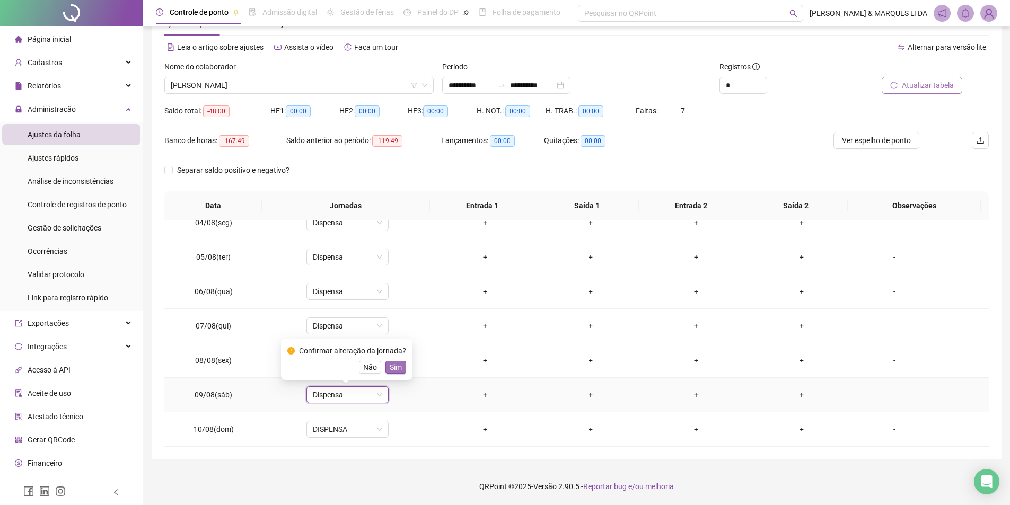
click at [392, 366] on span "Sim" at bounding box center [396, 368] width 12 height 12
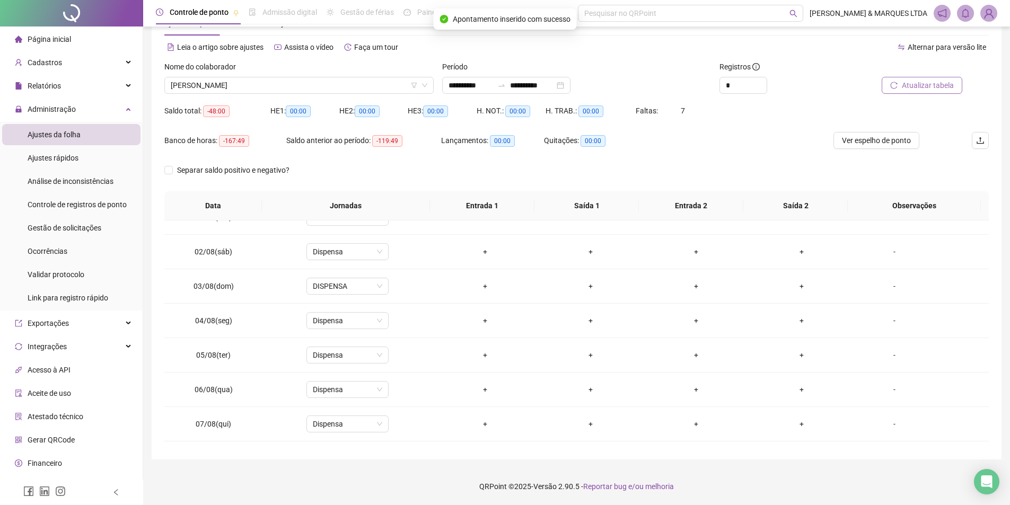
scroll to position [0, 0]
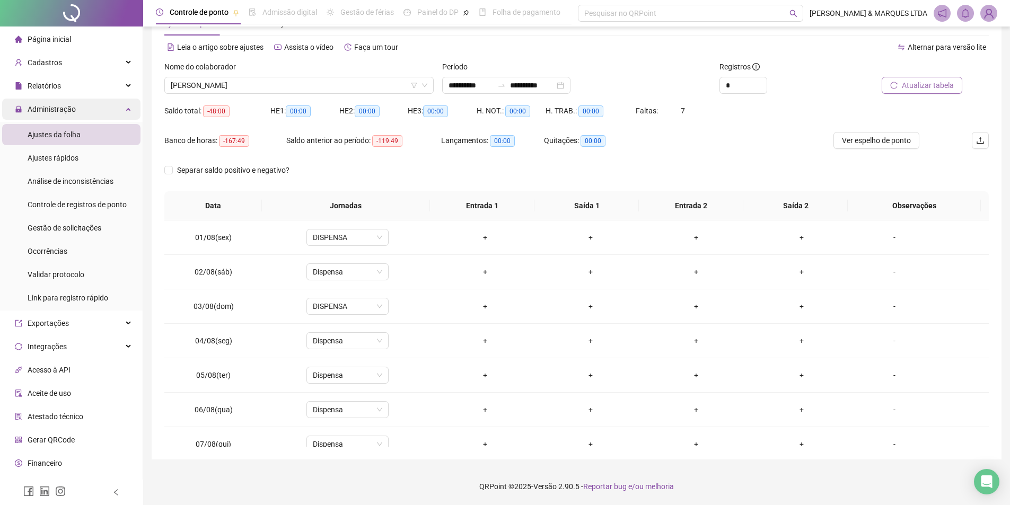
click at [81, 110] on div "Administração" at bounding box center [71, 109] width 138 height 21
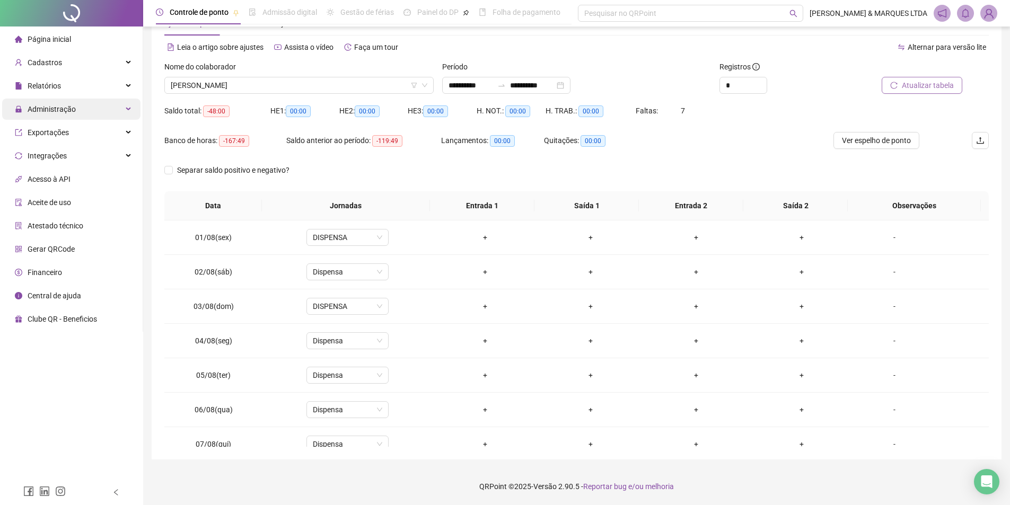
click at [78, 107] on div "Administração" at bounding box center [71, 109] width 138 height 21
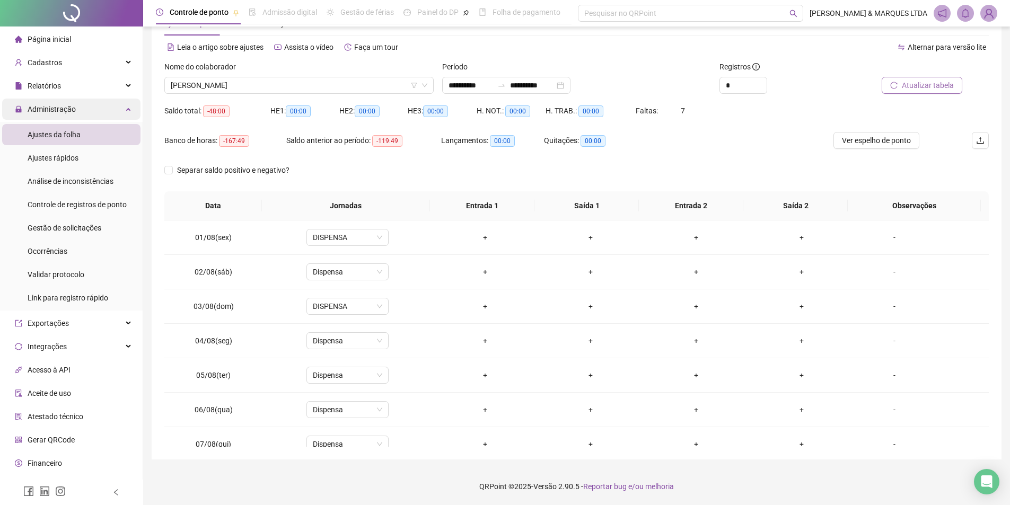
click at [78, 107] on div "Administração" at bounding box center [71, 109] width 138 height 21
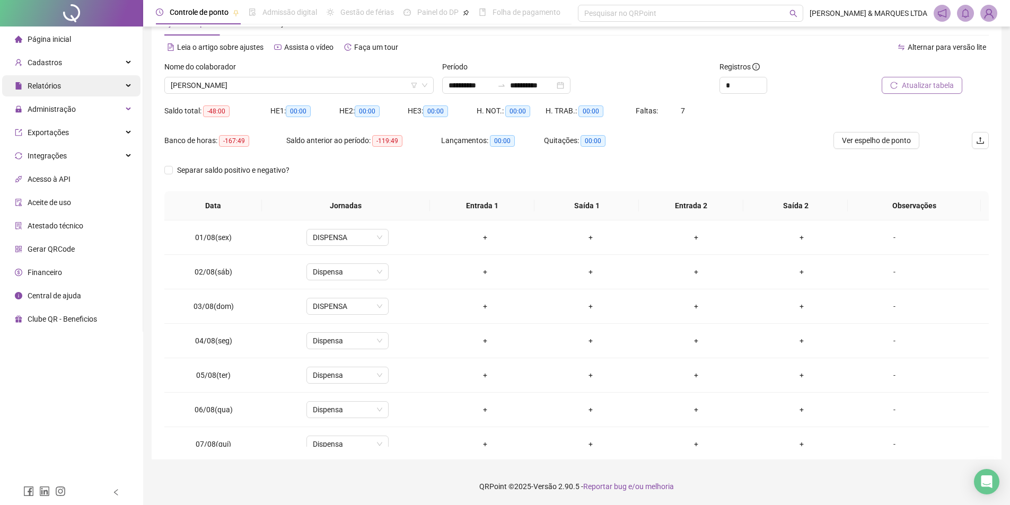
click at [85, 81] on div "Relatórios" at bounding box center [71, 85] width 138 height 21
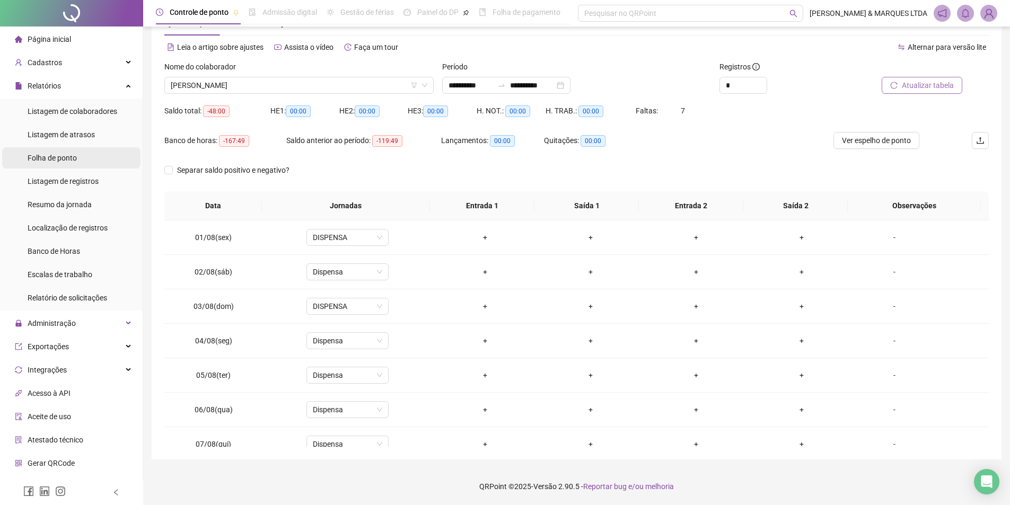
click at [75, 159] on span "Folha de ponto" at bounding box center [52, 158] width 49 height 8
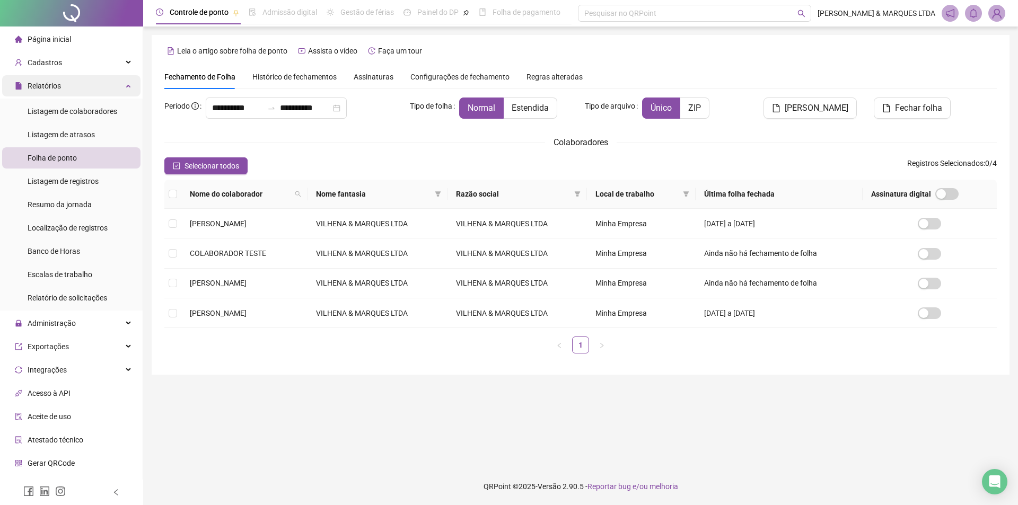
click at [65, 82] on div "Relatórios" at bounding box center [71, 85] width 138 height 21
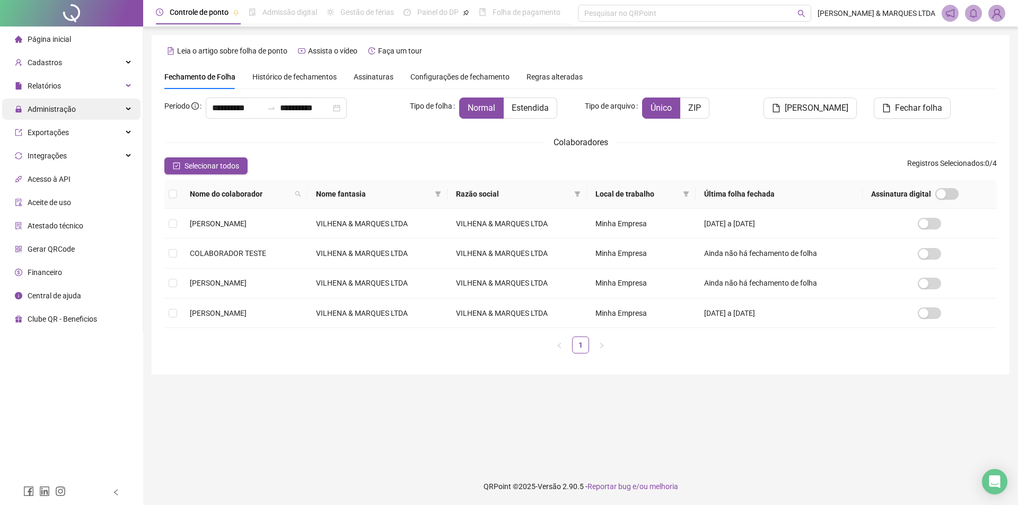
click at [63, 105] on span "Administração" at bounding box center [52, 109] width 48 height 8
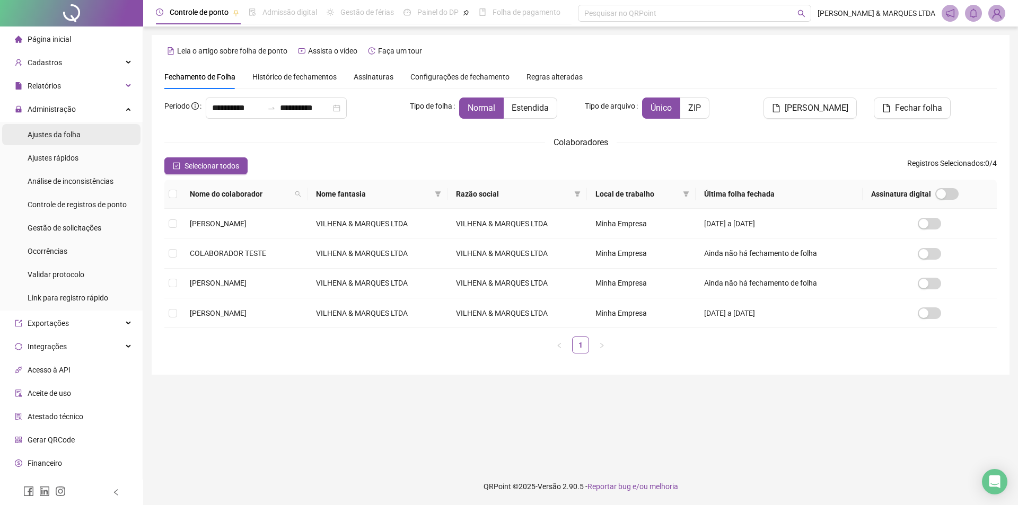
click at [58, 139] on div "Ajustes da folha" at bounding box center [54, 134] width 53 height 21
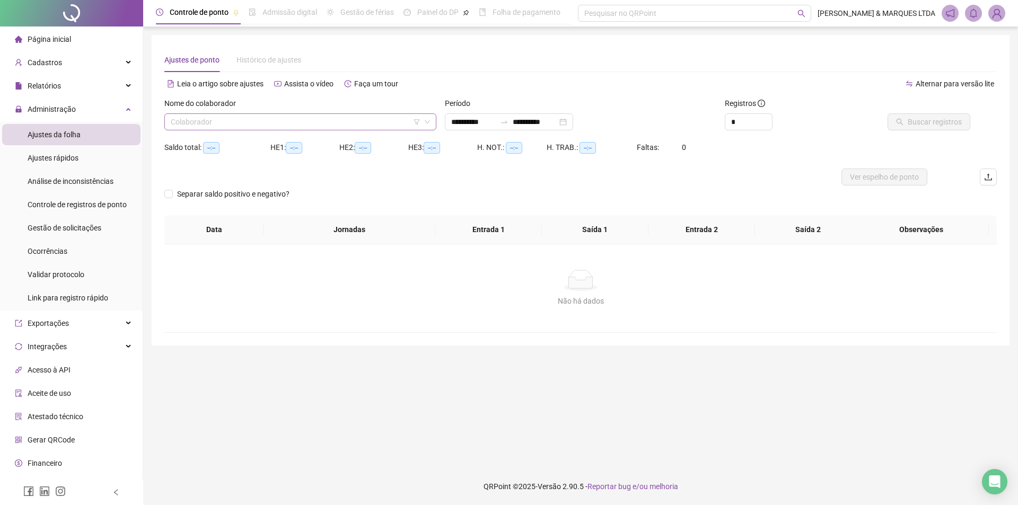
click at [254, 119] on input "search" at bounding box center [296, 122] width 250 height 16
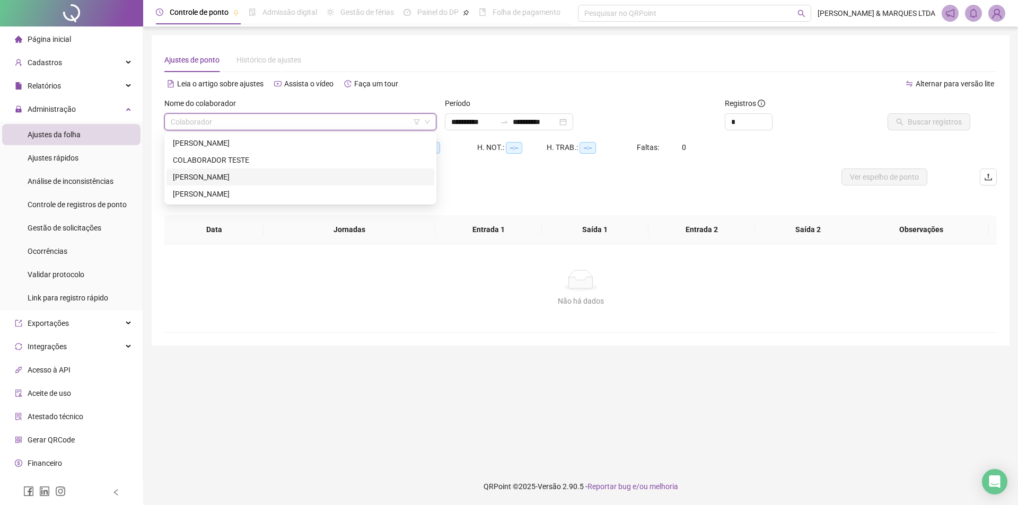
click at [220, 190] on div "[PERSON_NAME]" at bounding box center [300, 194] width 255 height 12
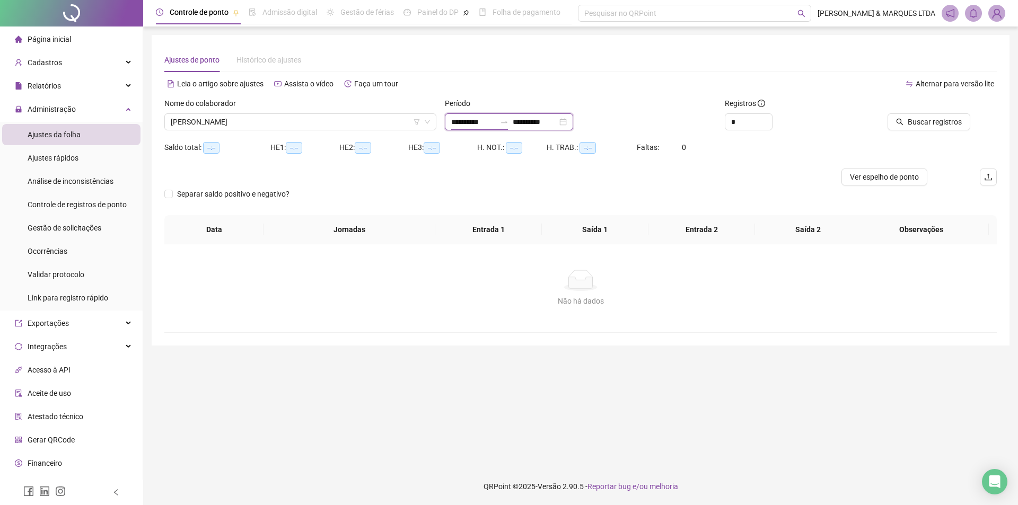
click at [491, 124] on input "**********" at bounding box center [473, 122] width 45 height 12
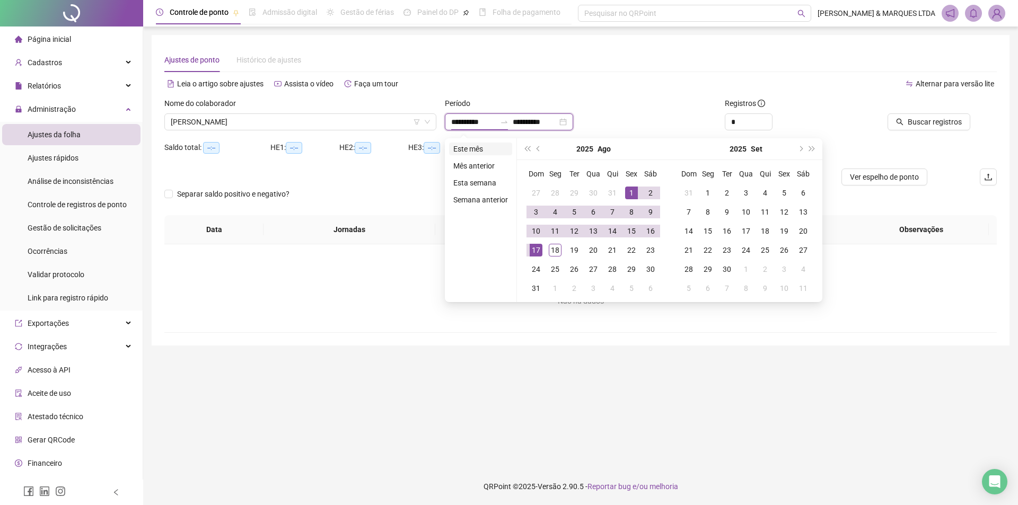
type input "**********"
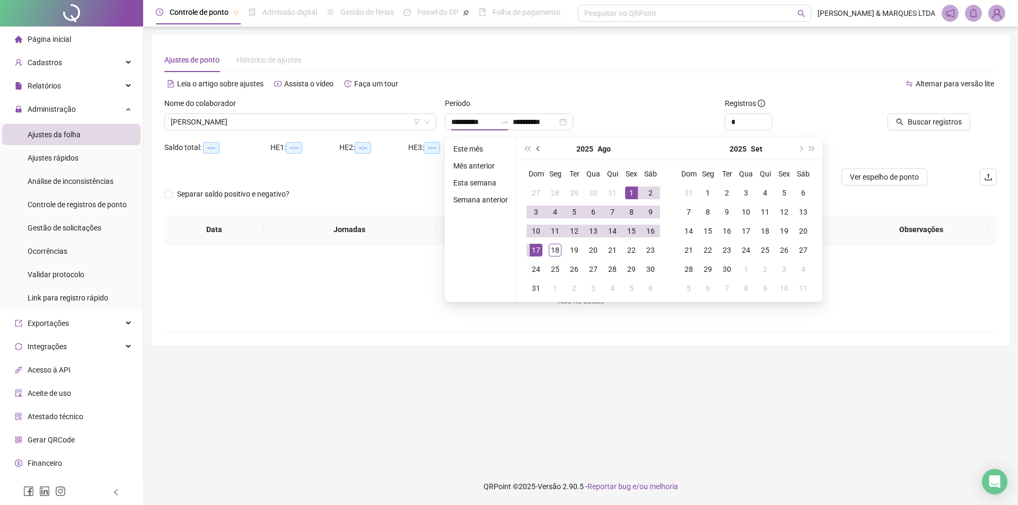
click at [541, 147] on button "prev-year" at bounding box center [539, 148] width 12 height 21
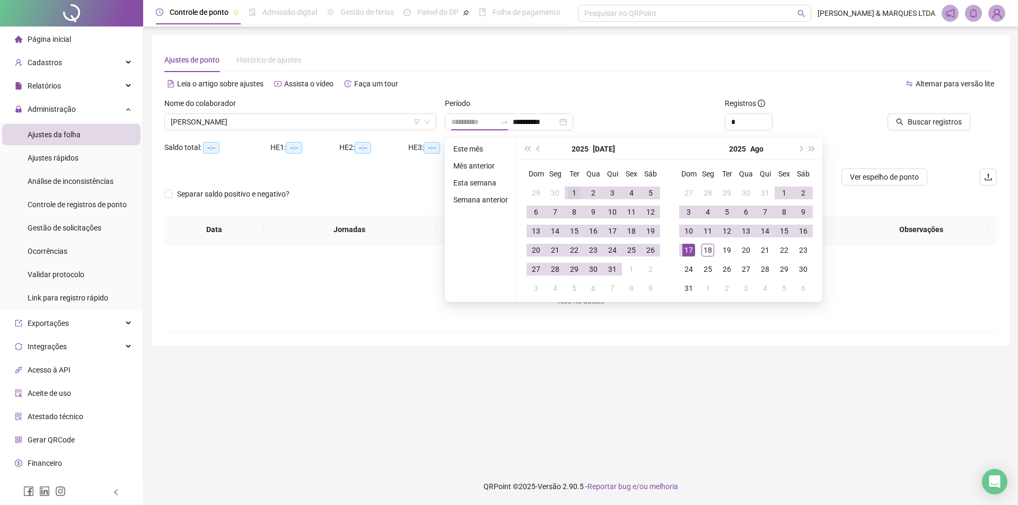
type input "**********"
click at [575, 191] on div "1" at bounding box center [574, 193] width 13 height 13
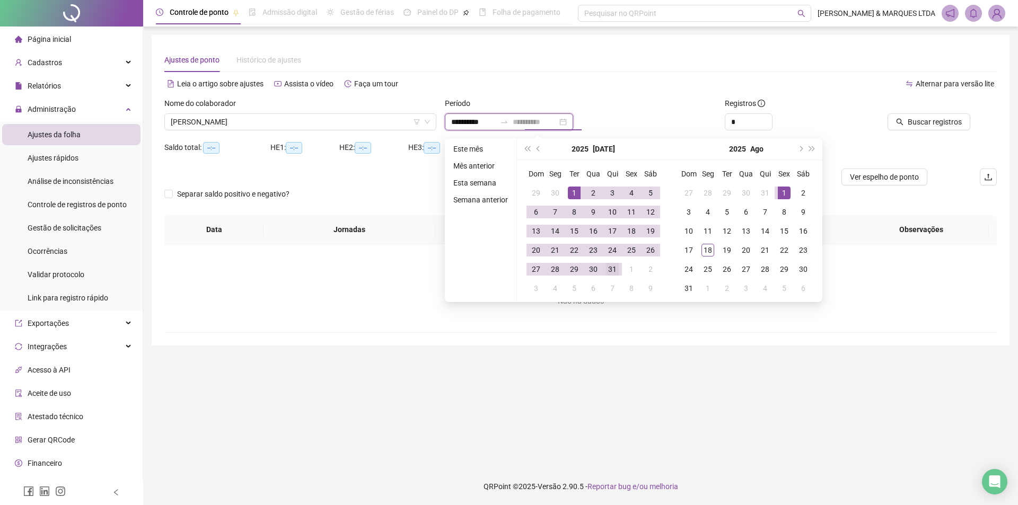
type input "**********"
click at [618, 264] on td "31" at bounding box center [612, 269] width 19 height 19
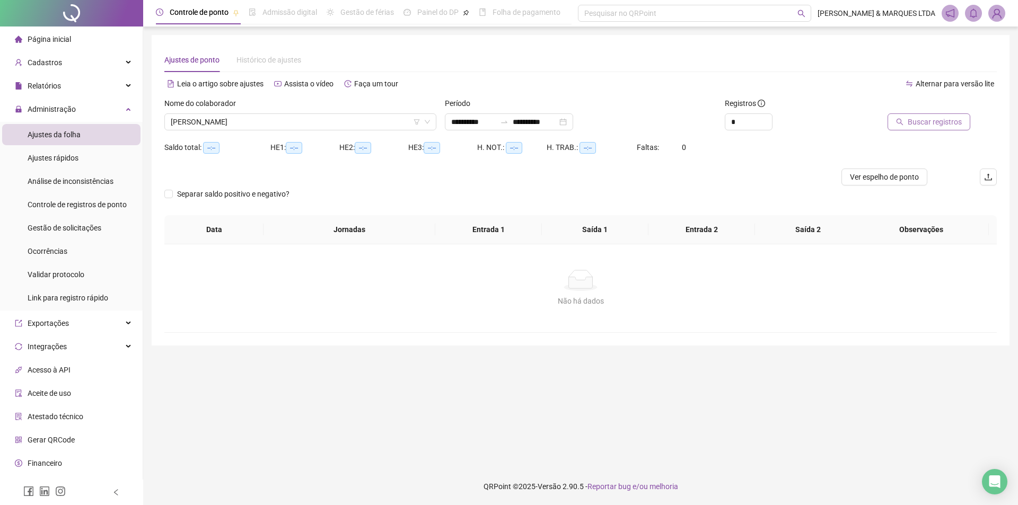
click at [928, 113] on div at bounding box center [917, 106] width 105 height 16
click at [930, 121] on span "Buscar registros" at bounding box center [935, 122] width 54 height 12
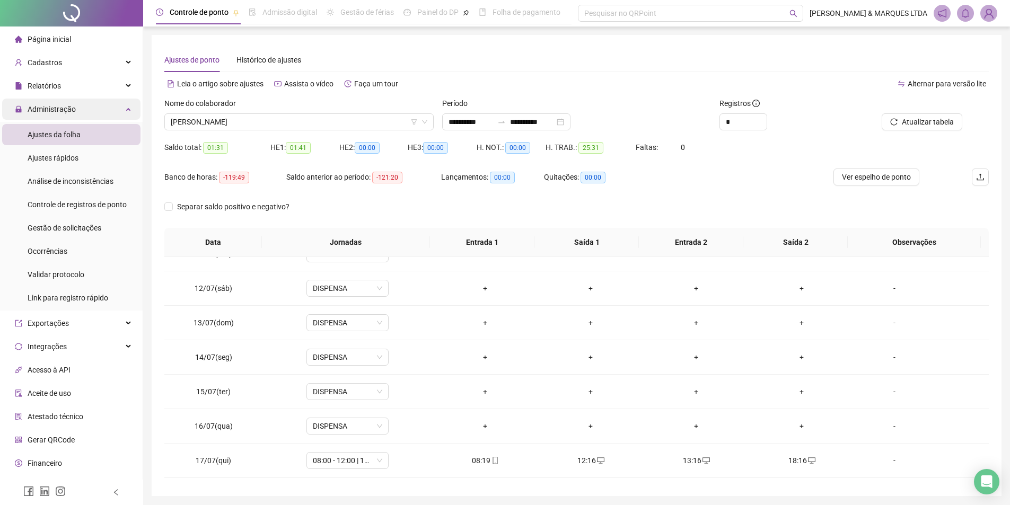
click at [52, 118] on span "Administração" at bounding box center [45, 109] width 61 height 21
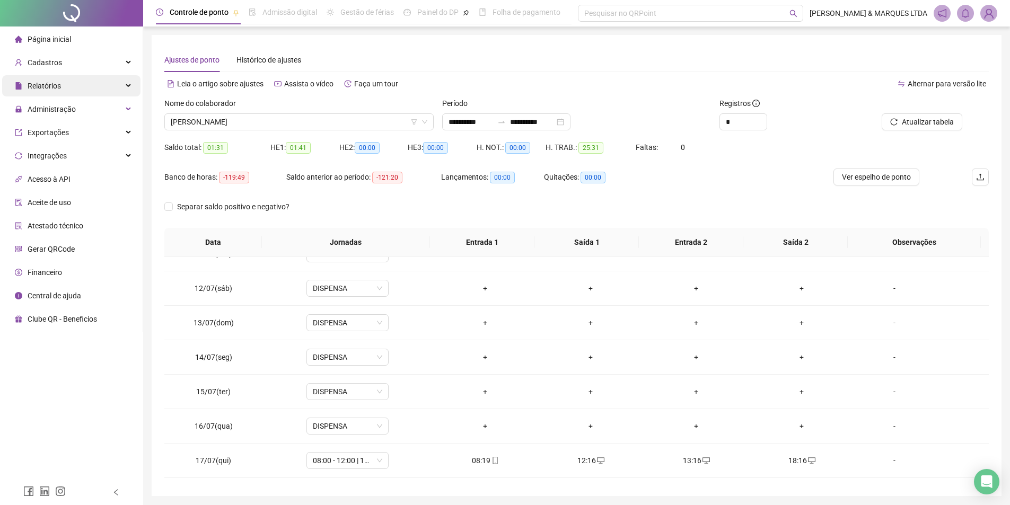
click at [79, 89] on div "Relatórios" at bounding box center [71, 85] width 138 height 21
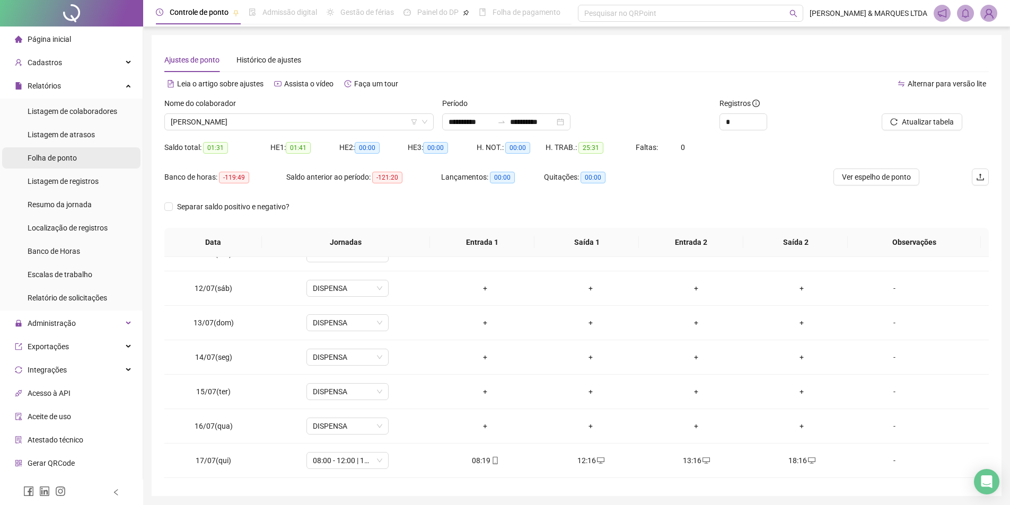
click at [83, 158] on li "Folha de ponto" at bounding box center [71, 157] width 138 height 21
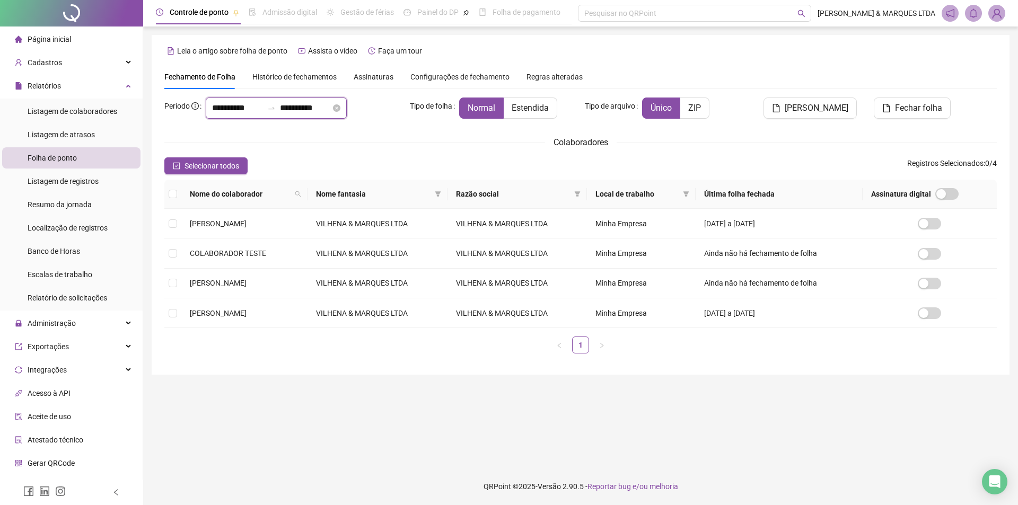
click at [252, 108] on input "**********" at bounding box center [237, 108] width 51 height 13
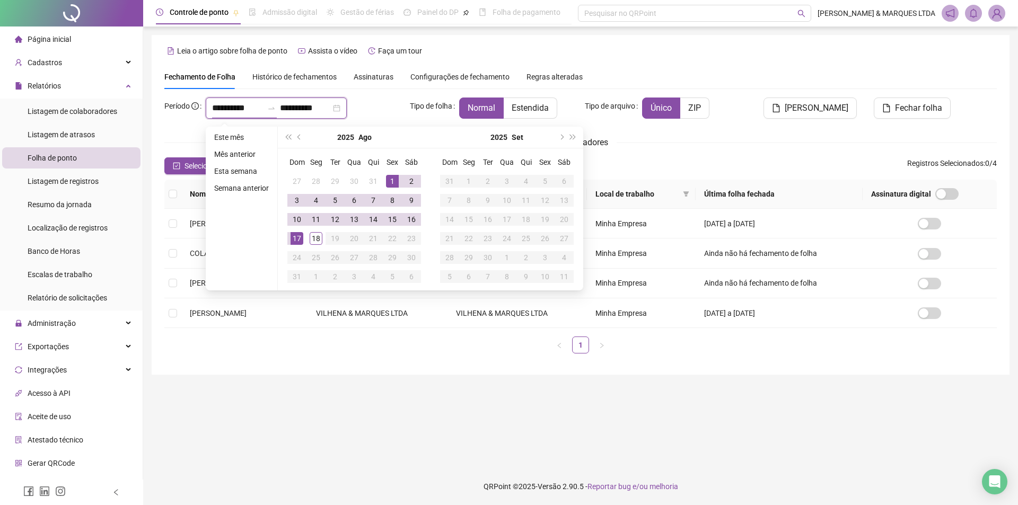
type input "**********"
click at [302, 137] on button "prev-year" at bounding box center [300, 137] width 12 height 21
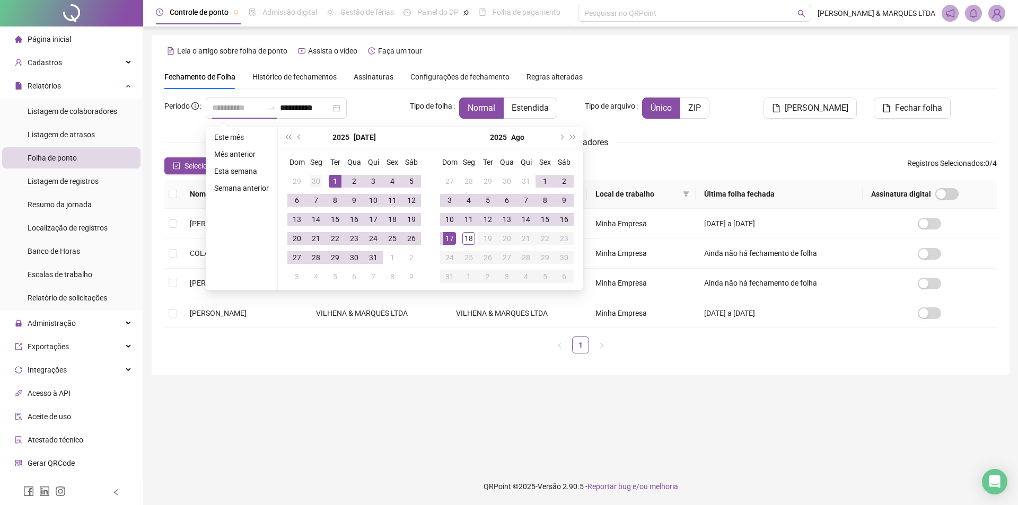
click at [323, 179] on tr "29 30 1 2 3 4 5" at bounding box center [354, 181] width 134 height 19
type input "**********"
click at [331, 182] on div "1" at bounding box center [335, 181] width 13 height 13
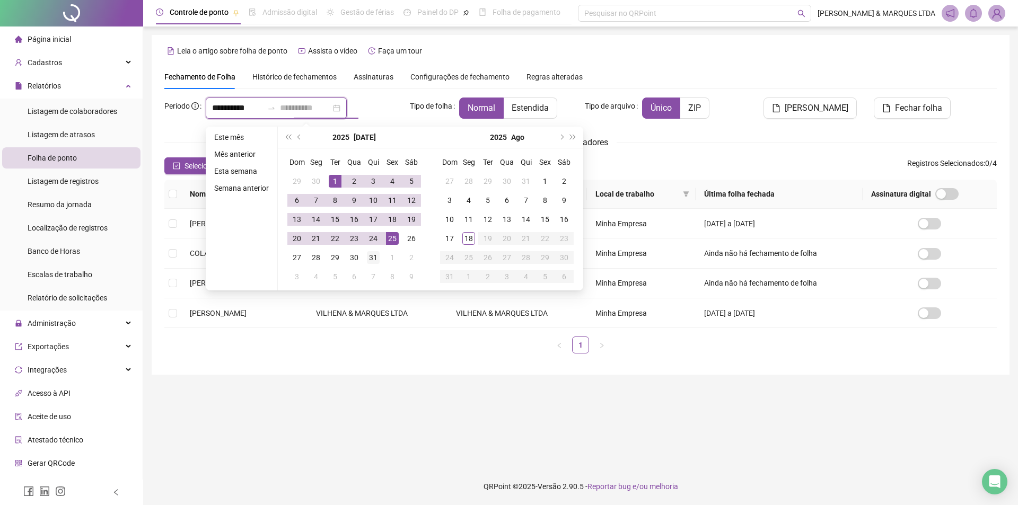
type input "**********"
click at [375, 258] on div "31" at bounding box center [373, 257] width 13 height 13
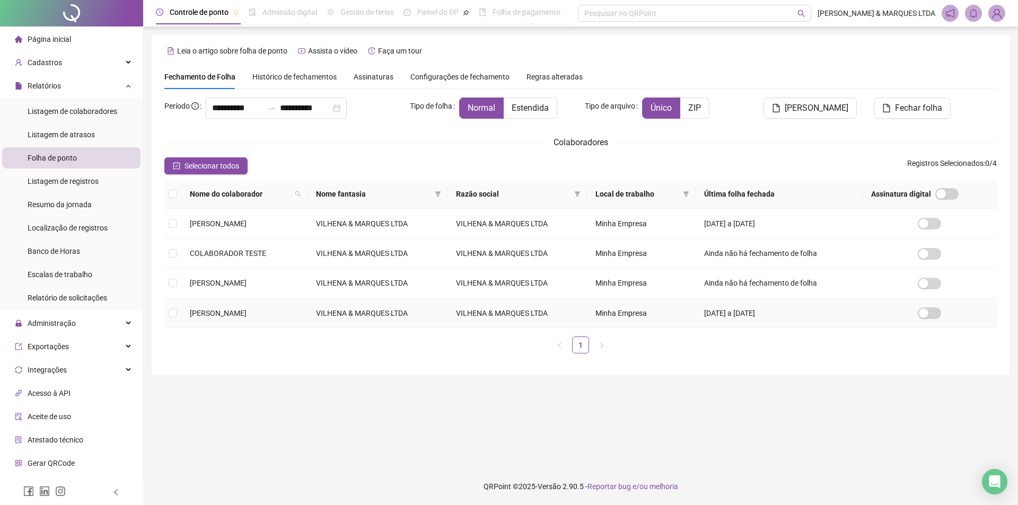
click at [247, 314] on span "[PERSON_NAME]" at bounding box center [218, 313] width 57 height 8
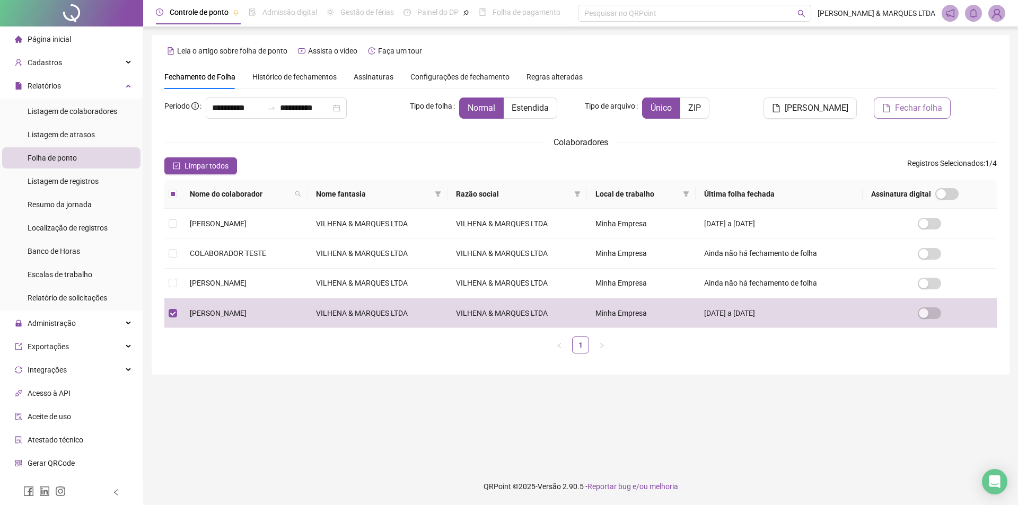
click at [892, 110] on button "Fechar folha" at bounding box center [912, 108] width 77 height 21
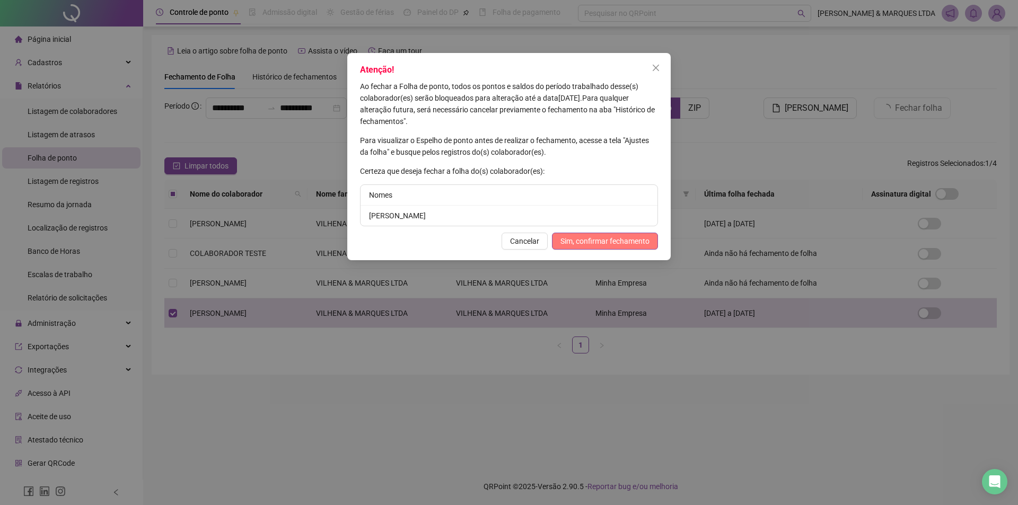
click at [626, 247] on button "Sim, confirmar fechamento" at bounding box center [605, 241] width 106 height 17
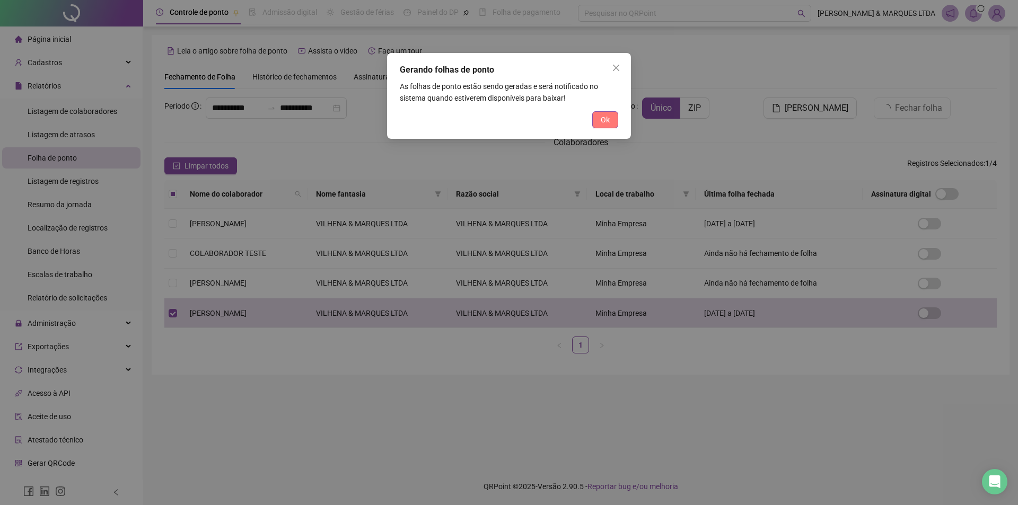
click at [599, 120] on button "Ok" at bounding box center [605, 119] width 26 height 17
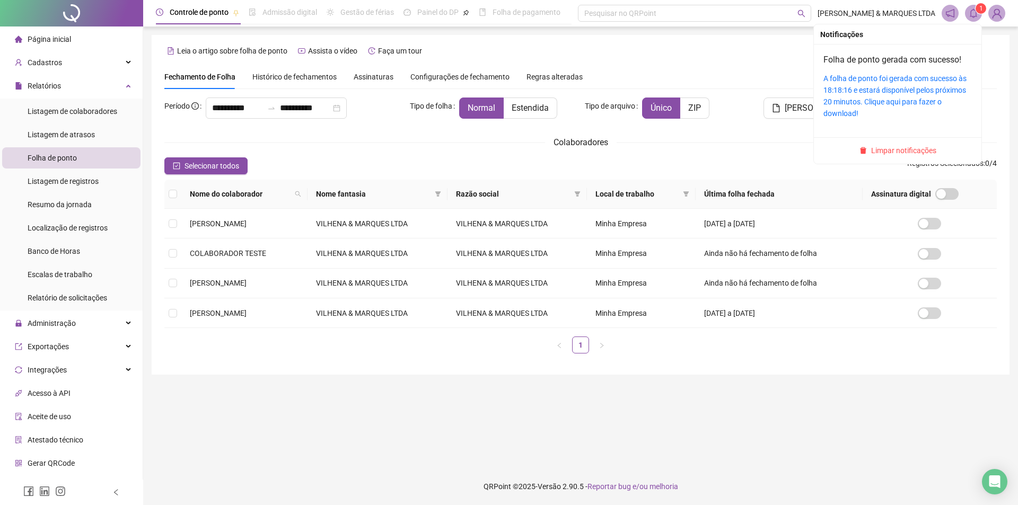
click at [976, 12] on icon "bell" at bounding box center [974, 13] width 10 height 10
click at [886, 96] on div "A folha de ponto foi gerada com sucesso às 18:18:16 e estará disponível pelos p…" at bounding box center [898, 96] width 148 height 47
click at [890, 89] on link "A folha de ponto foi gerada com sucesso às 18:18:16 e estará disponível pelos p…" at bounding box center [895, 95] width 143 height 43
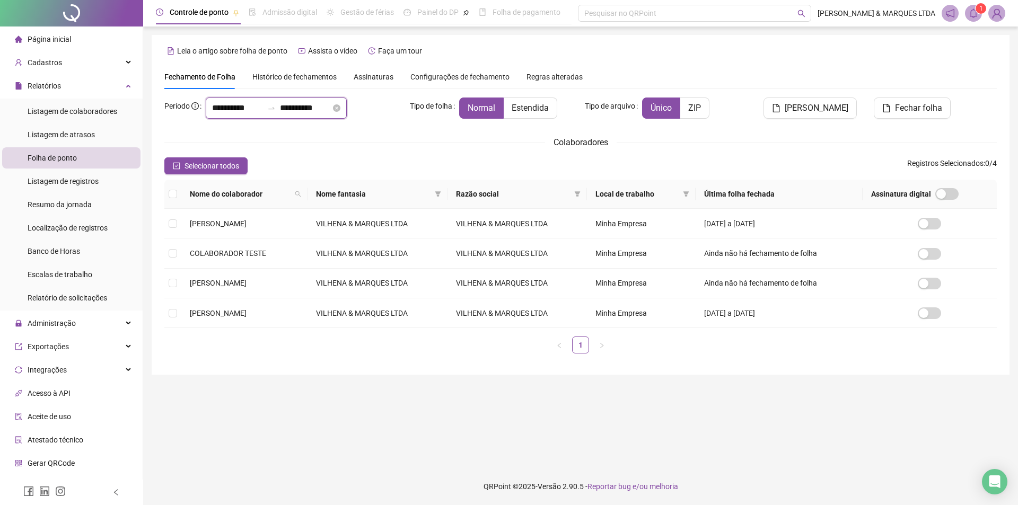
click at [246, 105] on input "**********" at bounding box center [237, 108] width 51 height 13
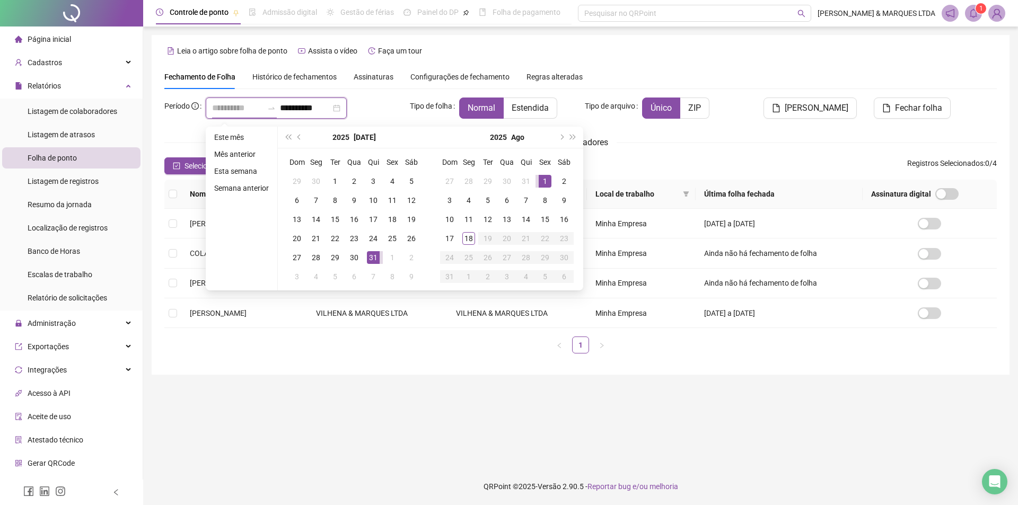
type input "**********"
click at [542, 181] on div "1" at bounding box center [545, 181] width 13 height 13
type input "**********"
click at [451, 216] on div "10" at bounding box center [449, 219] width 13 height 13
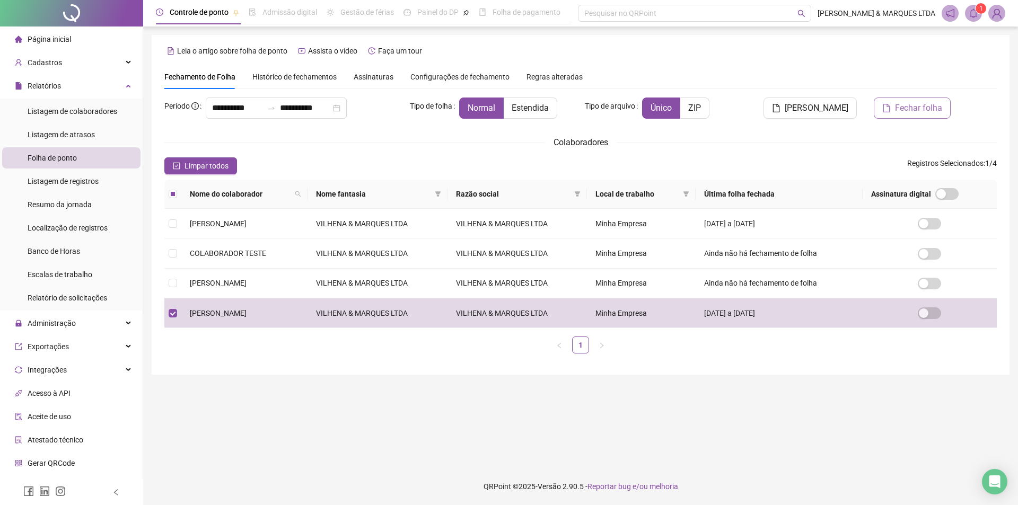
click at [926, 108] on span "Fechar folha" at bounding box center [918, 108] width 47 height 13
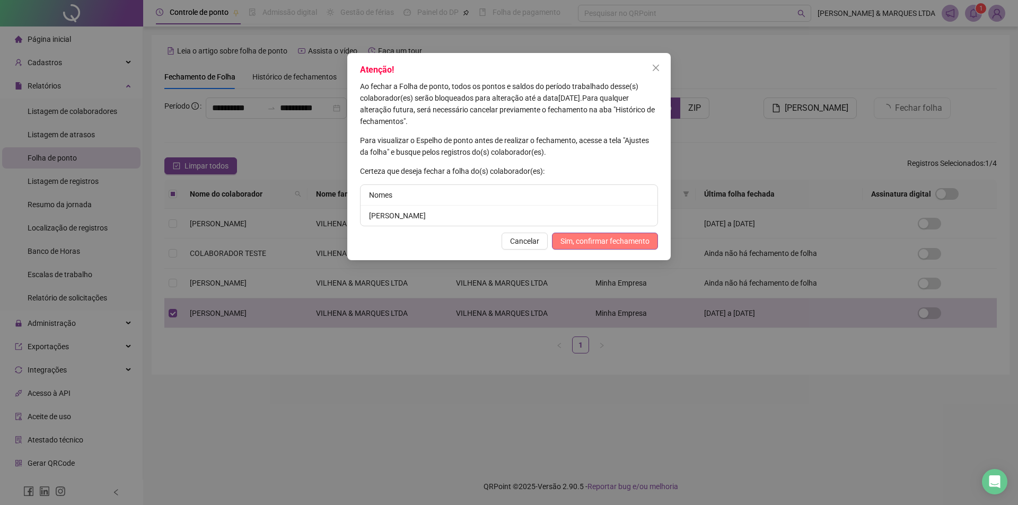
click at [623, 241] on span "Sim, confirmar fechamento" at bounding box center [605, 241] width 89 height 12
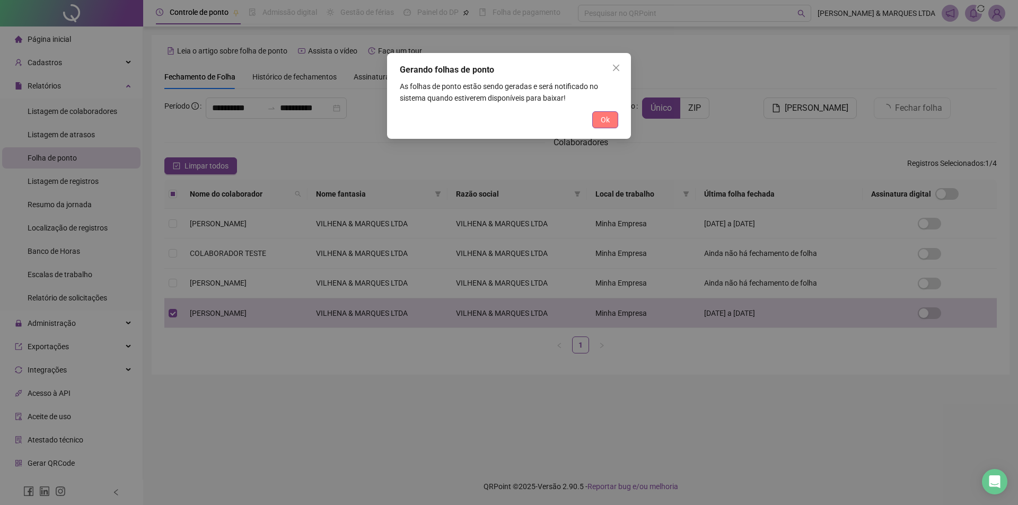
click at [608, 122] on span "Ok" at bounding box center [605, 120] width 9 height 12
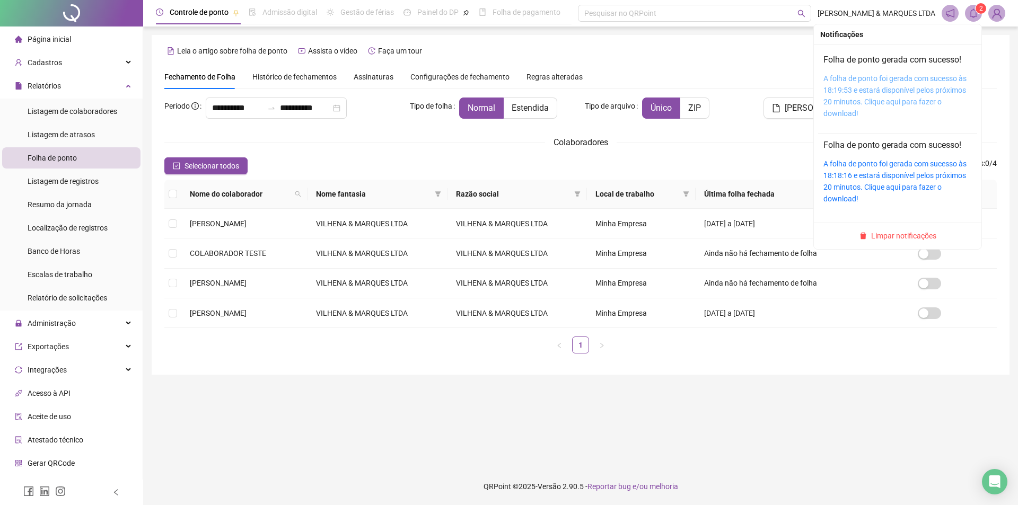
click at [926, 76] on link "A folha de ponto foi gerada com sucesso às 18:19:53 e estará disponível pelos p…" at bounding box center [895, 95] width 143 height 43
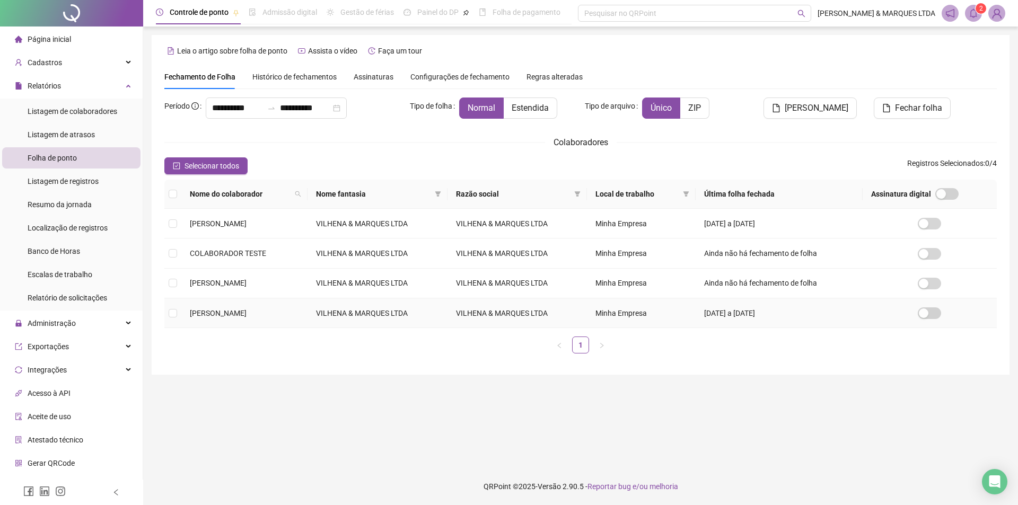
click at [308, 313] on td "[PERSON_NAME]" at bounding box center [244, 314] width 126 height 30
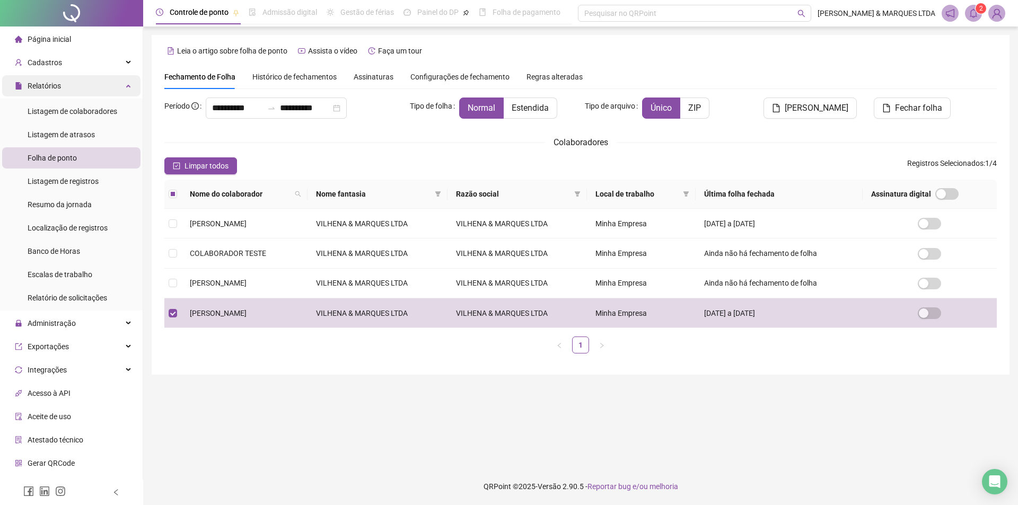
click at [66, 85] on div "Relatórios" at bounding box center [71, 85] width 138 height 21
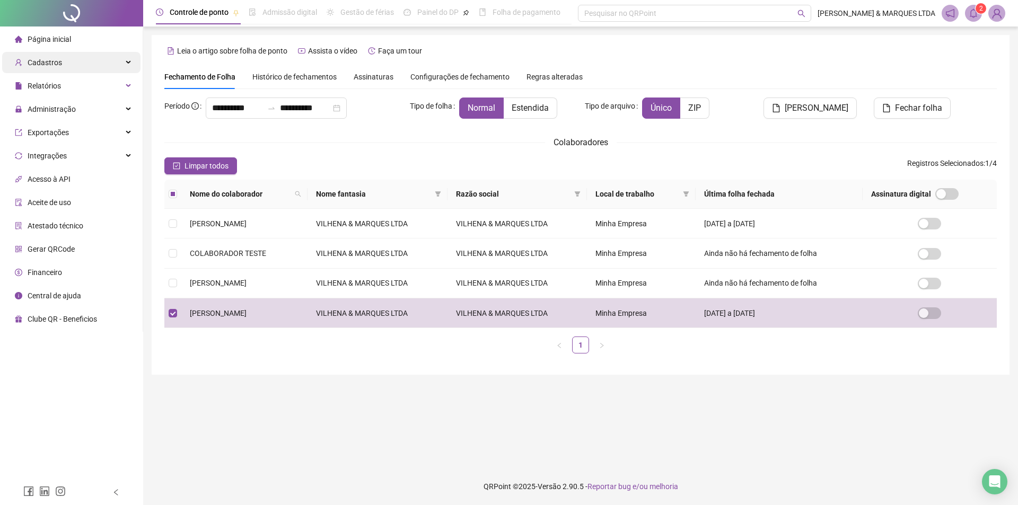
click at [62, 60] on div "Cadastros" at bounding box center [71, 62] width 138 height 21
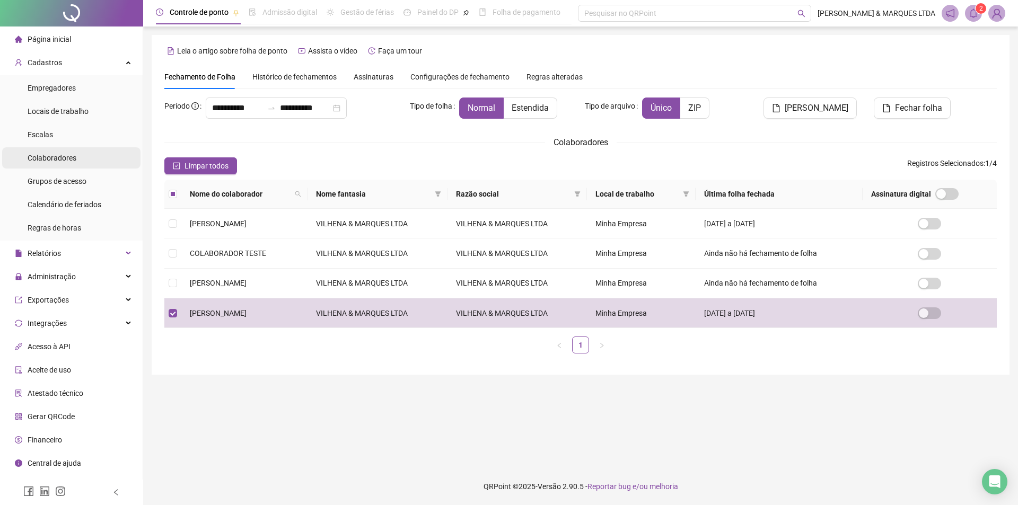
click at [59, 156] on span "Colaboradores" at bounding box center [52, 158] width 49 height 8
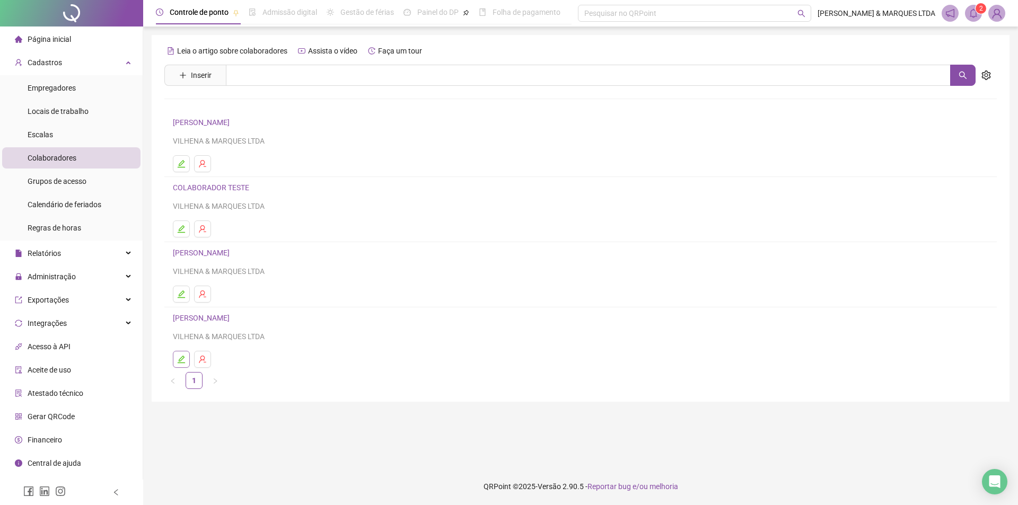
click at [185, 360] on icon "edit" at bounding box center [181, 359] width 8 height 8
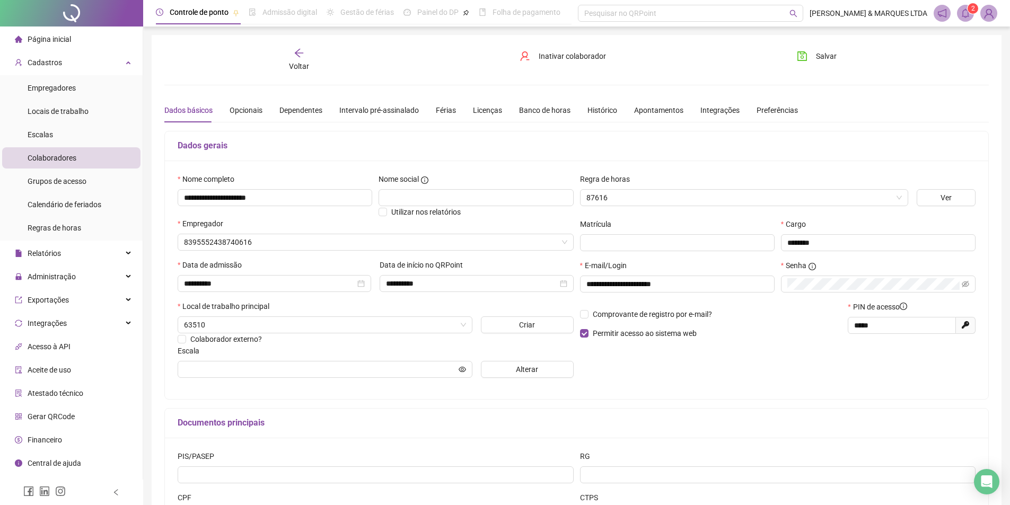
type input "**********"
click at [552, 55] on span "Inativar colaborador" at bounding box center [572, 56] width 67 height 12
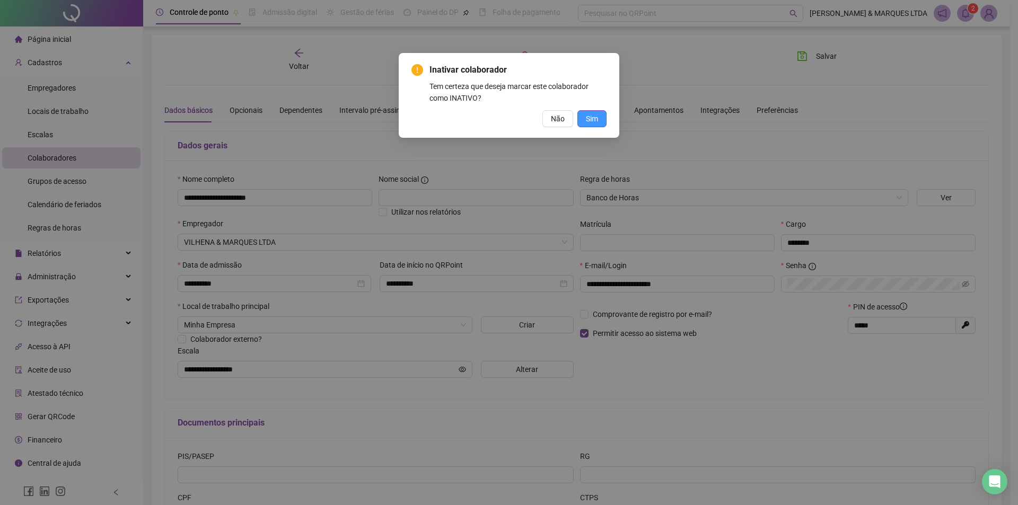
click at [595, 122] on span "Sim" at bounding box center [592, 119] width 12 height 12
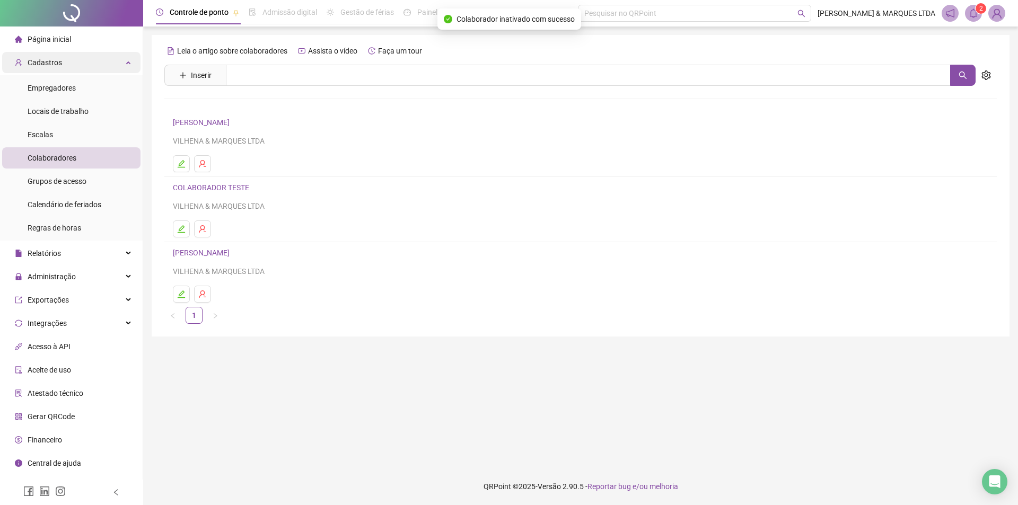
click at [54, 60] on span "Cadastros" at bounding box center [45, 62] width 34 height 8
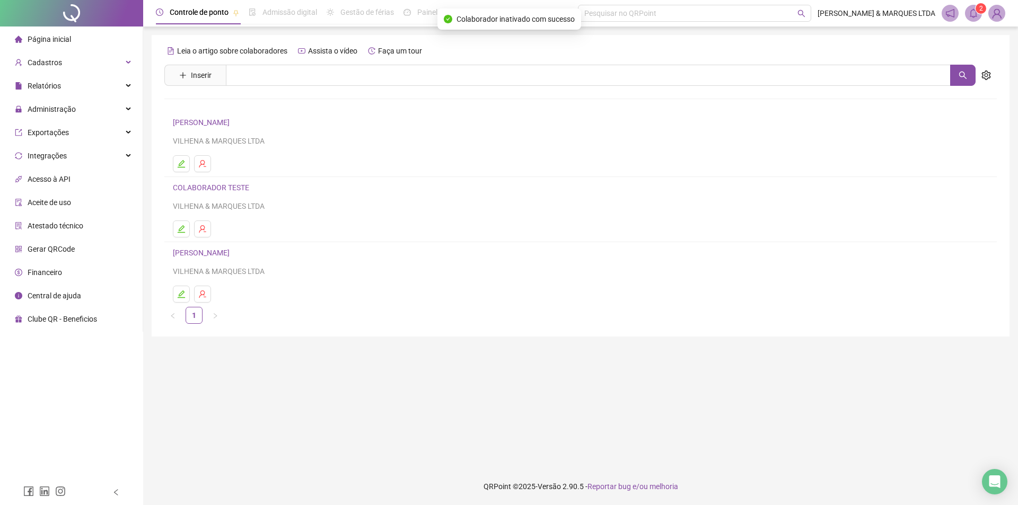
click at [57, 38] on span "Página inicial" at bounding box center [49, 39] width 43 height 8
